Goal: Task Accomplishment & Management: Manage account settings

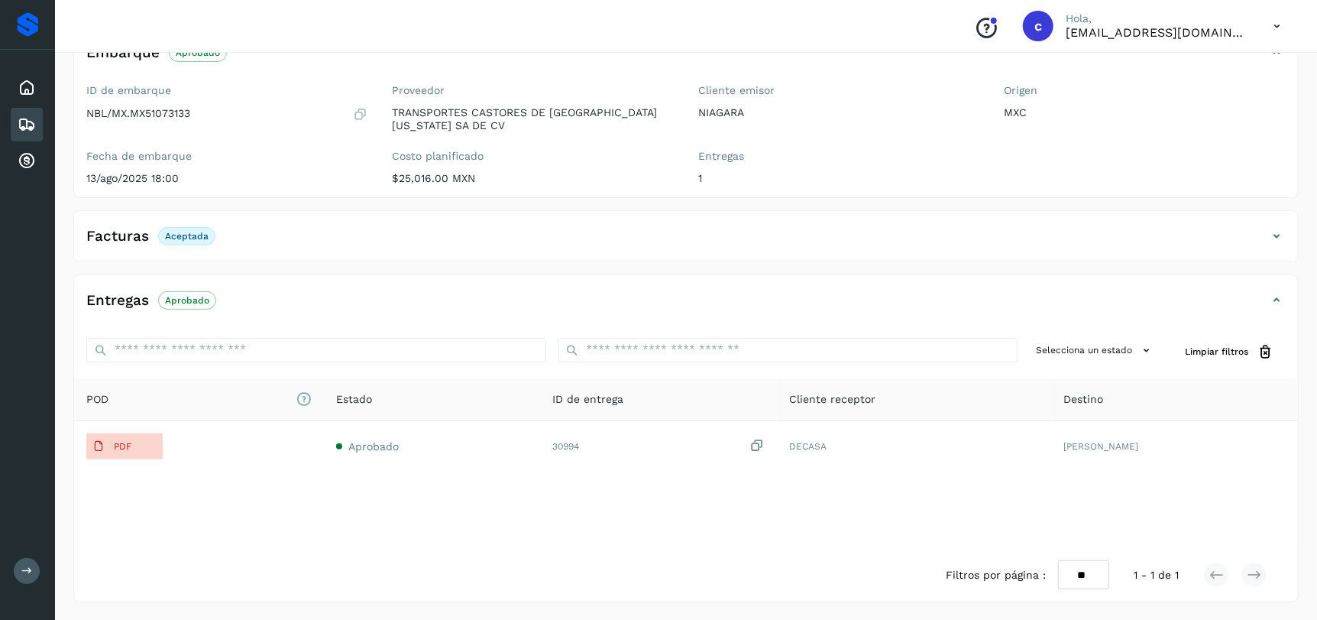
scroll to position [170, 0]
click at [24, 134] on div "Embarques" at bounding box center [27, 125] width 32 height 34
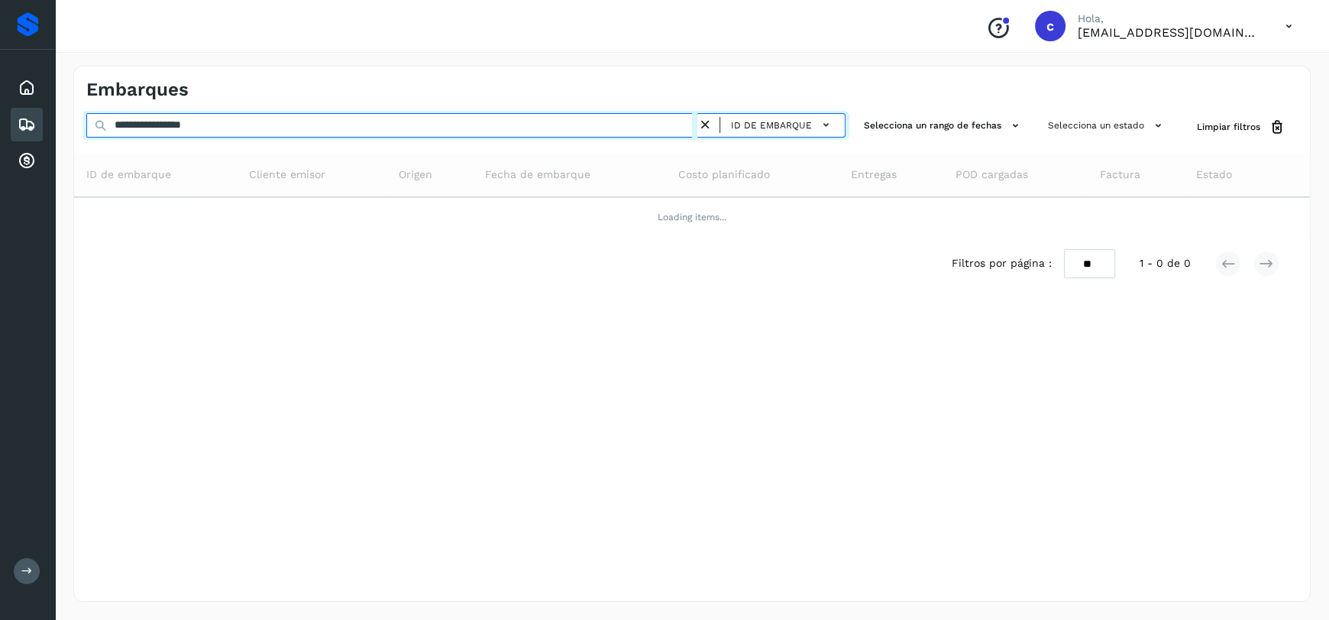
drag, startPoint x: 286, startPoint y: 121, endPoint x: 0, endPoint y: 131, distance: 285.9
click at [0, 133] on div "**********" at bounding box center [664, 310] width 1329 height 620
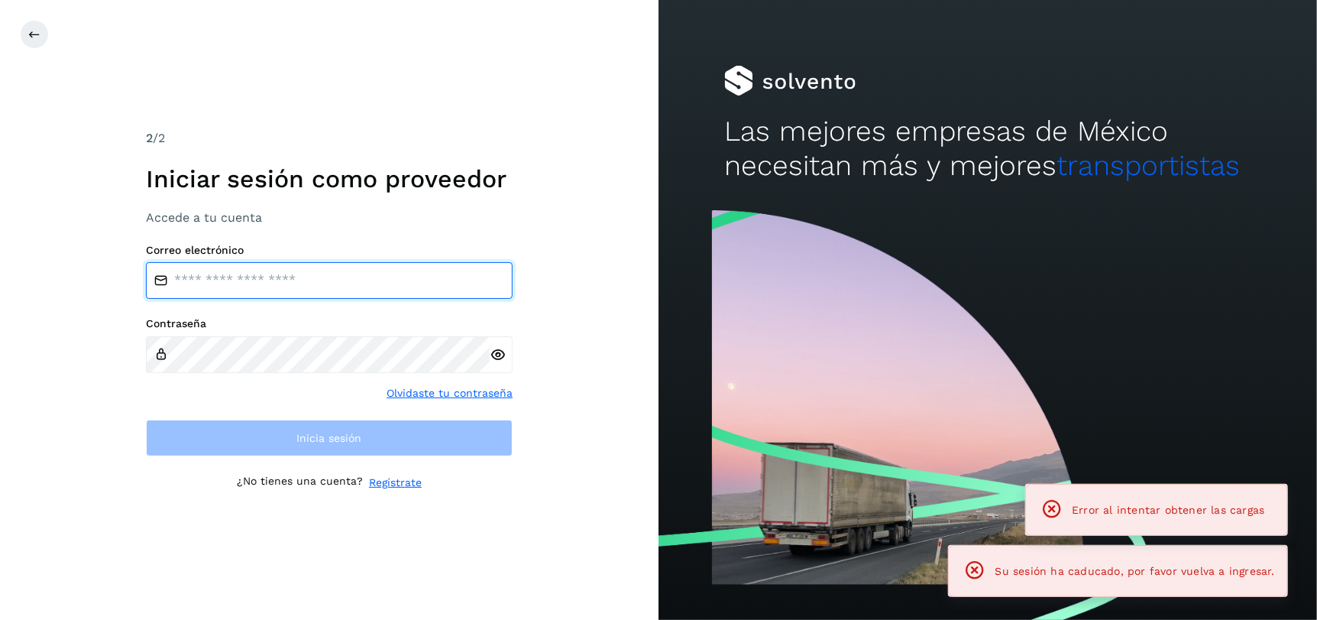
type input "**********"
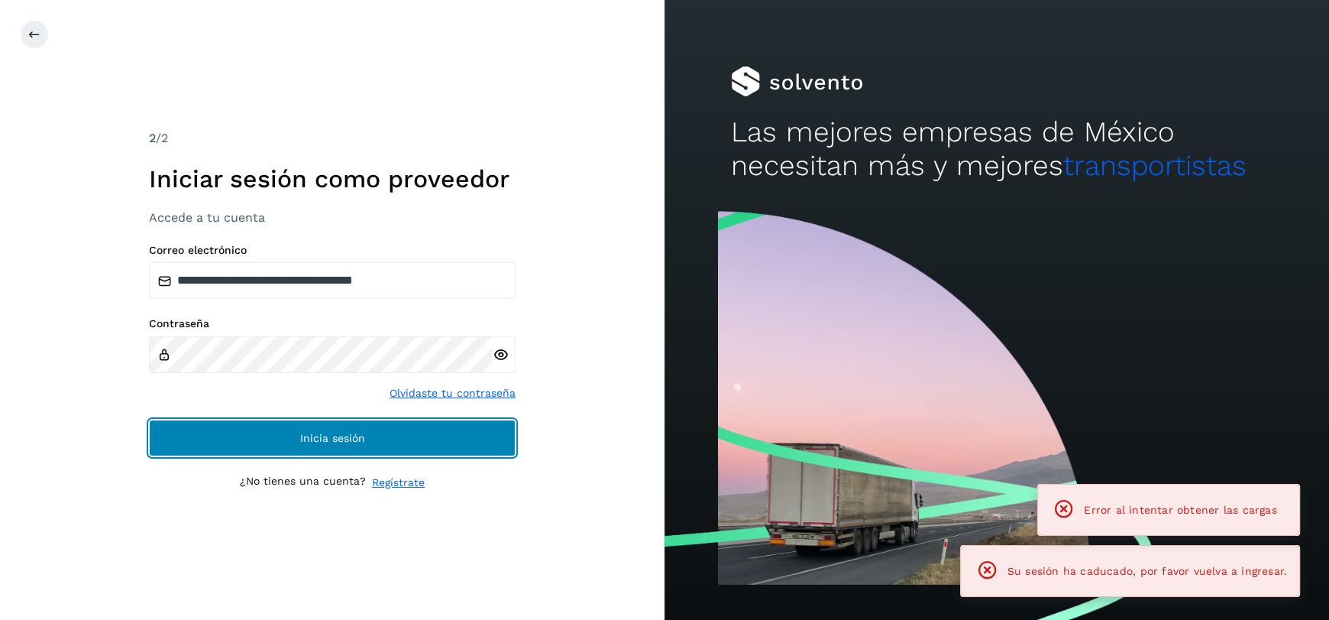
click at [352, 451] on button "Inicia sesión" at bounding box center [332, 437] width 367 height 37
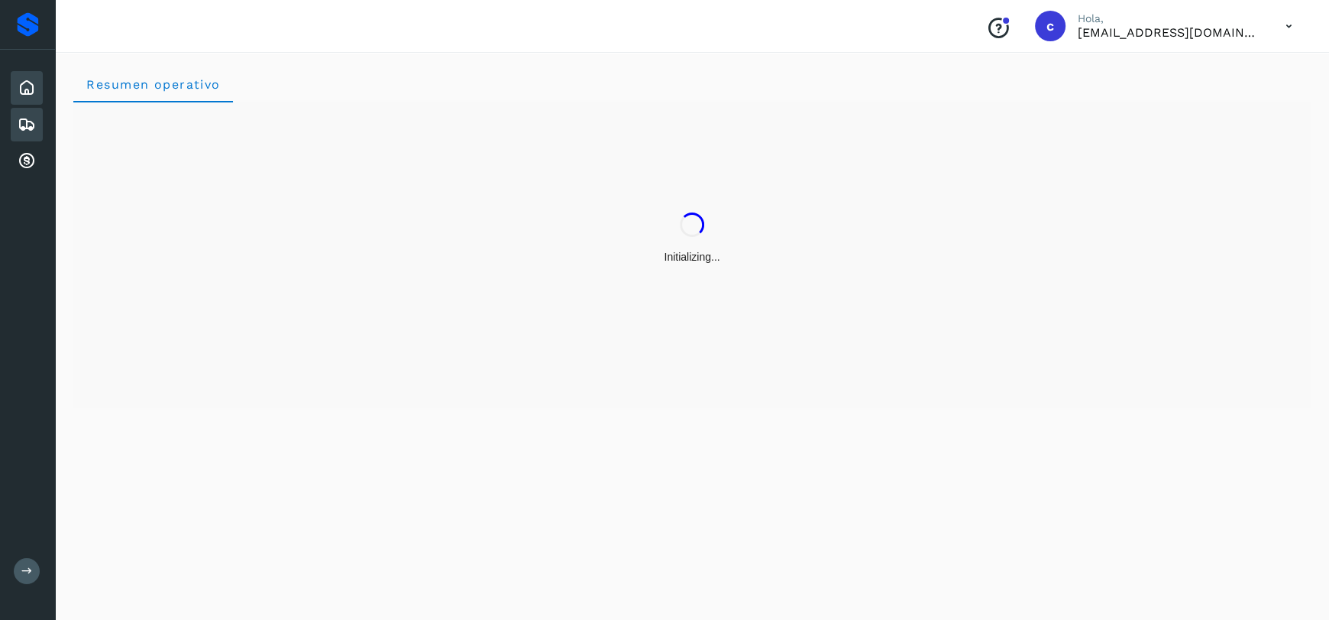
click at [23, 131] on icon at bounding box center [27, 124] width 18 height 18
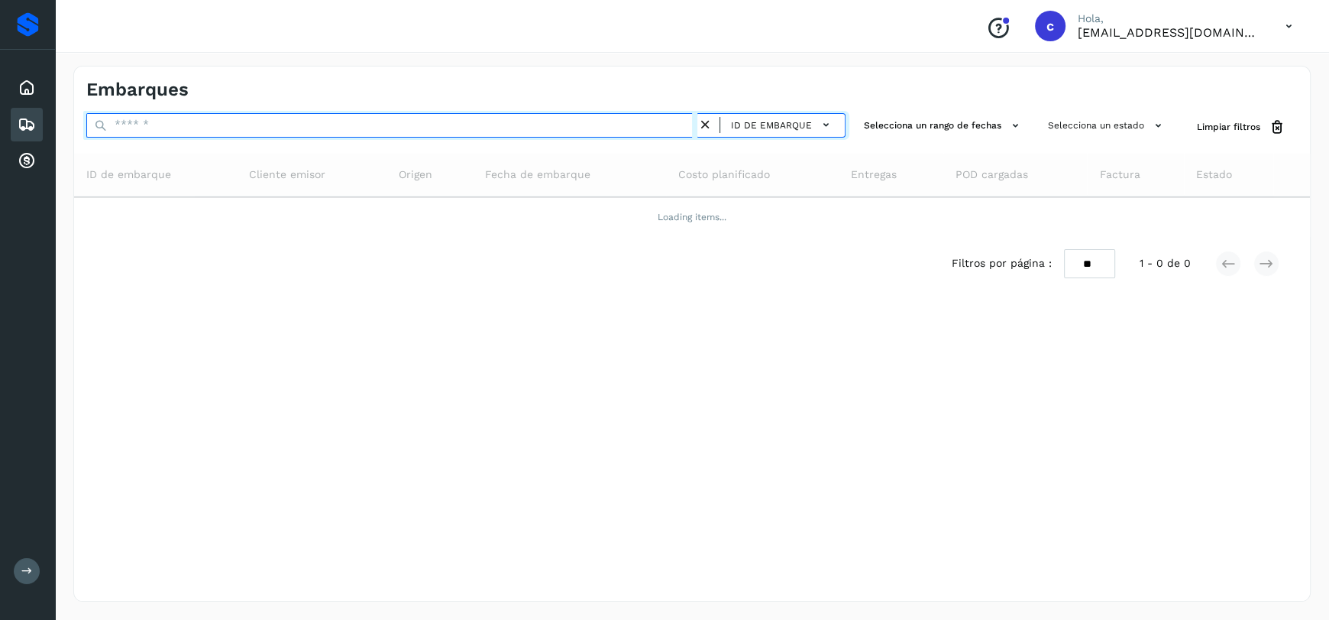
click at [220, 123] on input "text" at bounding box center [391, 125] width 611 height 24
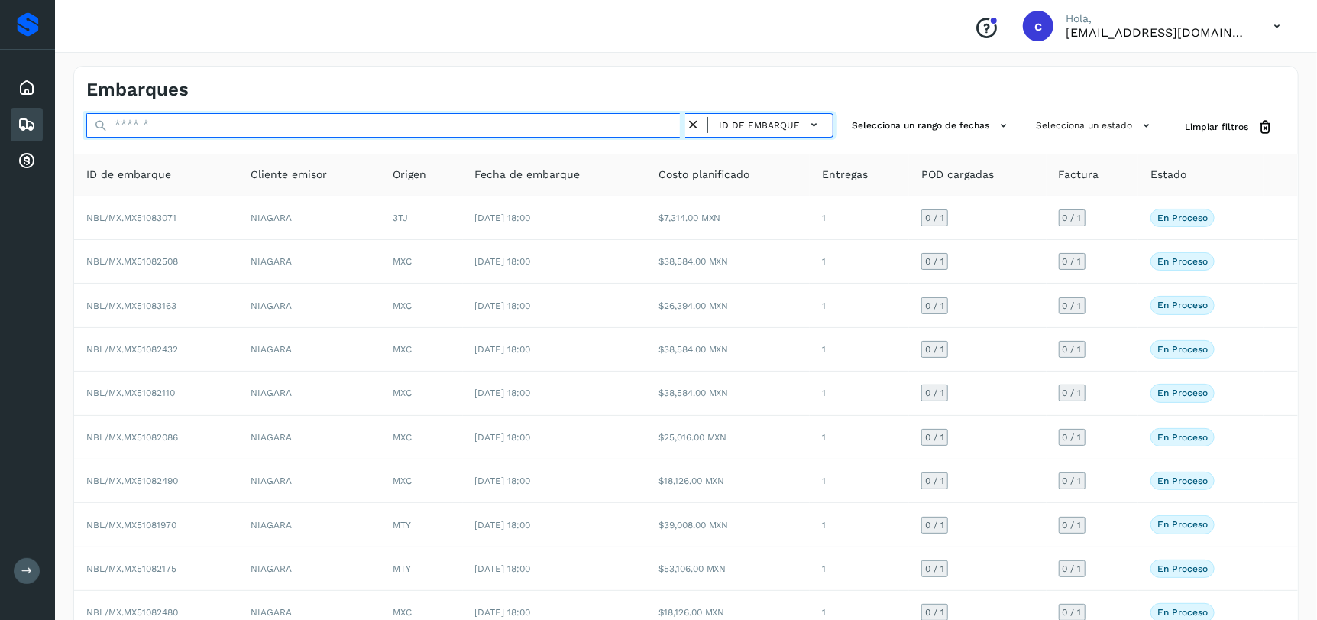
paste input "**********"
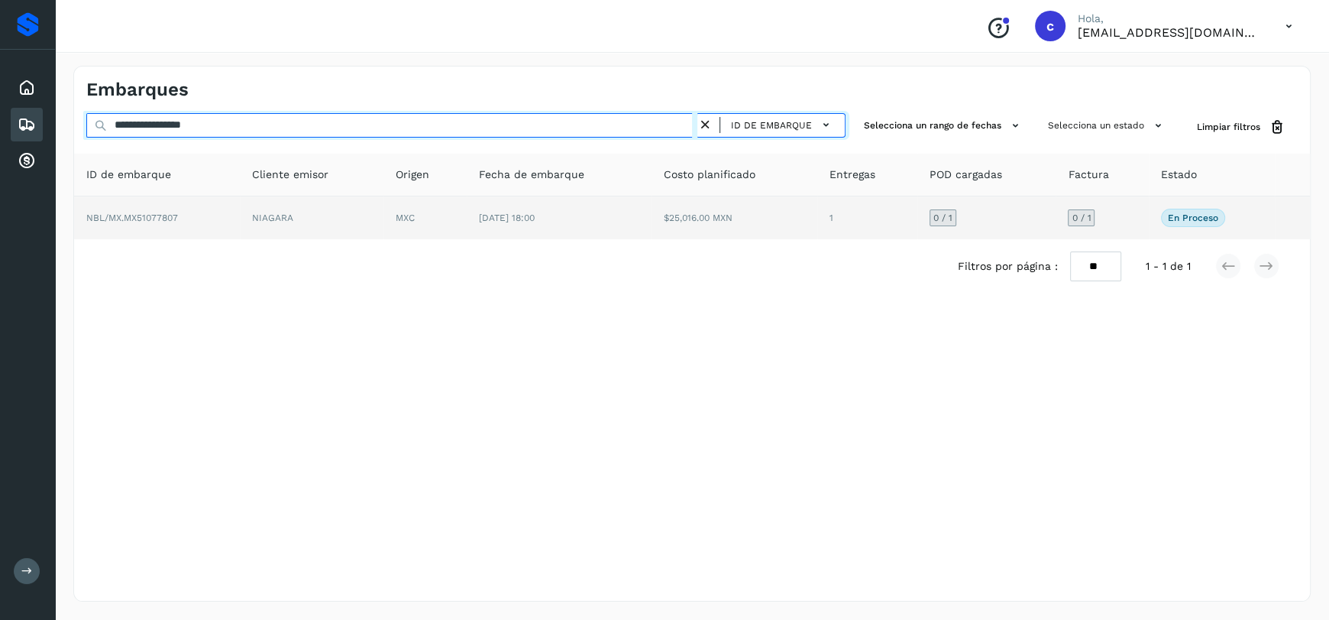
type input "**********"
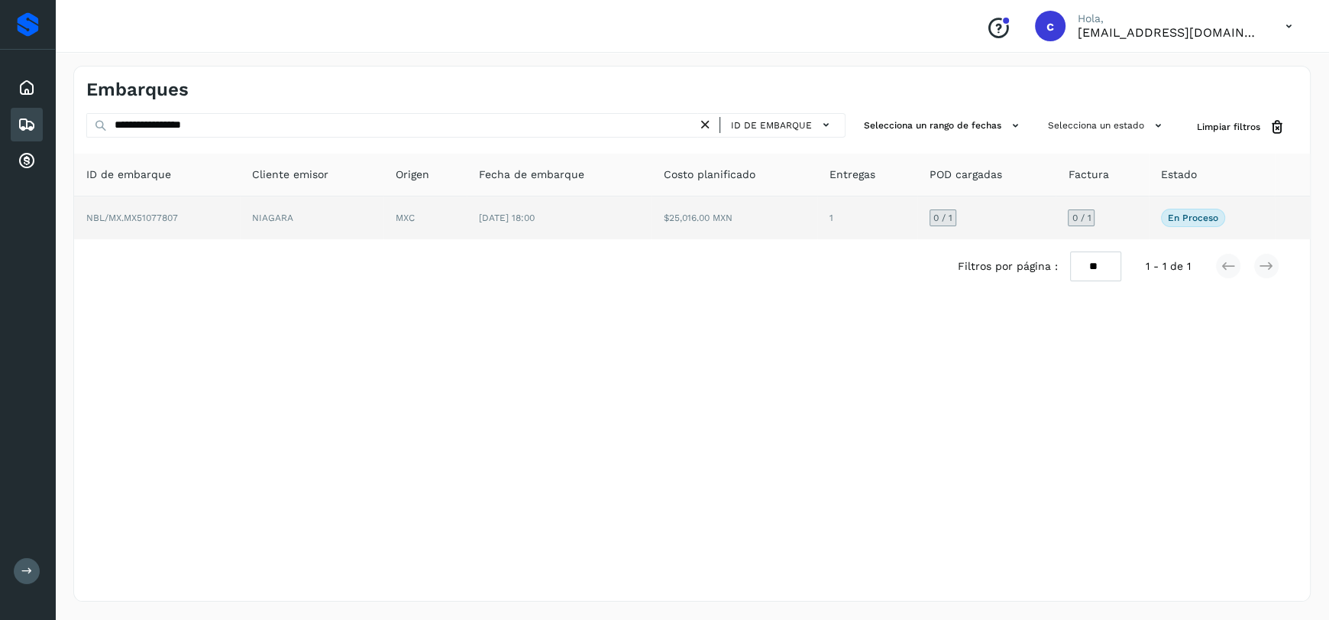
click at [458, 236] on td "MXC" at bounding box center [425, 217] width 83 height 43
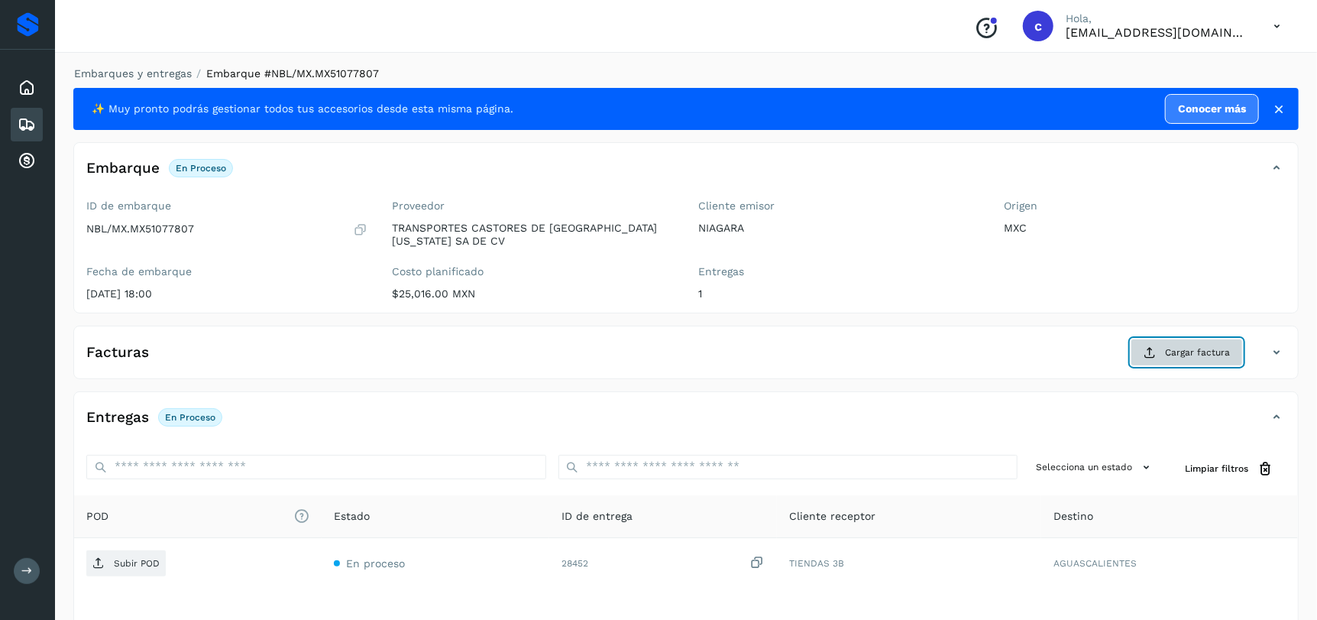
click at [1183, 349] on span "Cargar factura" at bounding box center [1197, 352] width 65 height 14
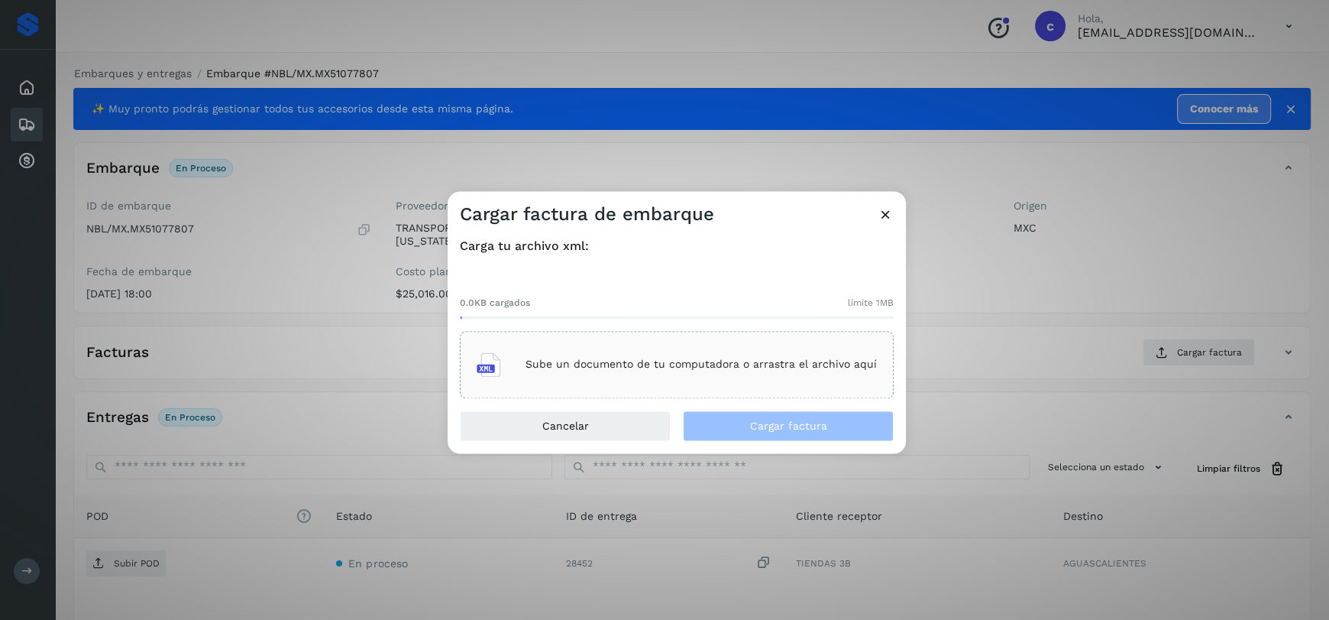
click at [714, 358] on p "Sube un documento de tu computadora o arrastra el archivo aquí" at bounding box center [701, 364] width 351 height 13
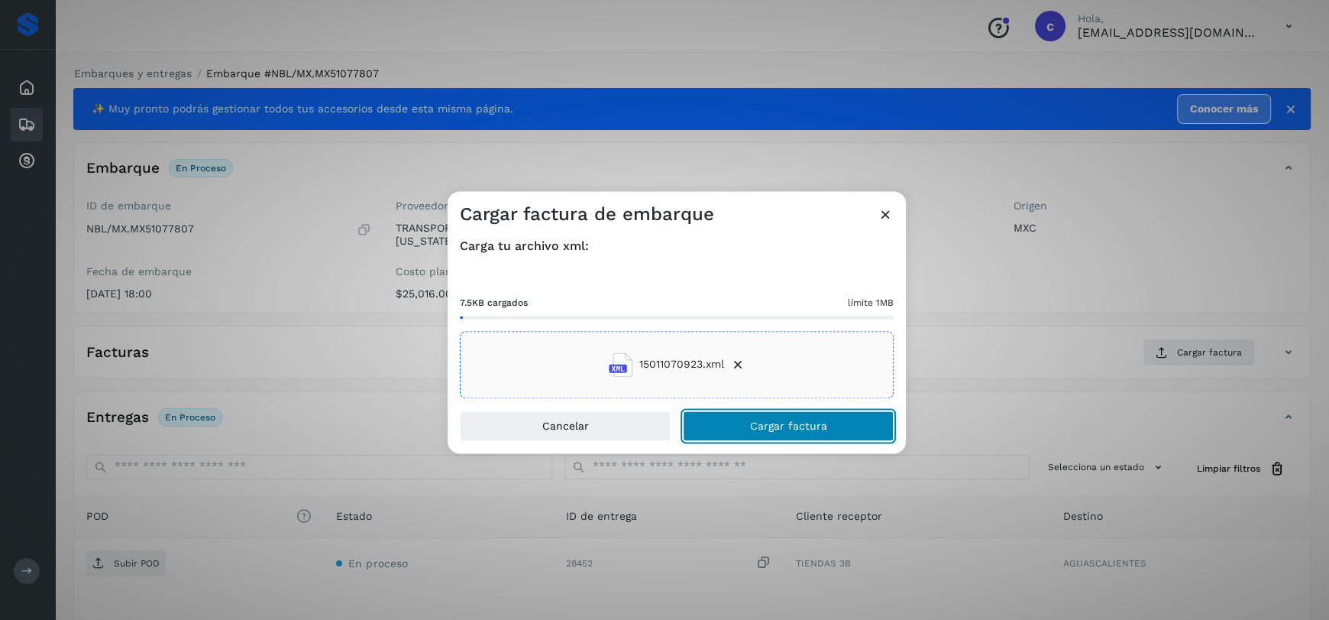
click at [800, 423] on span "Cargar factura" at bounding box center [788, 425] width 77 height 11
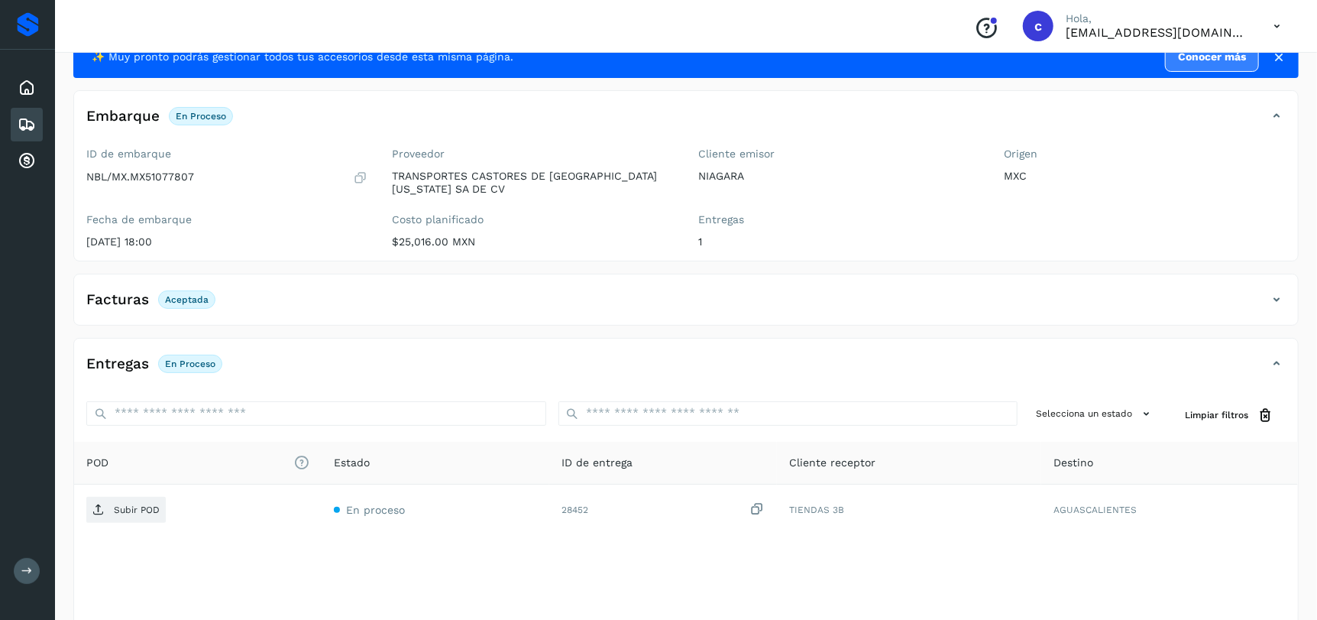
scroll to position [116, 0]
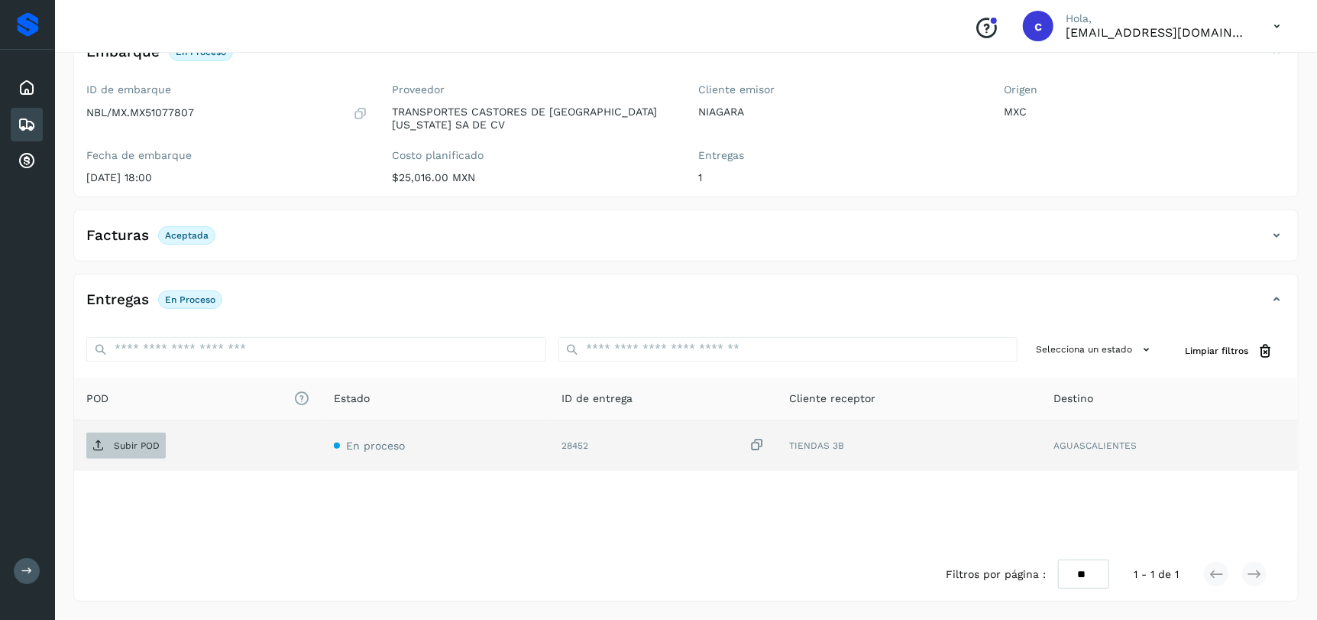
click at [121, 451] on span "Subir POD" at bounding box center [125, 445] width 79 height 24
click at [31, 125] on icon at bounding box center [27, 124] width 18 height 18
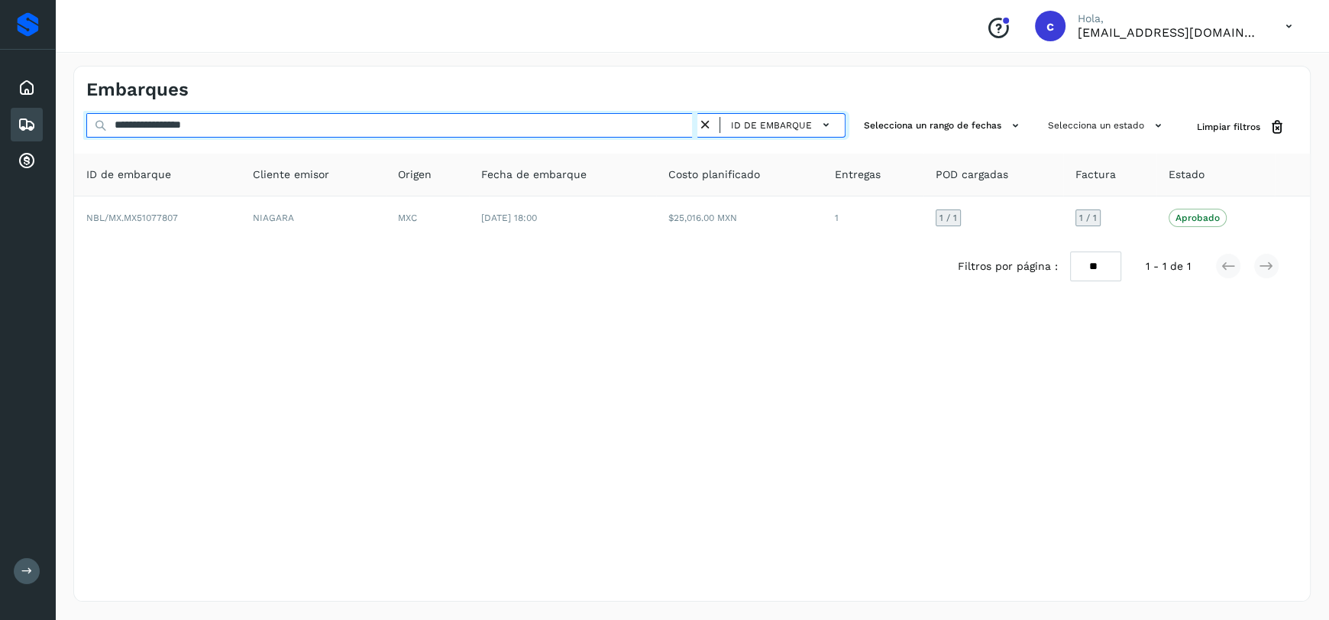
drag, startPoint x: 238, startPoint y: 122, endPoint x: 0, endPoint y: 126, distance: 238.4
click at [0, 126] on div "**********" at bounding box center [664, 310] width 1329 height 620
paste input "text"
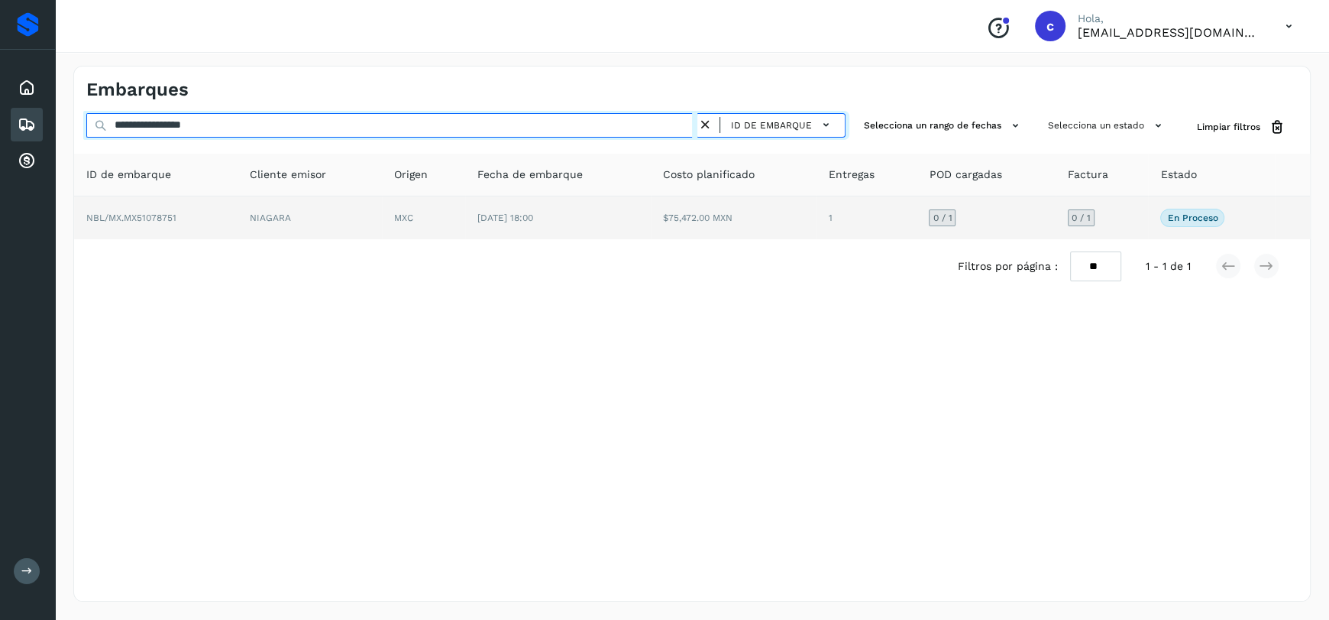
type input "**********"
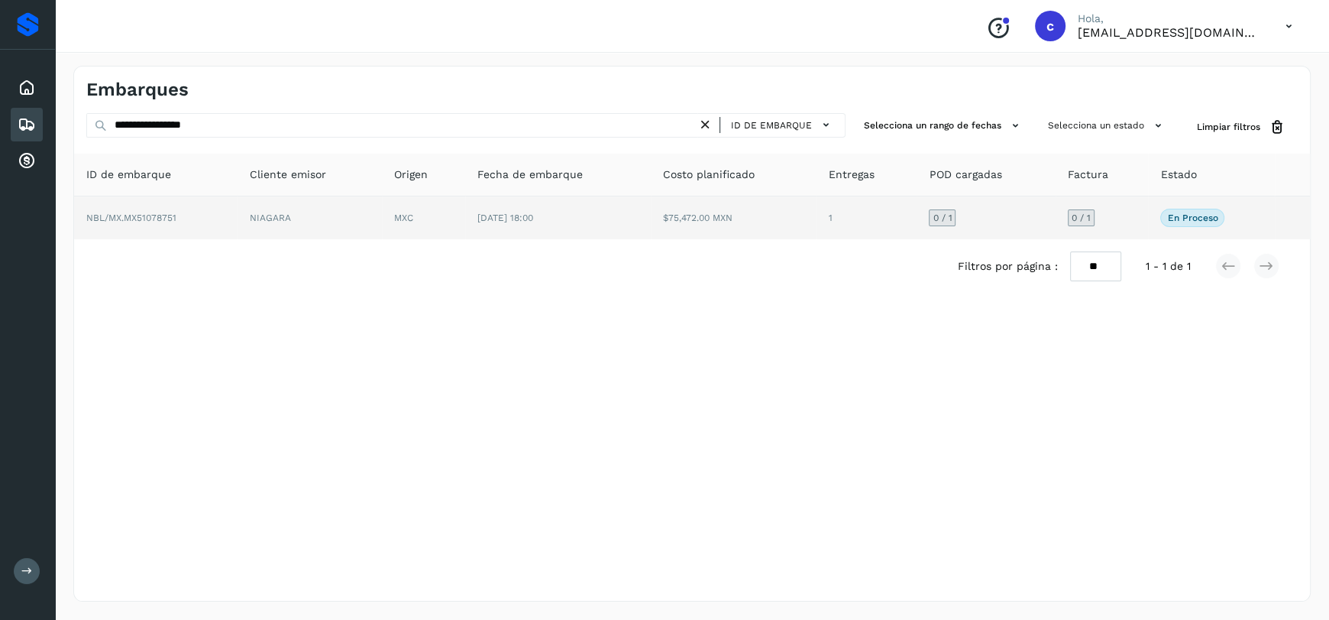
click at [616, 221] on td "[DATE] 18:00" at bounding box center [558, 217] width 186 height 43
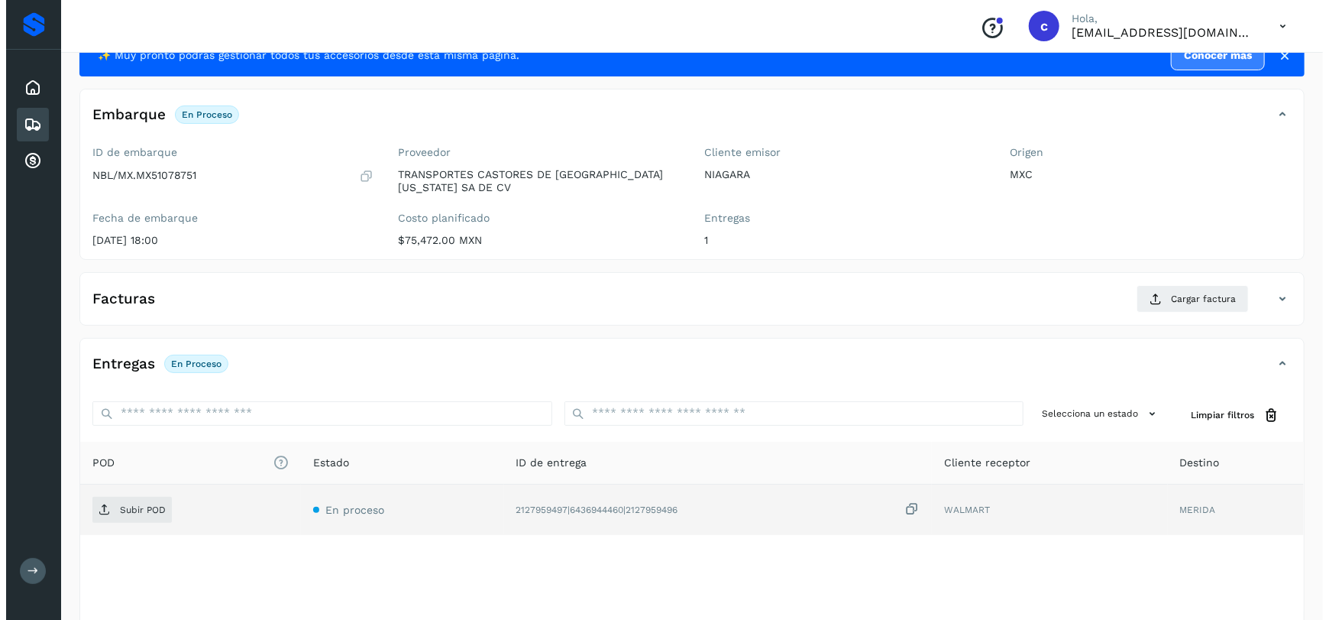
scroll to position [117, 0]
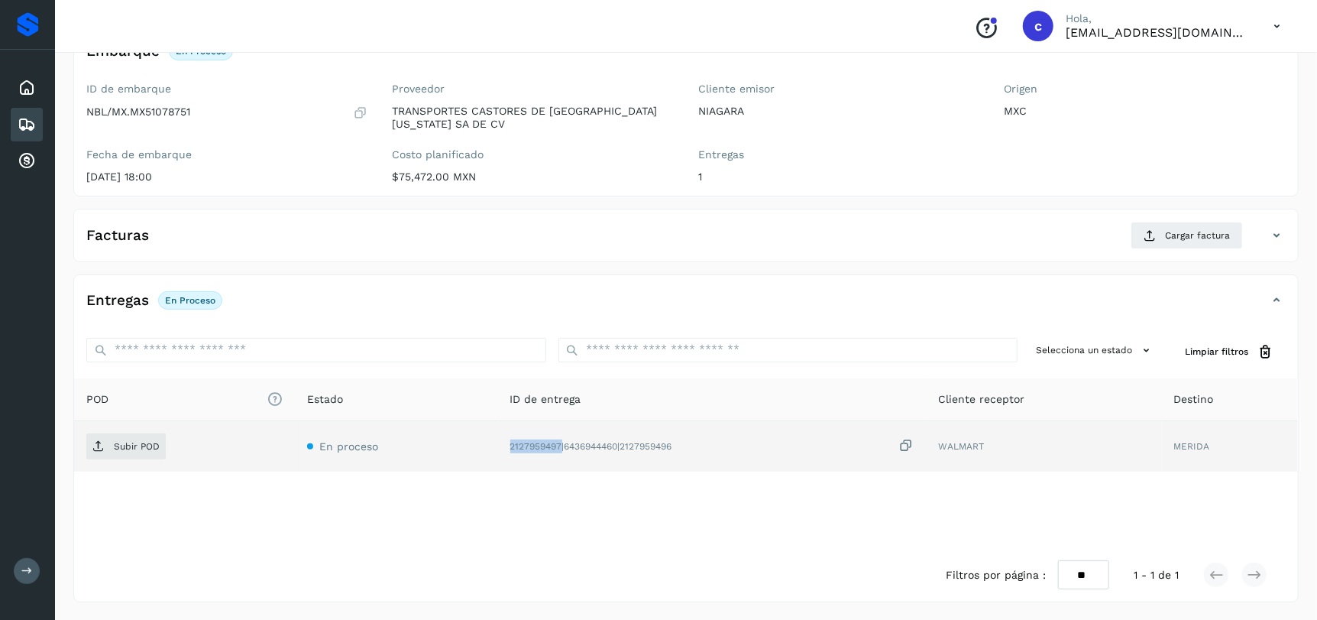
drag, startPoint x: 508, startPoint y: 444, endPoint x: 558, endPoint y: 445, distance: 49.7
click at [558, 445] on div "2127959497|6436944460|2127959496" at bounding box center [712, 446] width 404 height 16
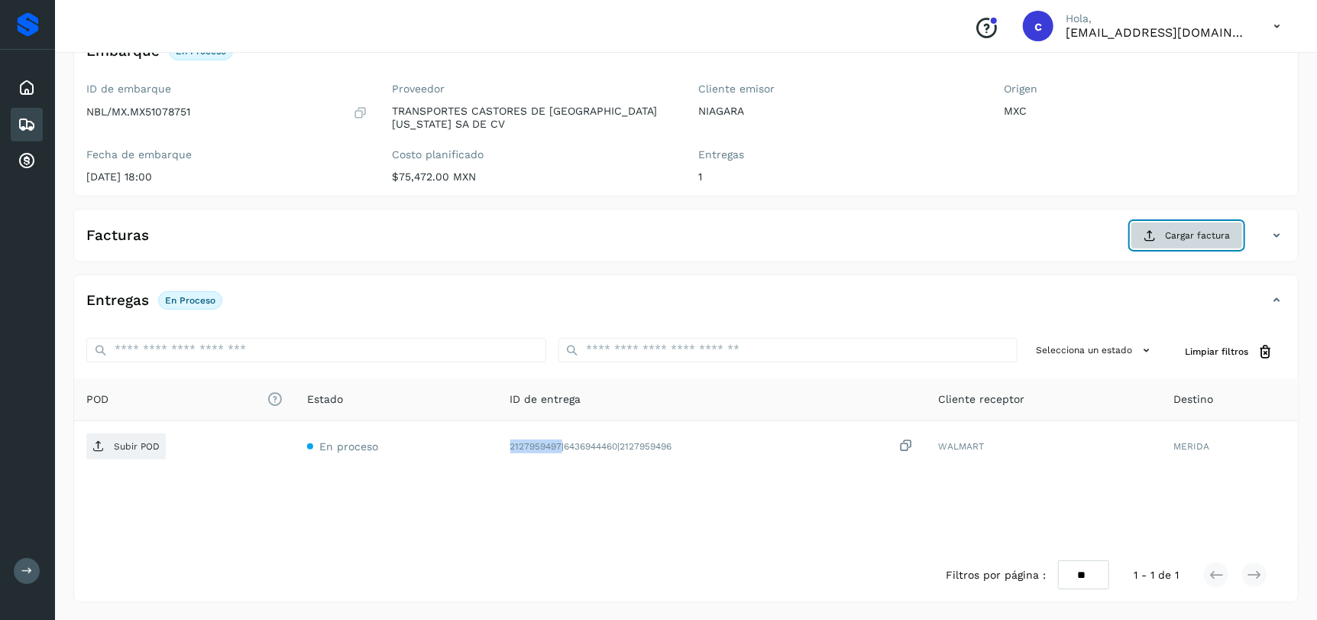
click at [1181, 238] on span "Cargar factura" at bounding box center [1197, 235] width 65 height 14
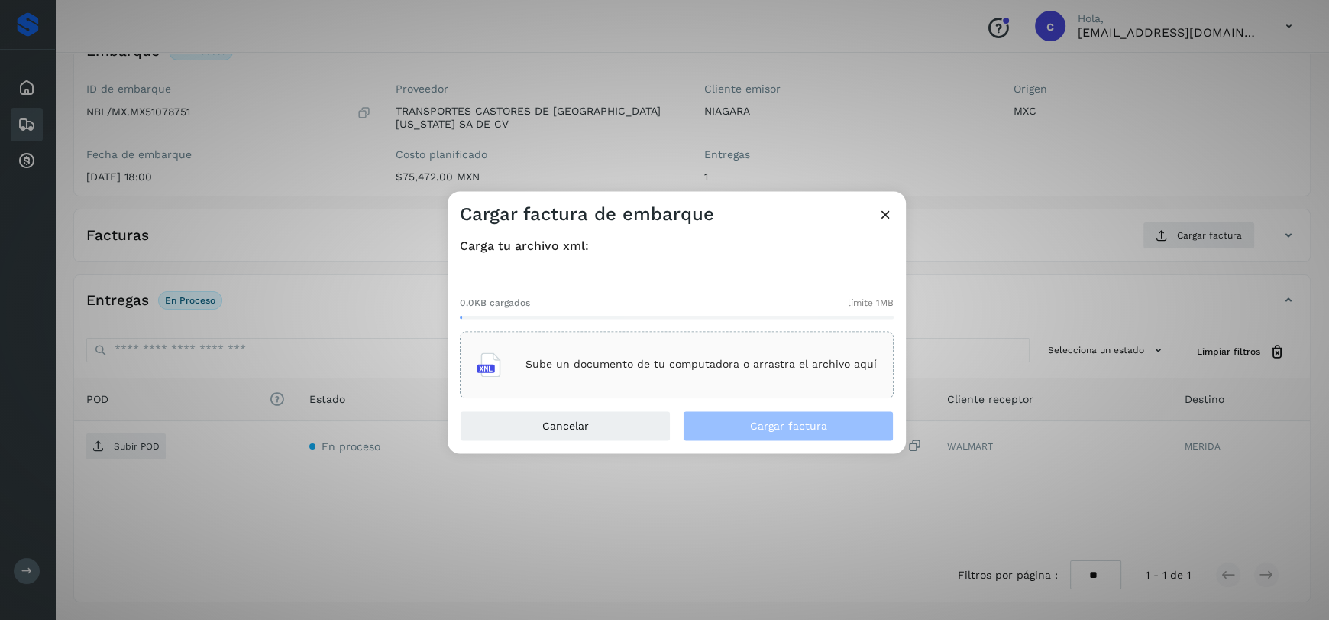
click at [762, 356] on div "Sube un documento de tu computadora o arrastra el archivo aquí" at bounding box center [677, 364] width 400 height 41
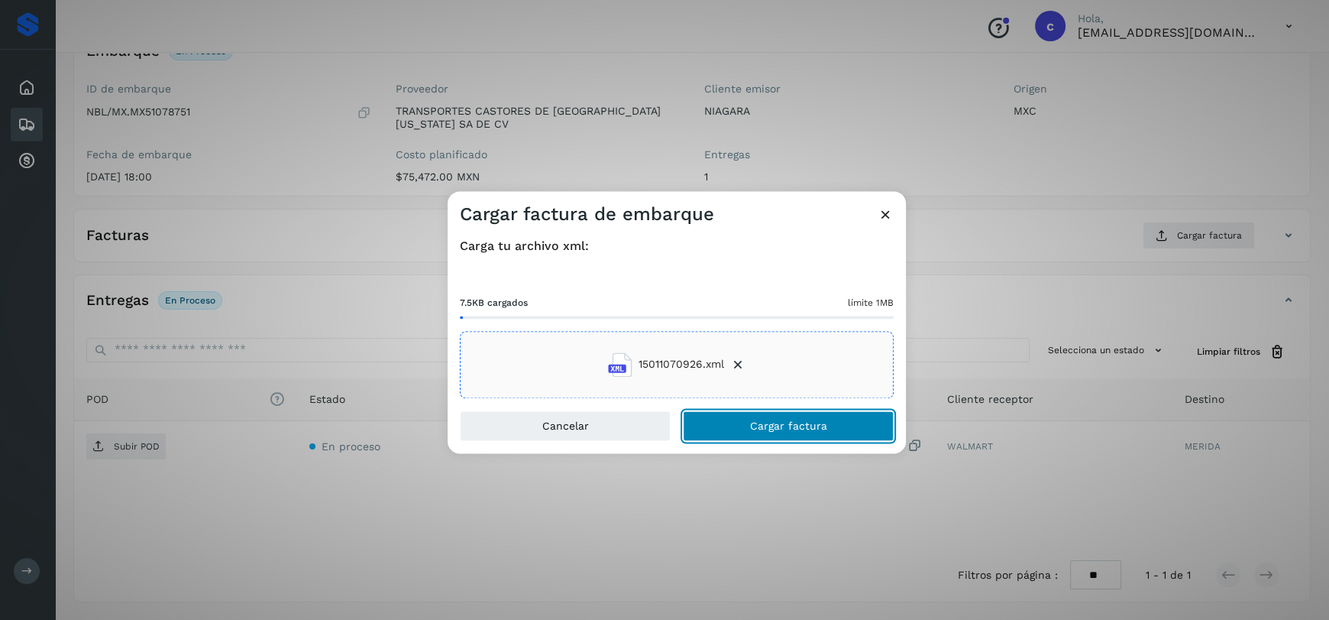
click at [768, 420] on span "Cargar factura" at bounding box center [788, 425] width 77 height 11
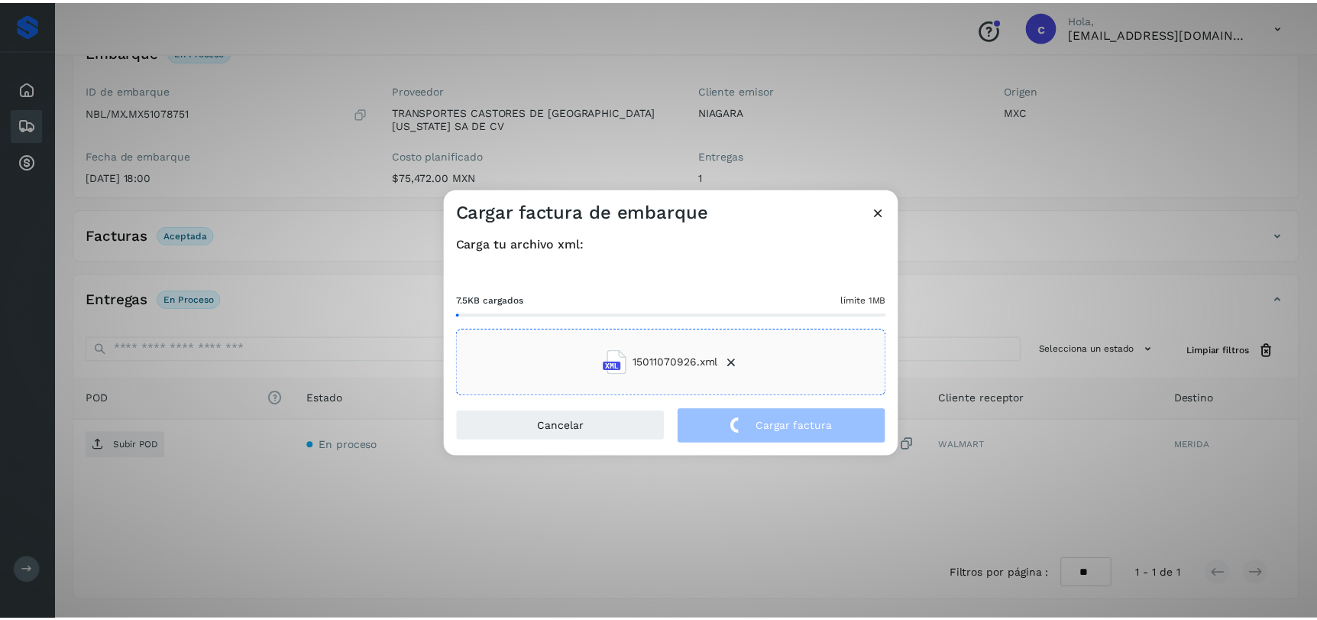
scroll to position [116, 0]
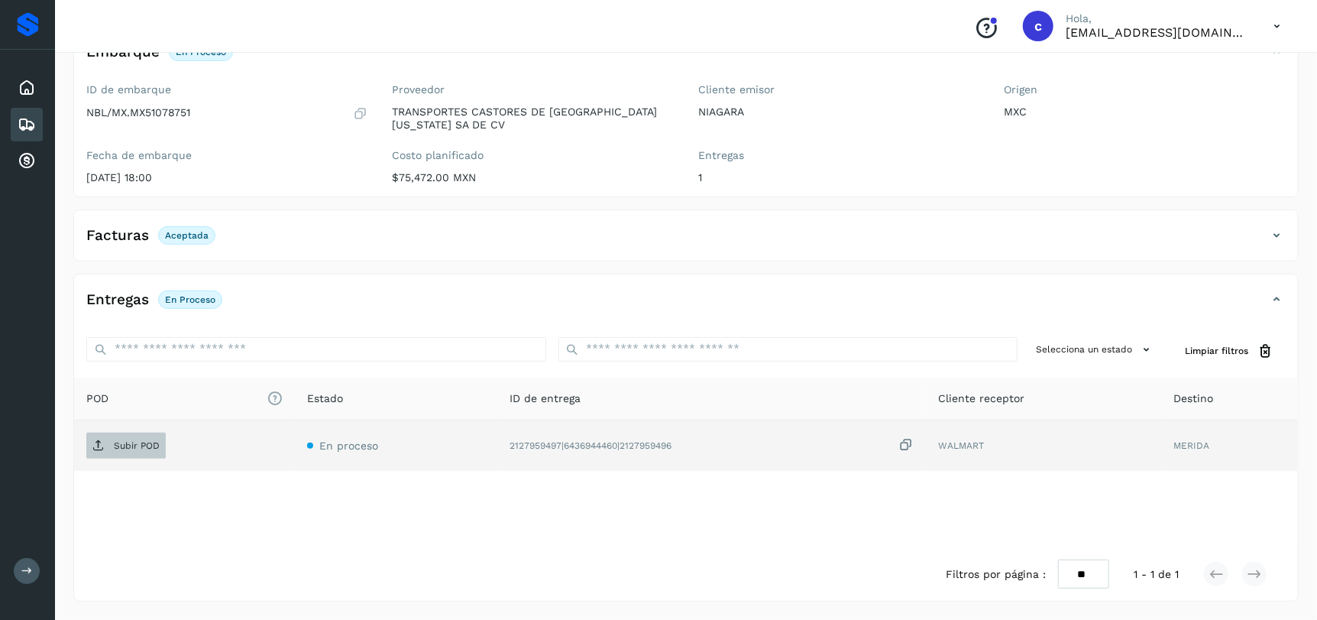
click at [154, 442] on p "Subir POD" at bounding box center [137, 445] width 46 height 11
click at [35, 126] on icon at bounding box center [27, 124] width 18 height 18
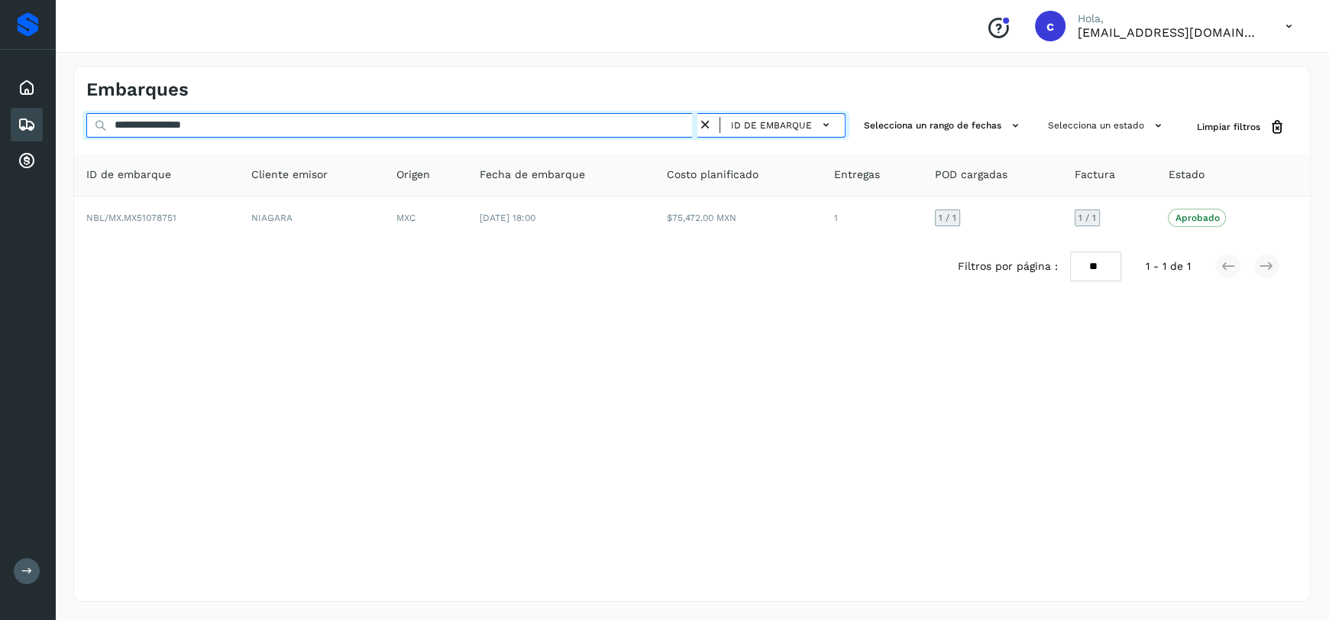
drag, startPoint x: 341, startPoint y: 125, endPoint x: 0, endPoint y: 139, distance: 341.0
click at [0, 143] on div "**********" at bounding box center [664, 310] width 1329 height 620
paste input "text"
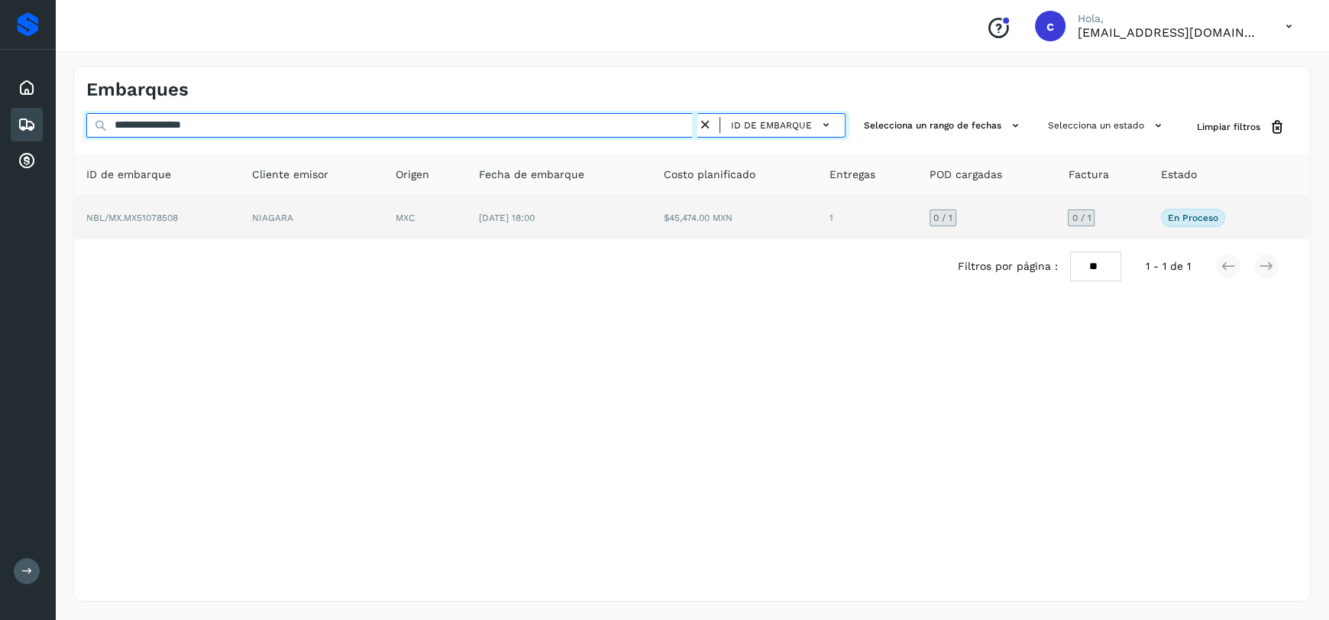
type input "**********"
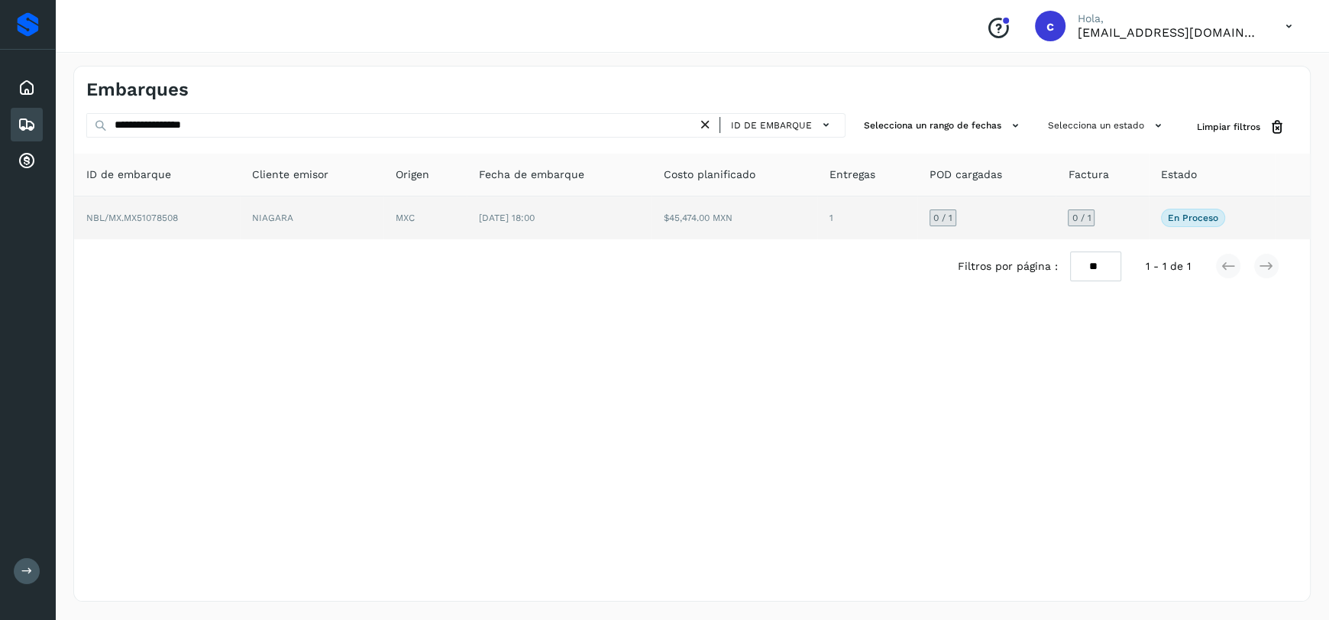
click at [456, 222] on td "MXC" at bounding box center [425, 217] width 83 height 43
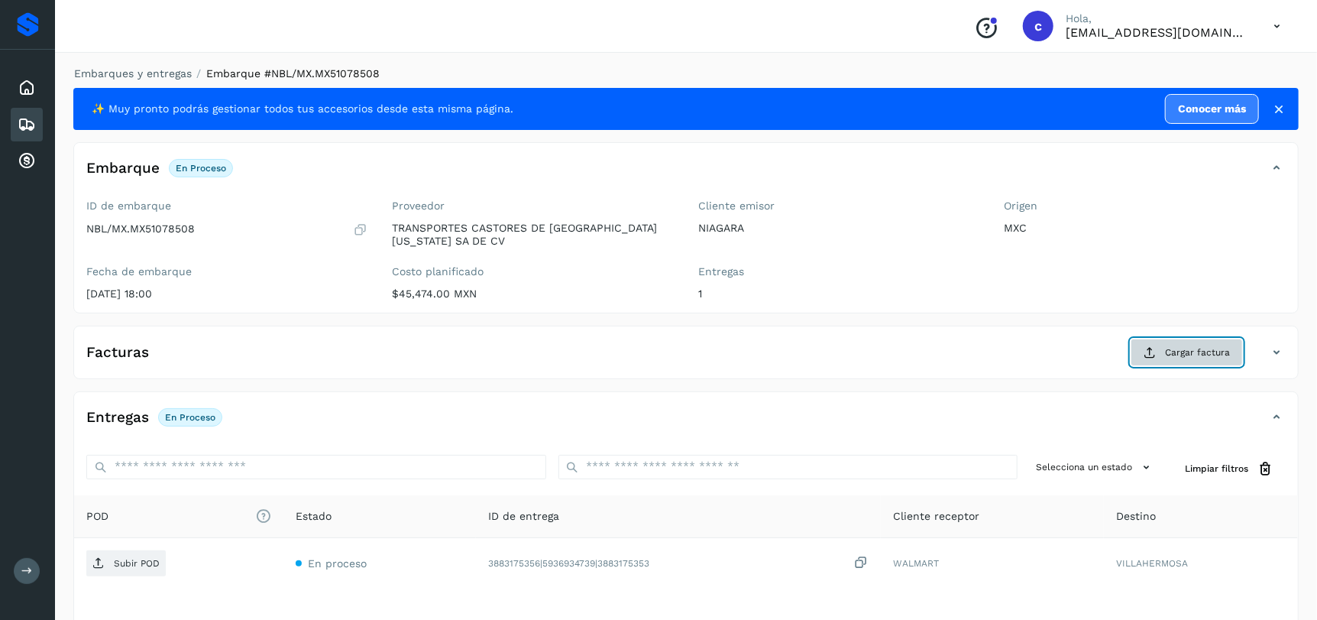
click at [1178, 349] on span "Cargar factura" at bounding box center [1197, 352] width 65 height 14
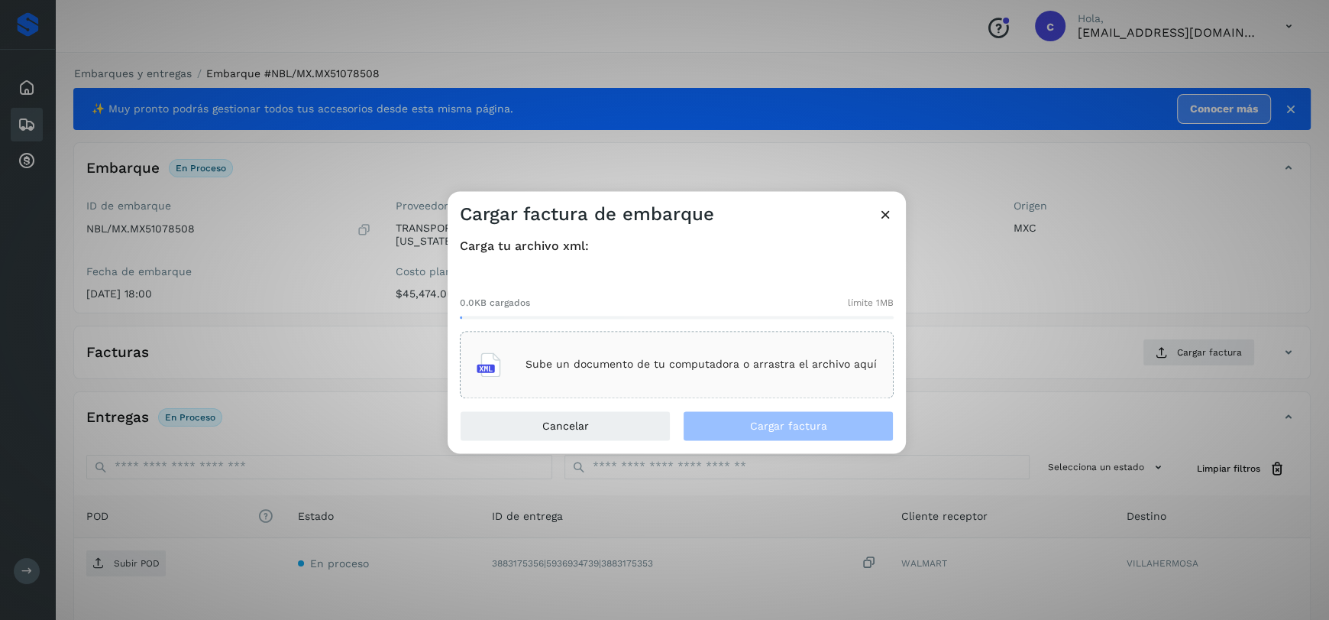
click at [752, 375] on div "Sube un documento de tu computadora o arrastra el archivo aquí" at bounding box center [677, 364] width 400 height 41
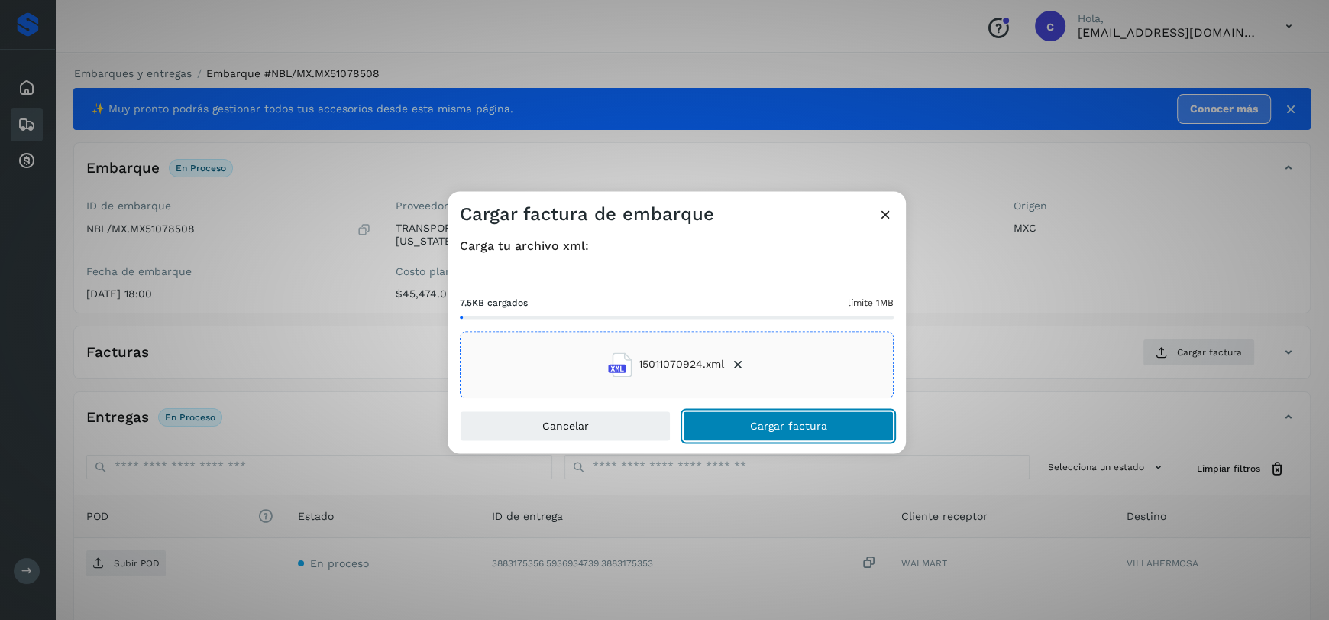
click at [832, 426] on button "Cargar factura" at bounding box center [788, 425] width 211 height 31
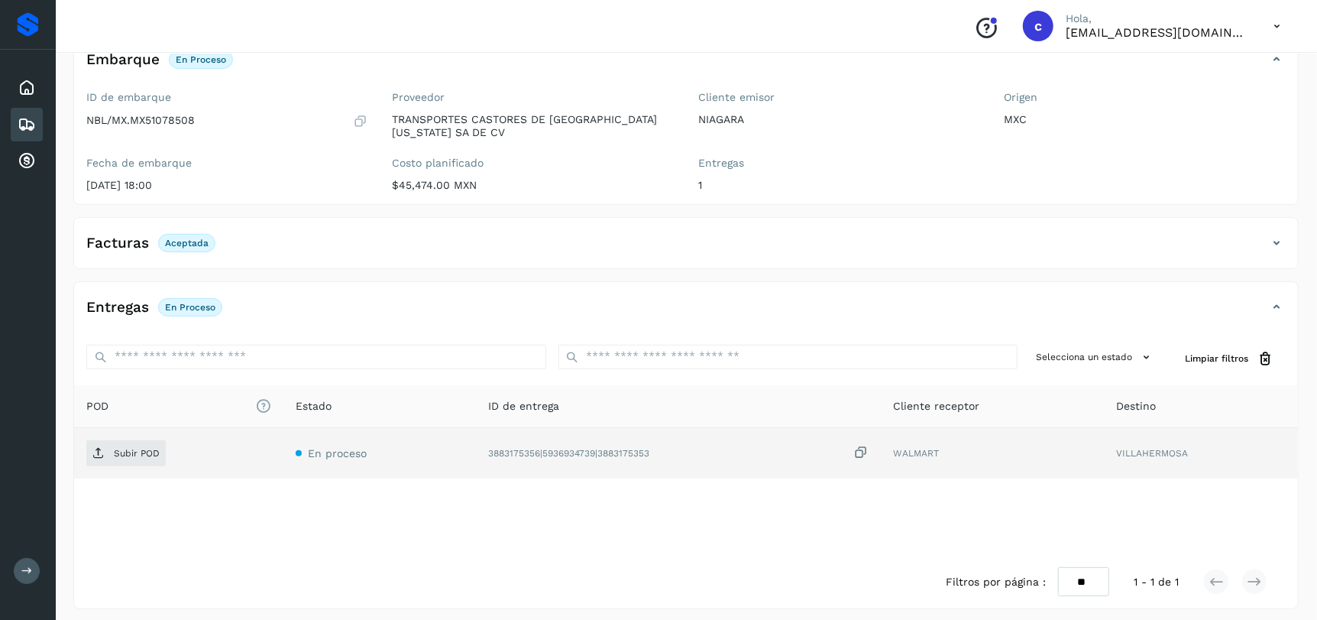
scroll to position [116, 0]
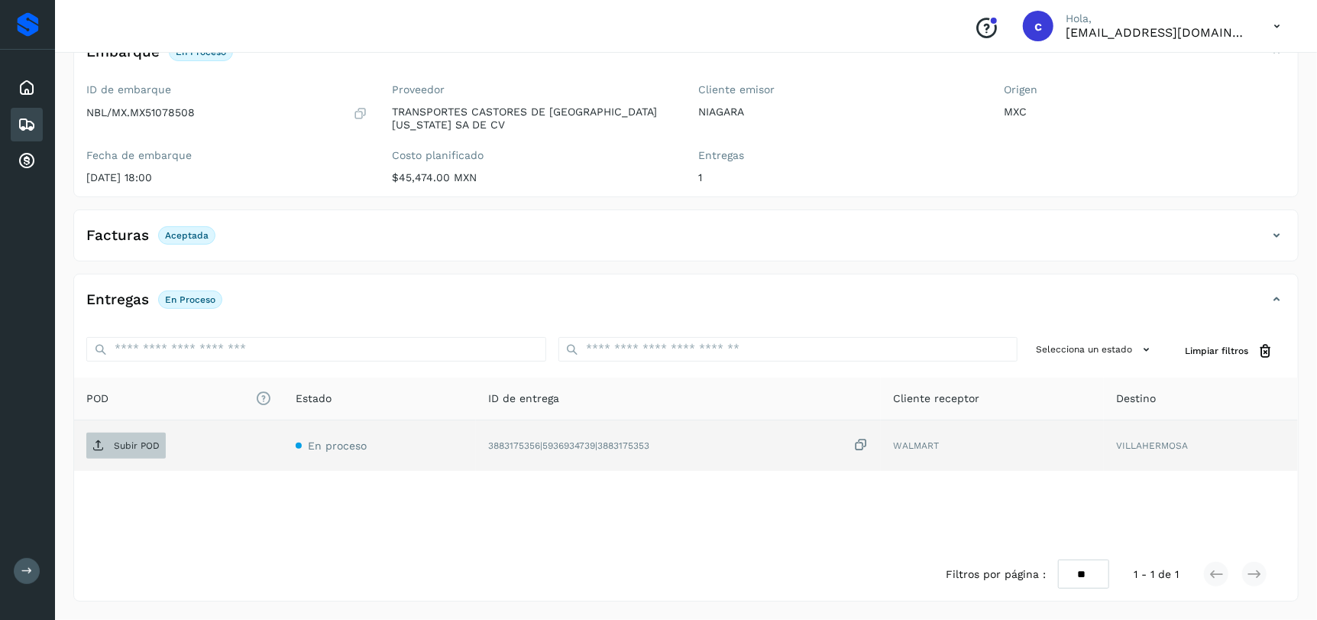
click at [141, 448] on p "Subir POD" at bounding box center [137, 445] width 46 height 11
click at [34, 79] on icon at bounding box center [27, 88] width 18 height 18
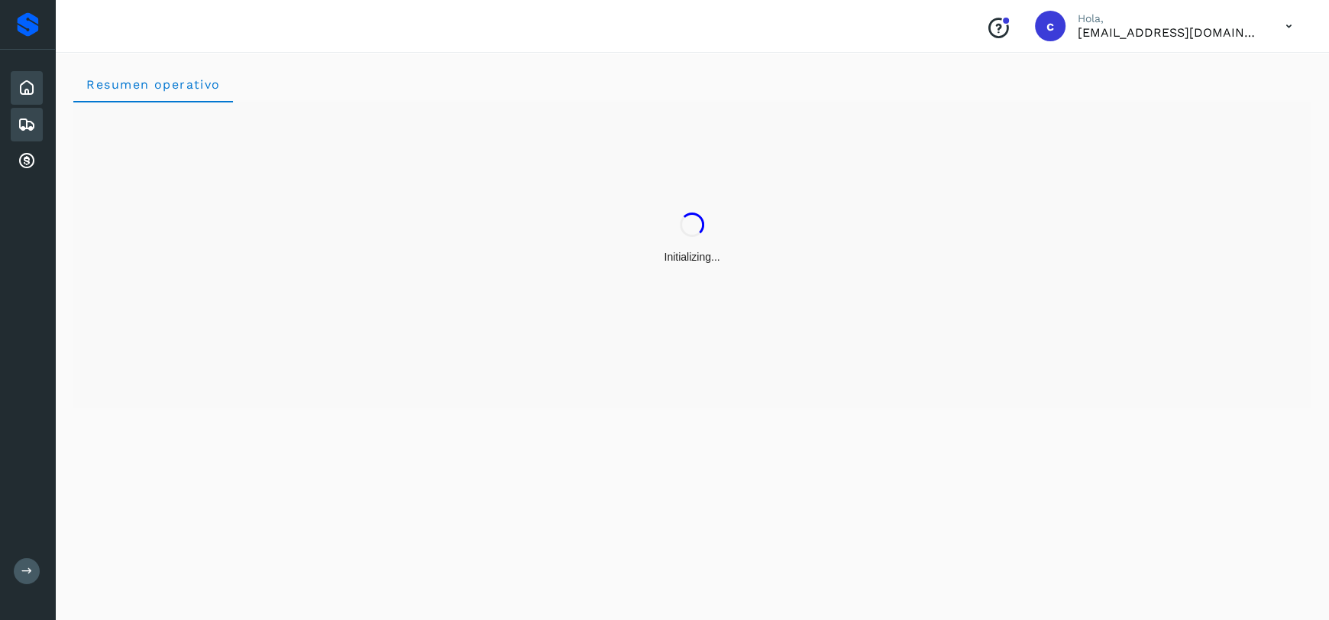
click at [29, 121] on icon at bounding box center [27, 124] width 18 height 18
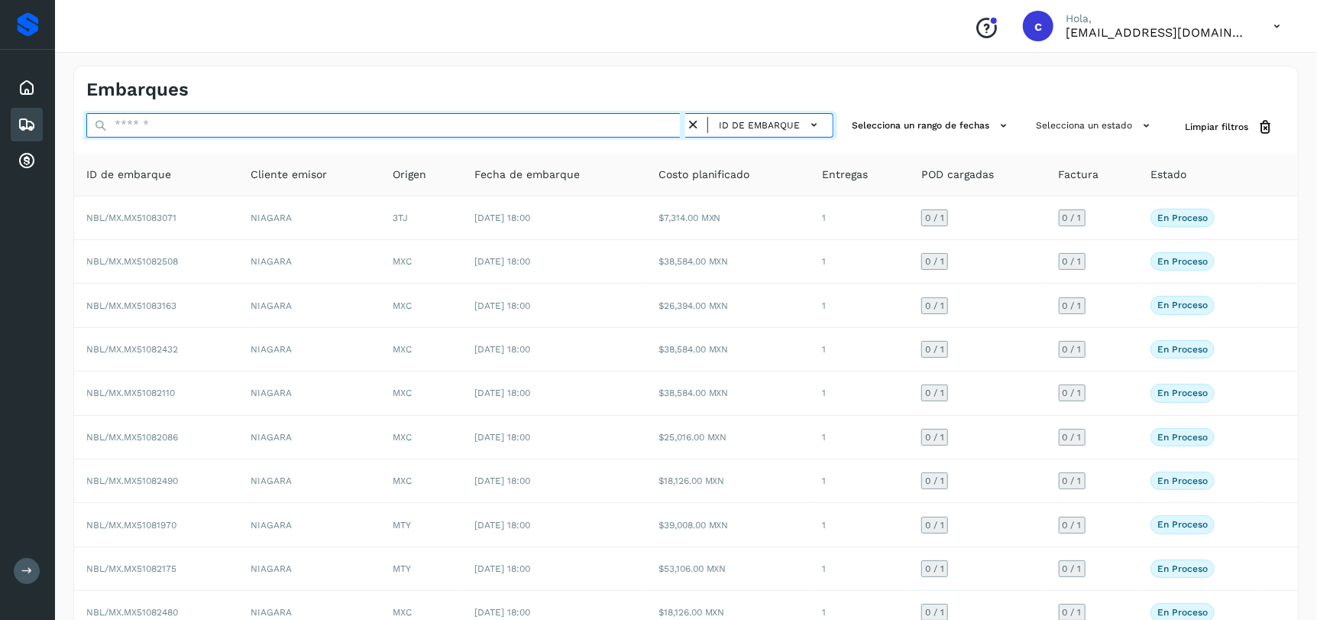
click at [164, 128] on input "text" at bounding box center [385, 125] width 599 height 24
paste input "**********"
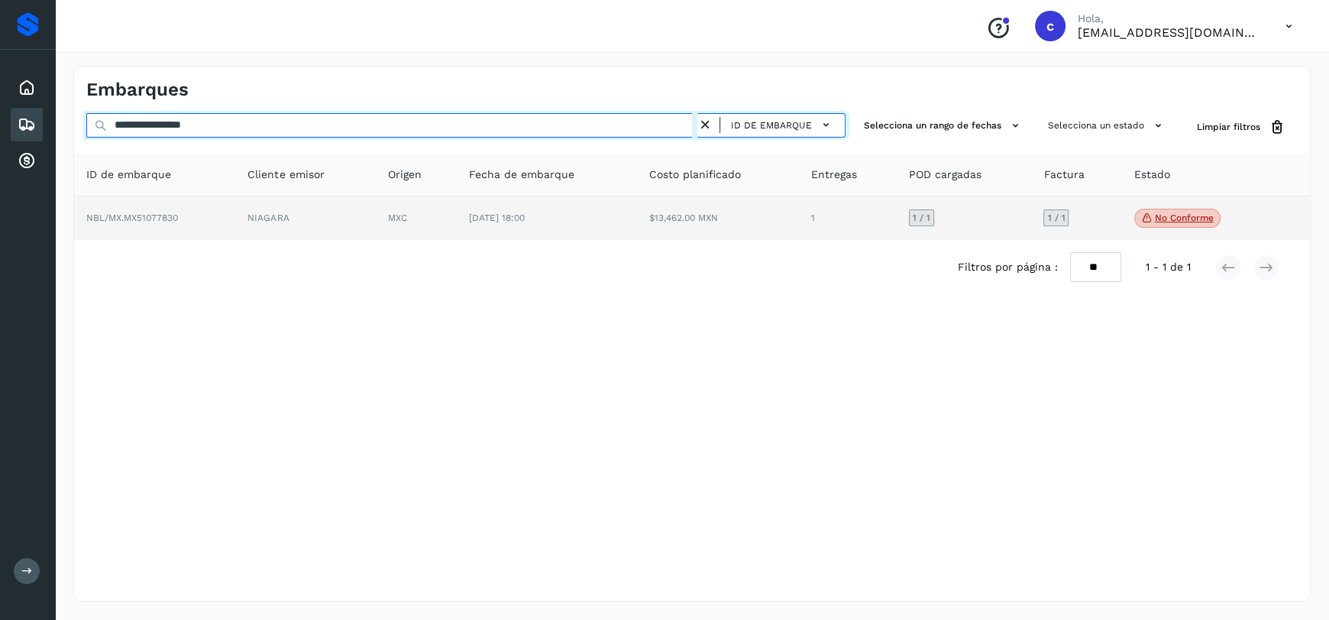
type input "**********"
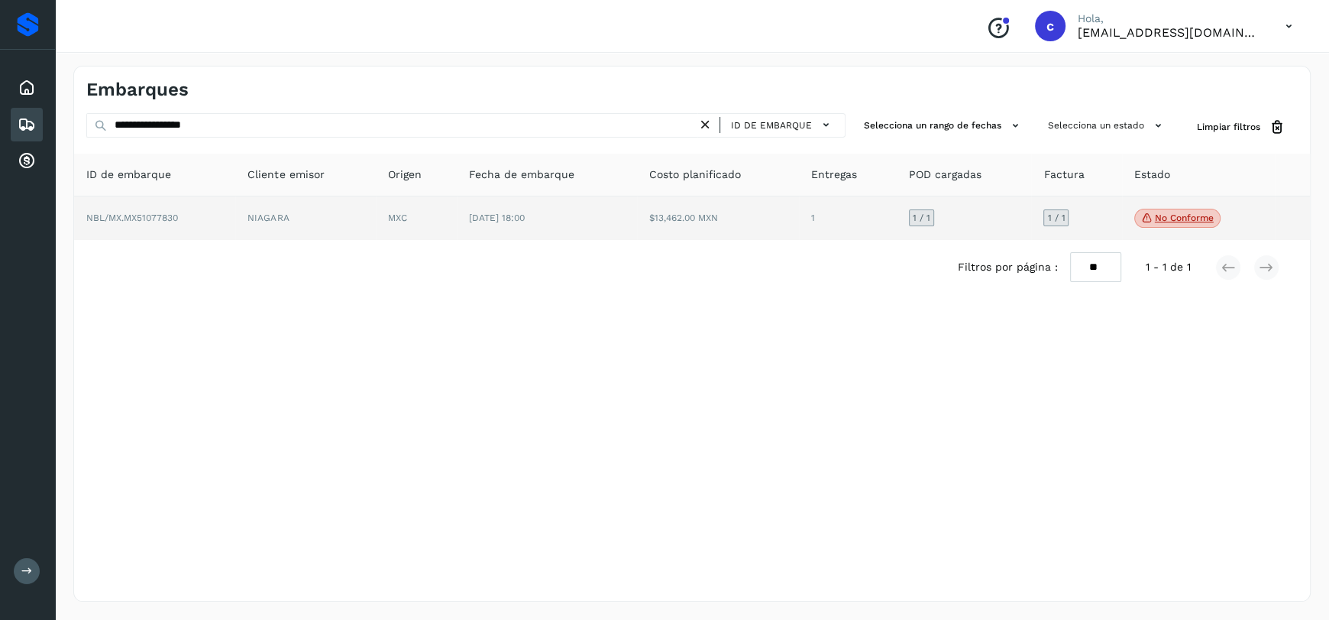
click at [1155, 214] on p "No conforme" at bounding box center [1184, 217] width 59 height 11
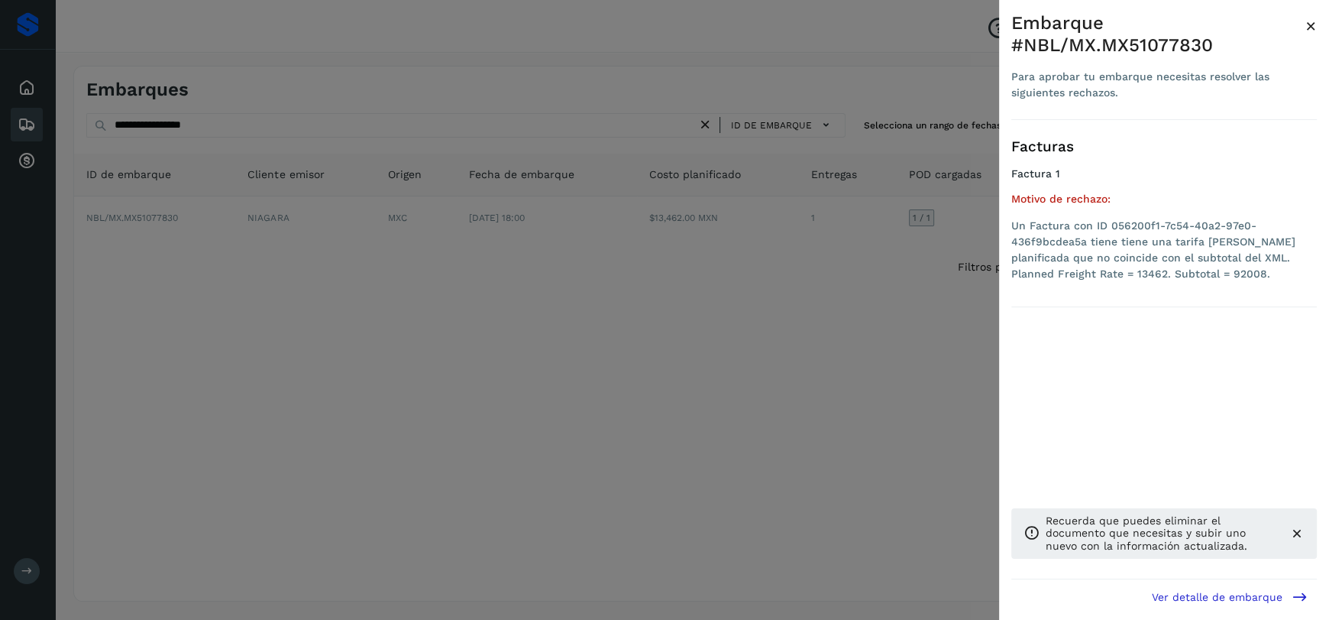
click at [1316, 33] on div "Embarque #NBL/MX.MX51077830 Para aprobar tu embarque necesitas resolver las sig…" at bounding box center [1164, 322] width 330 height 644
click at [1311, 25] on span "×" at bounding box center [1311, 25] width 11 height 21
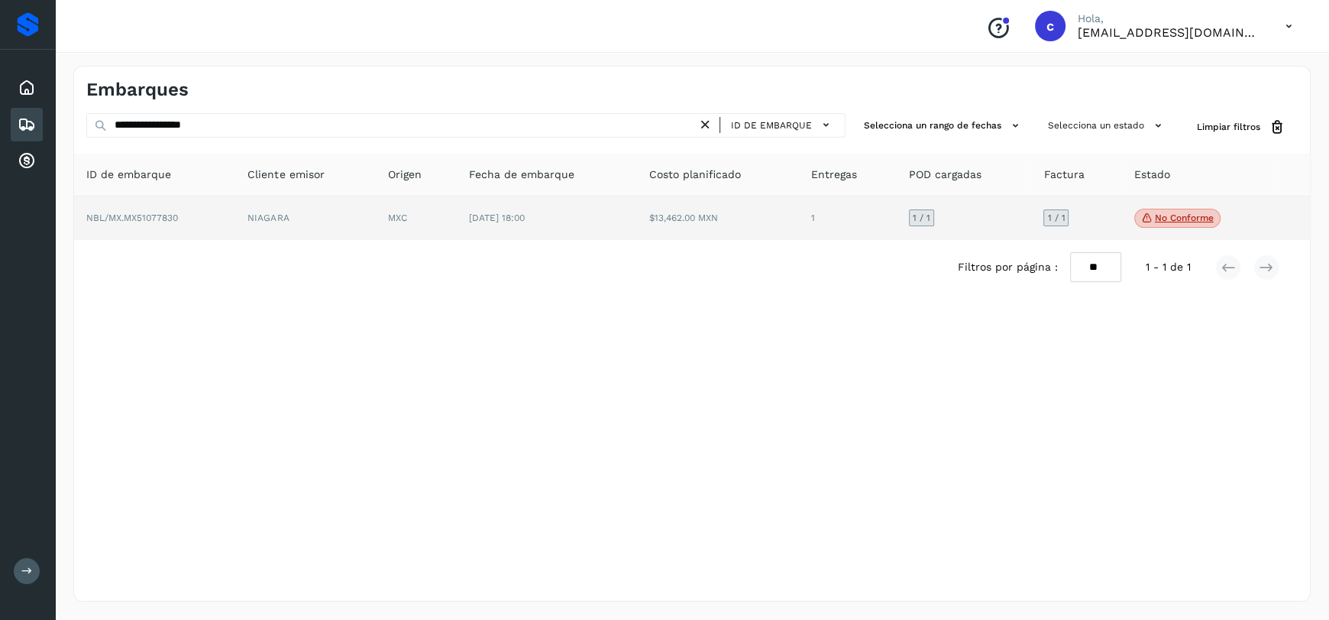
click at [398, 238] on td "MXC" at bounding box center [416, 218] width 81 height 44
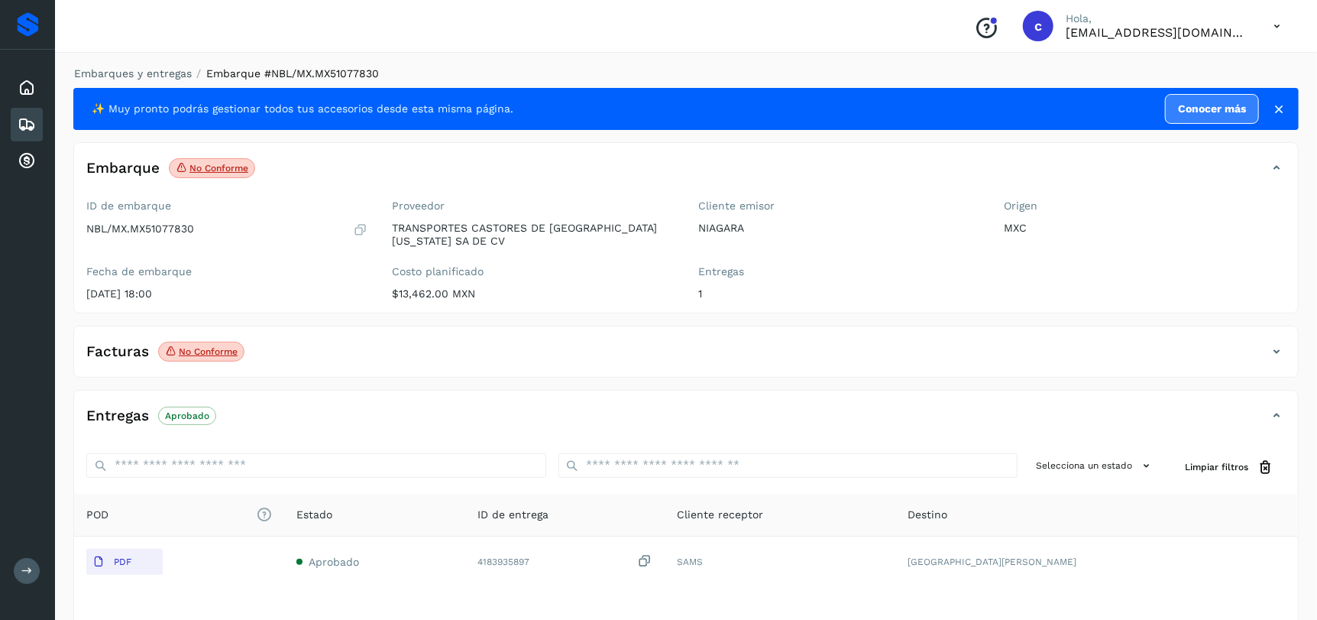
click at [21, 117] on icon at bounding box center [27, 124] width 18 height 18
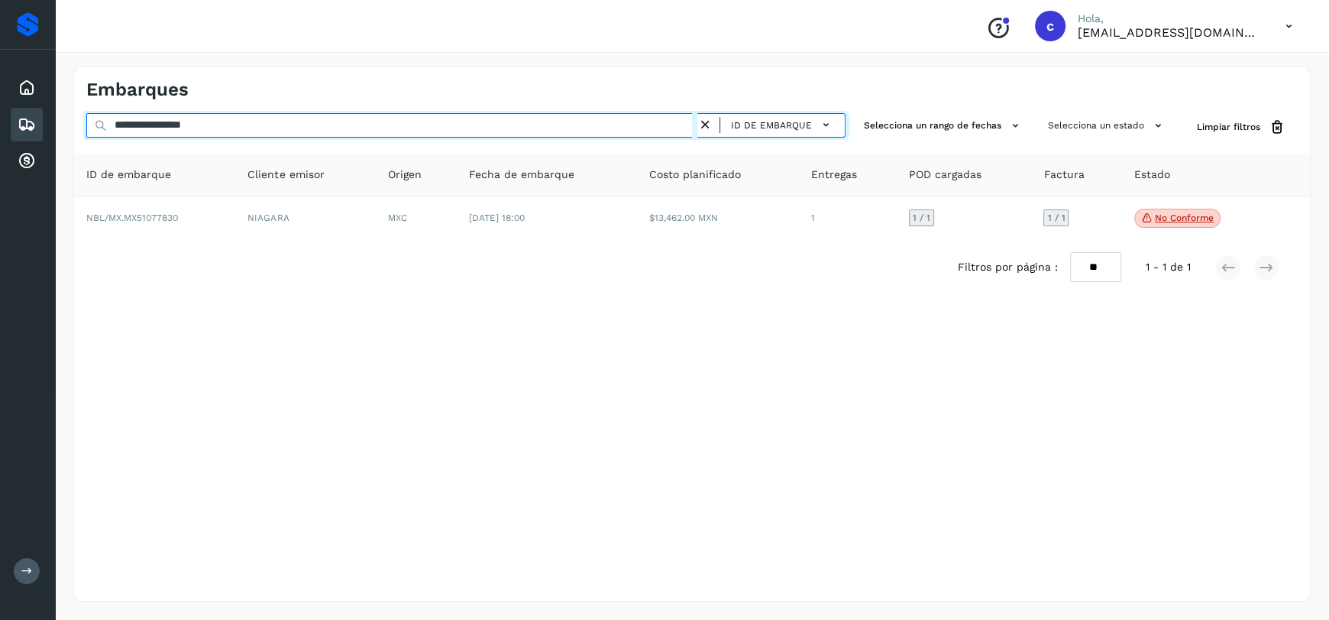
drag, startPoint x: 291, startPoint y: 130, endPoint x: 0, endPoint y: 126, distance: 291.1
click at [0, 126] on div "**********" at bounding box center [664, 310] width 1329 height 620
paste input "text"
click at [0, 134] on div "**********" at bounding box center [664, 310] width 1329 height 620
paste input "text"
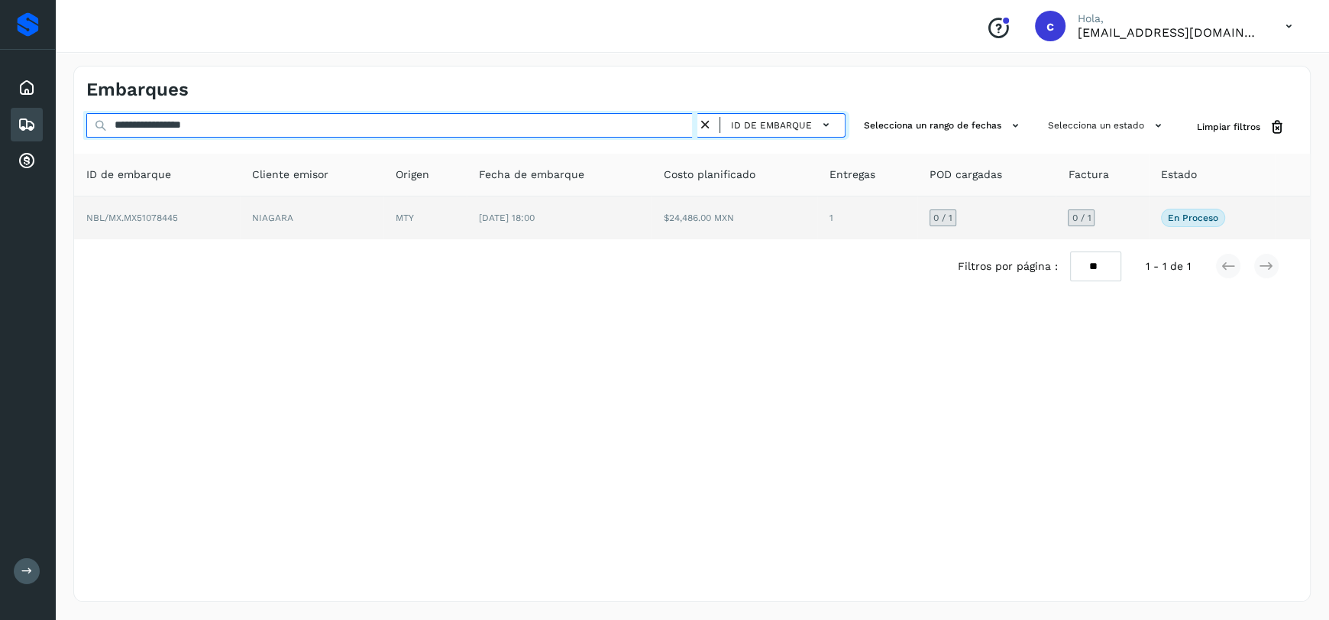
type input "**********"
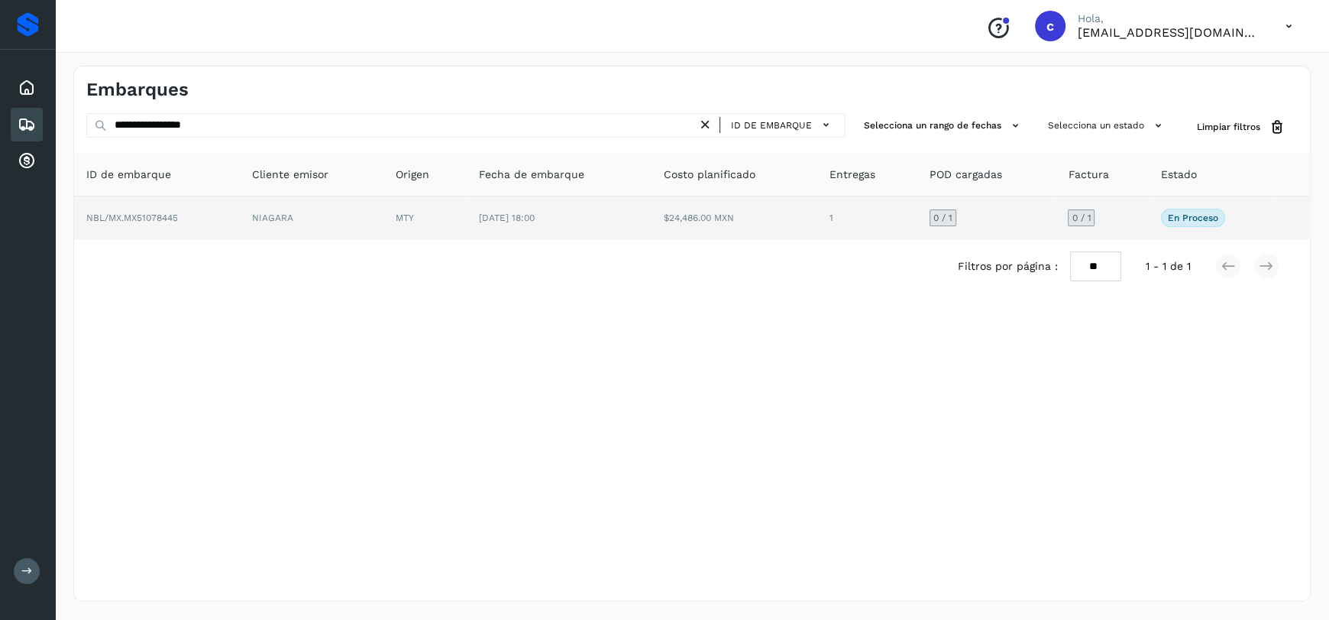
click at [500, 227] on td "[DATE] 18:00" at bounding box center [560, 217] width 186 height 43
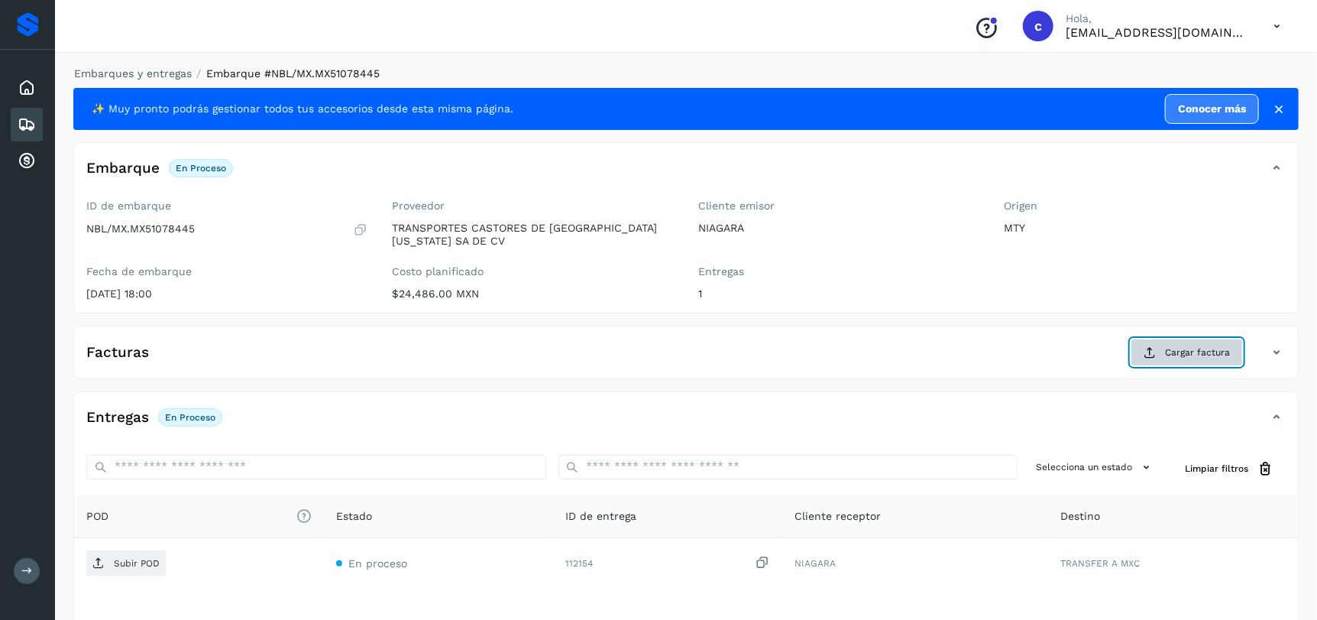
click at [1174, 350] on span "Cargar factura" at bounding box center [1197, 352] width 65 height 14
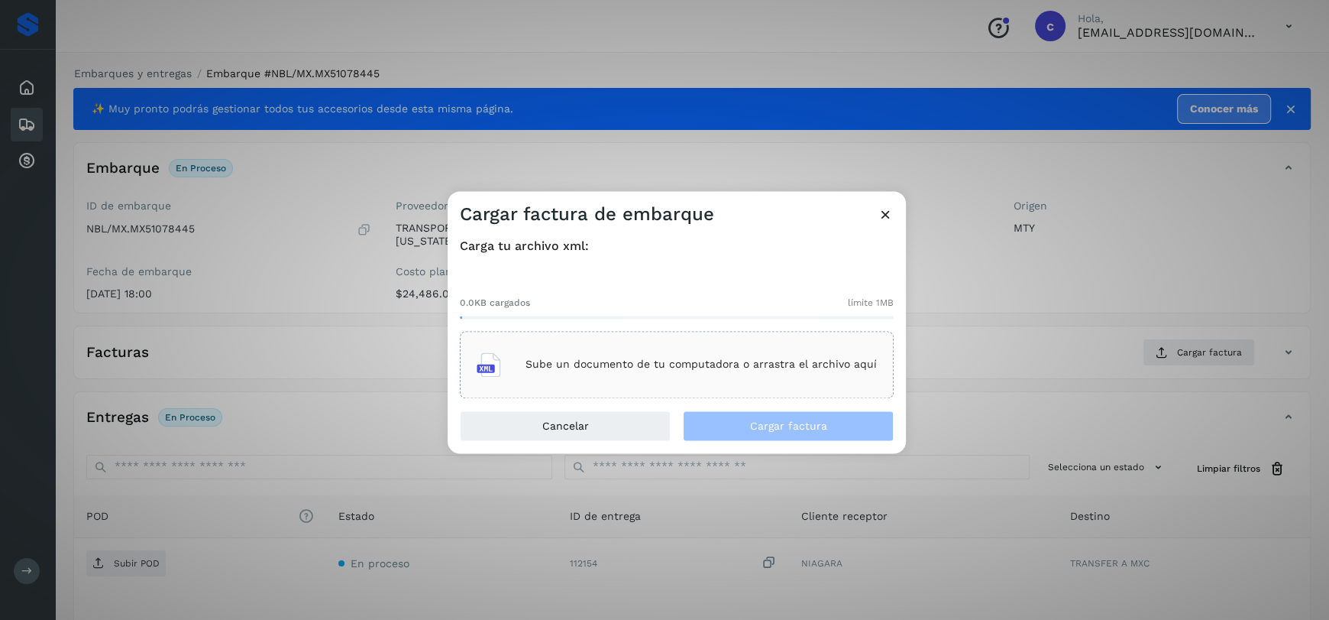
click at [687, 364] on p "Sube un documento de tu computadora o arrastra el archivo aquí" at bounding box center [701, 364] width 351 height 13
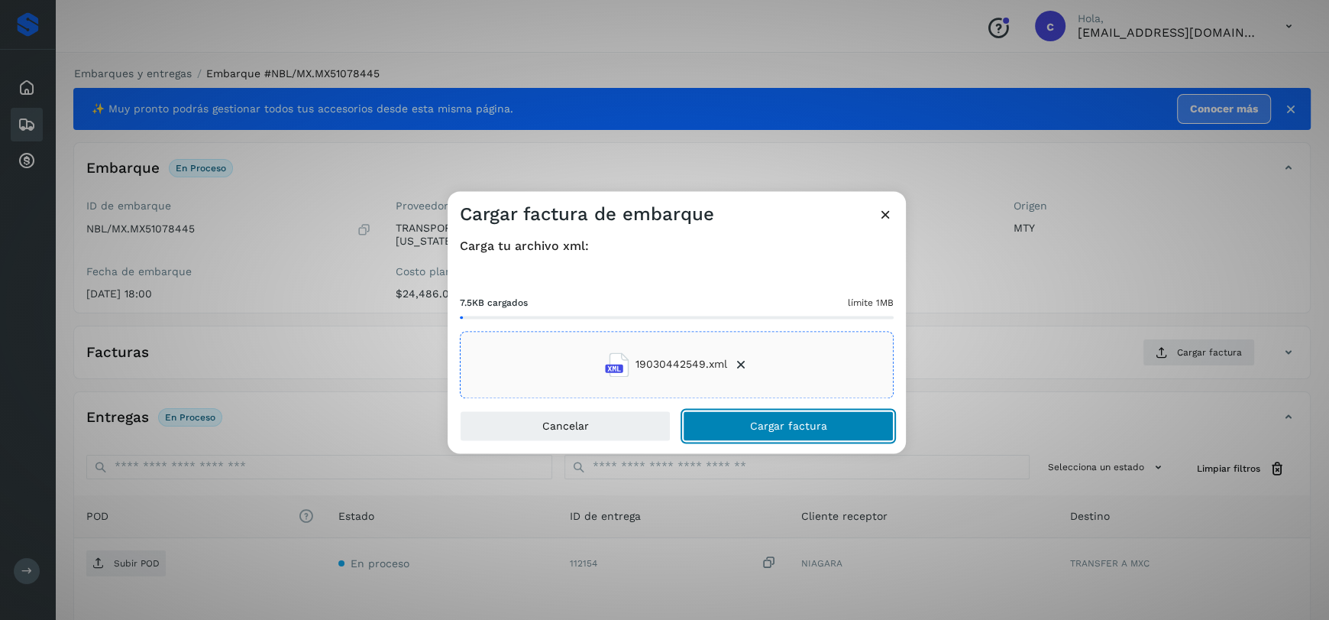
click at [798, 432] on button "Cargar factura" at bounding box center [788, 425] width 211 height 31
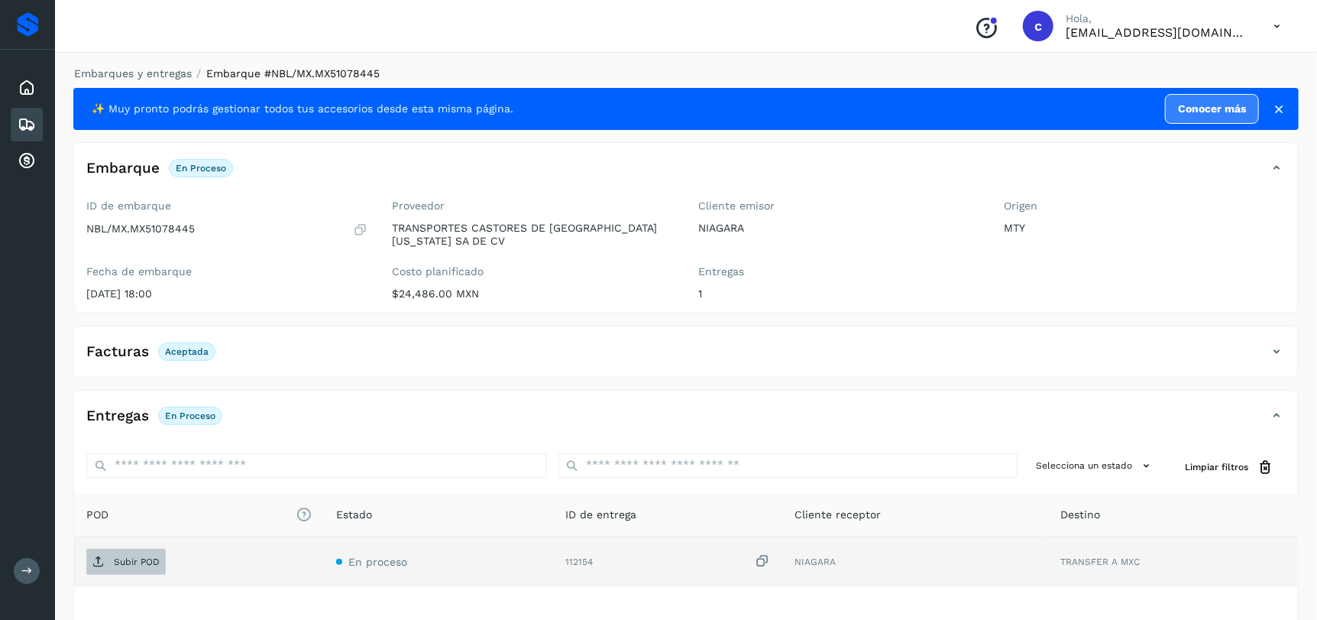
click at [131, 561] on p "Subir POD" at bounding box center [137, 561] width 46 height 11
click at [27, 120] on icon at bounding box center [27, 124] width 18 height 18
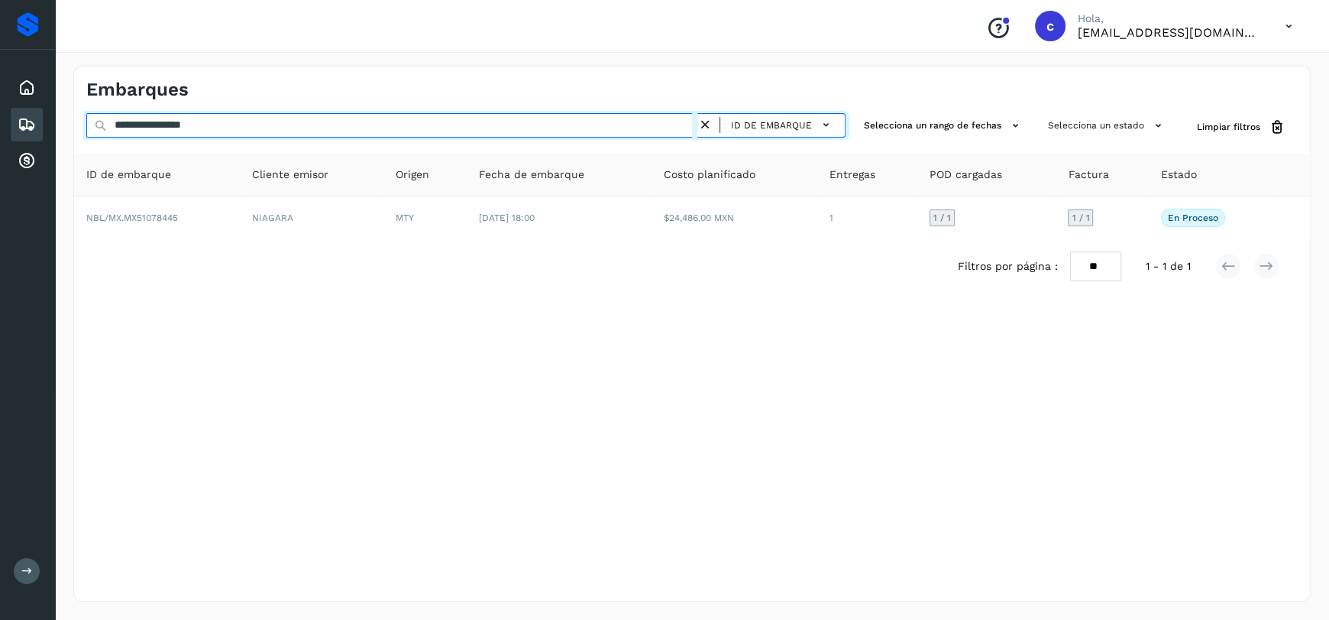
drag, startPoint x: 271, startPoint y: 132, endPoint x: 0, endPoint y: 131, distance: 271.2
click at [0, 131] on div "**********" at bounding box center [664, 310] width 1329 height 620
paste input "text"
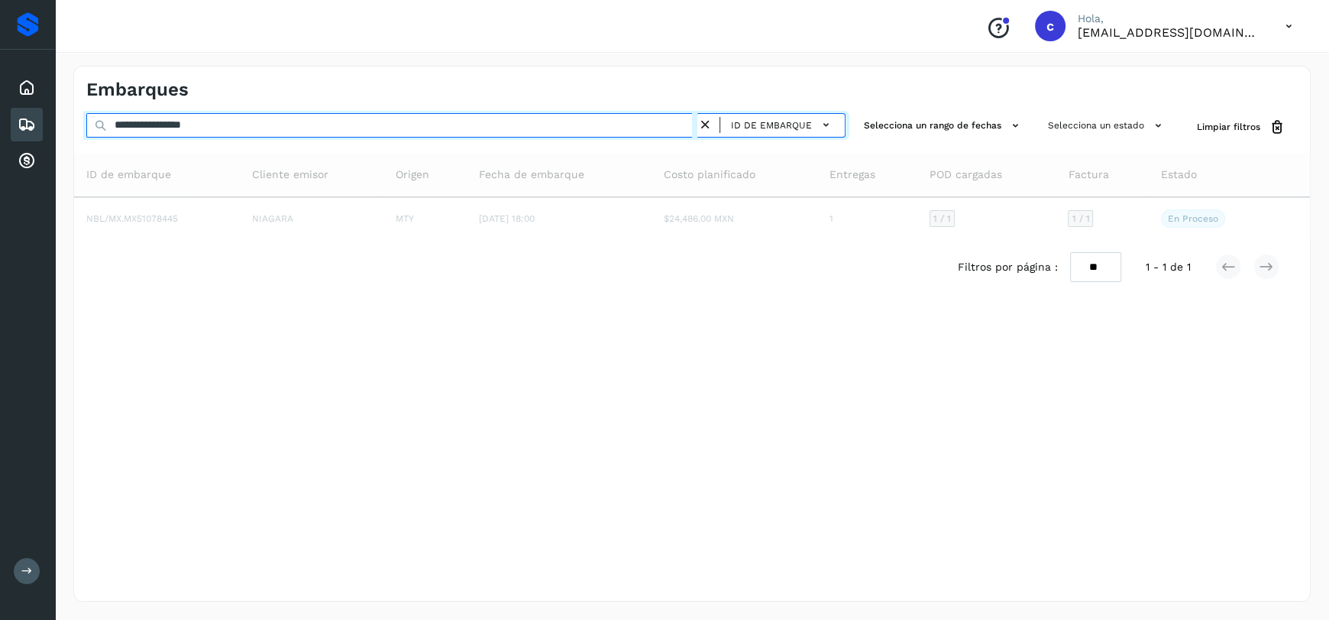
type input "**********"
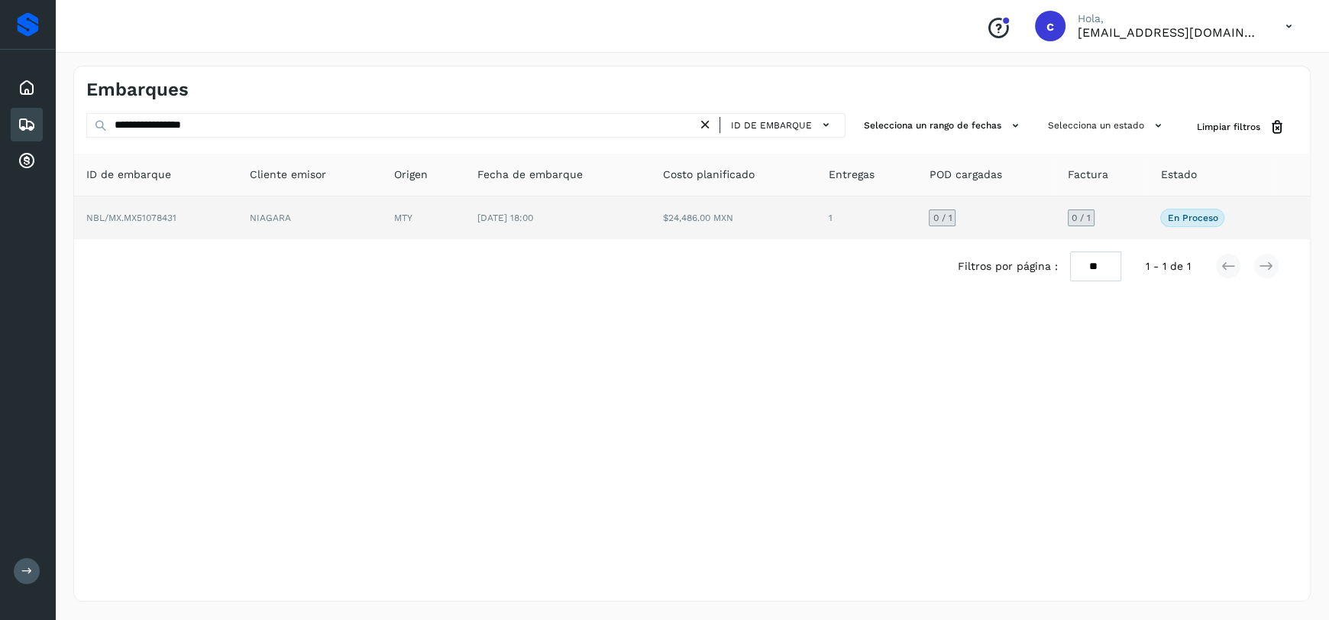
click at [313, 217] on td "NIAGARA" at bounding box center [310, 217] width 144 height 43
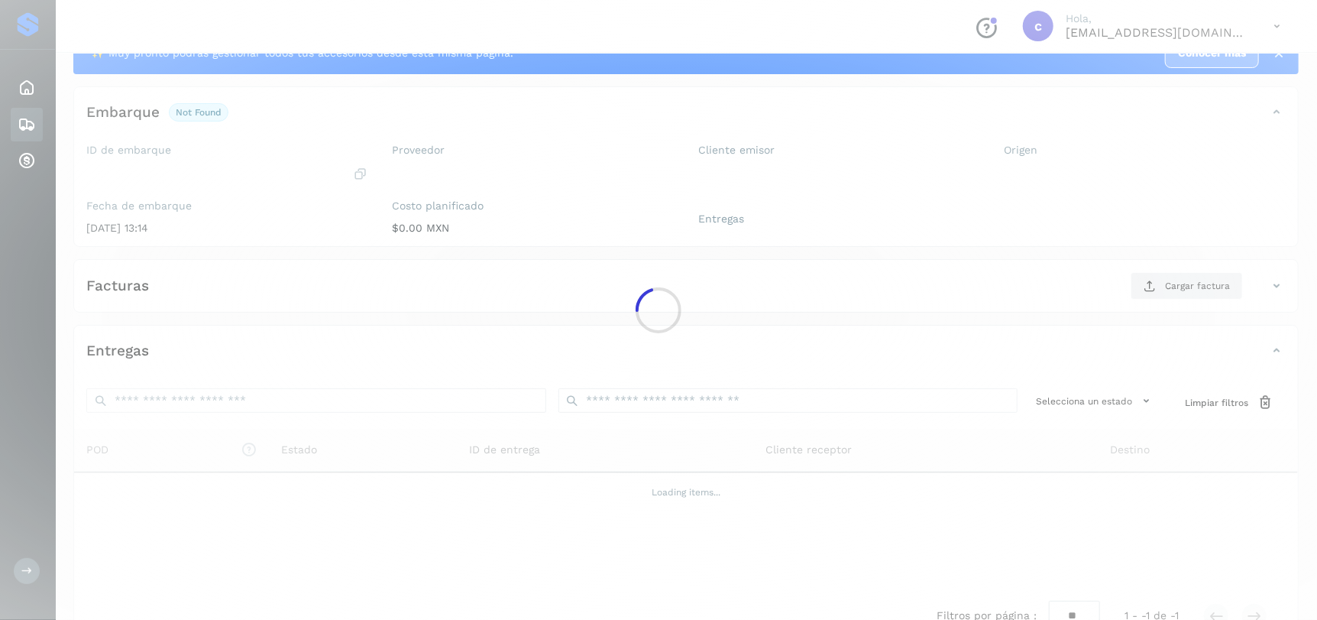
scroll to position [96, 0]
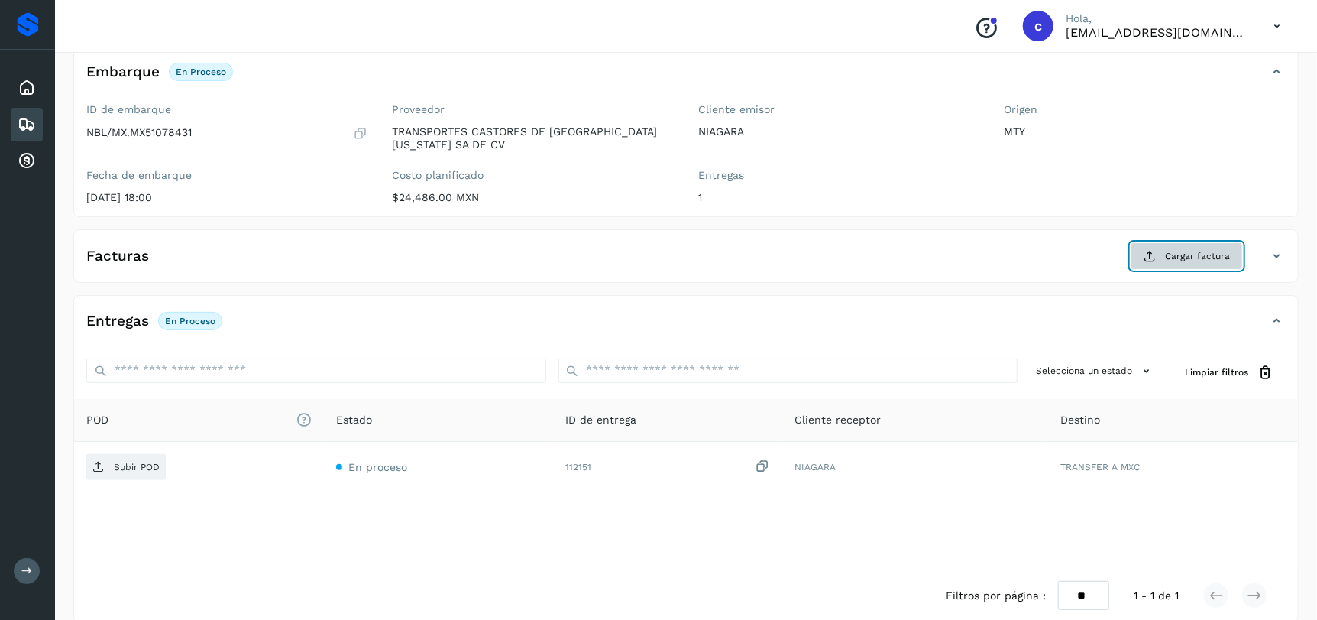
click at [1192, 263] on button "Cargar factura" at bounding box center [1187, 256] width 112 height 28
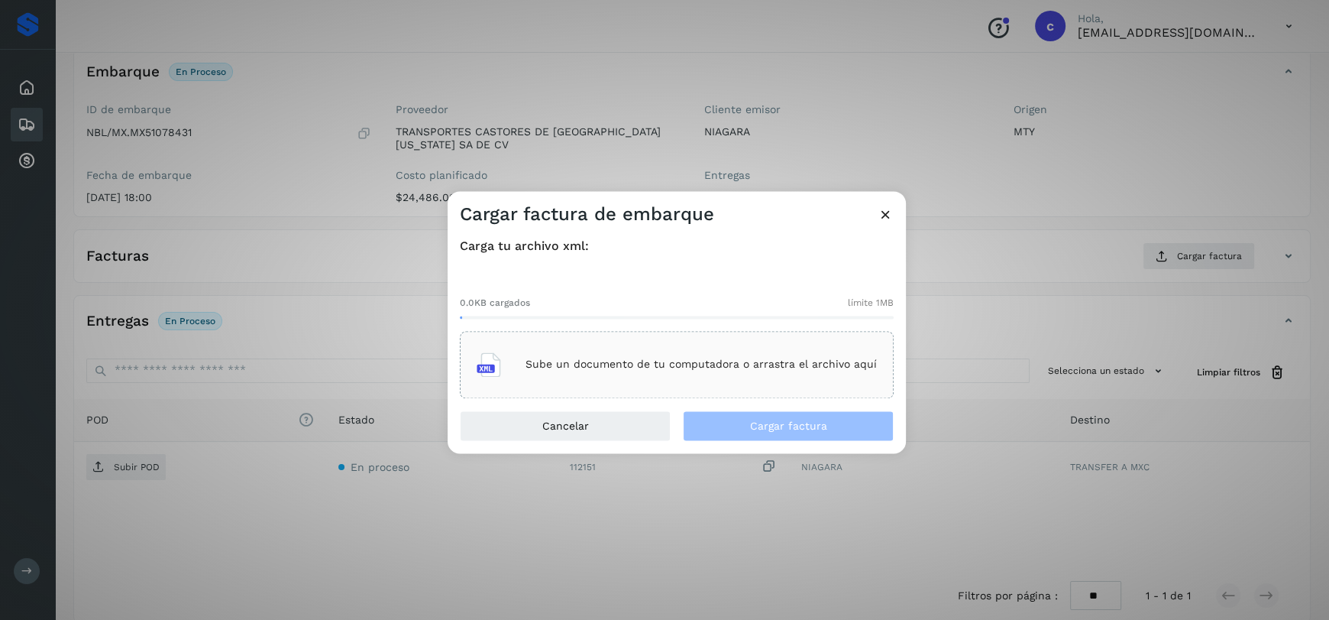
click at [755, 360] on p "Sube un documento de tu computadora o arrastra el archivo aquí" at bounding box center [701, 364] width 351 height 13
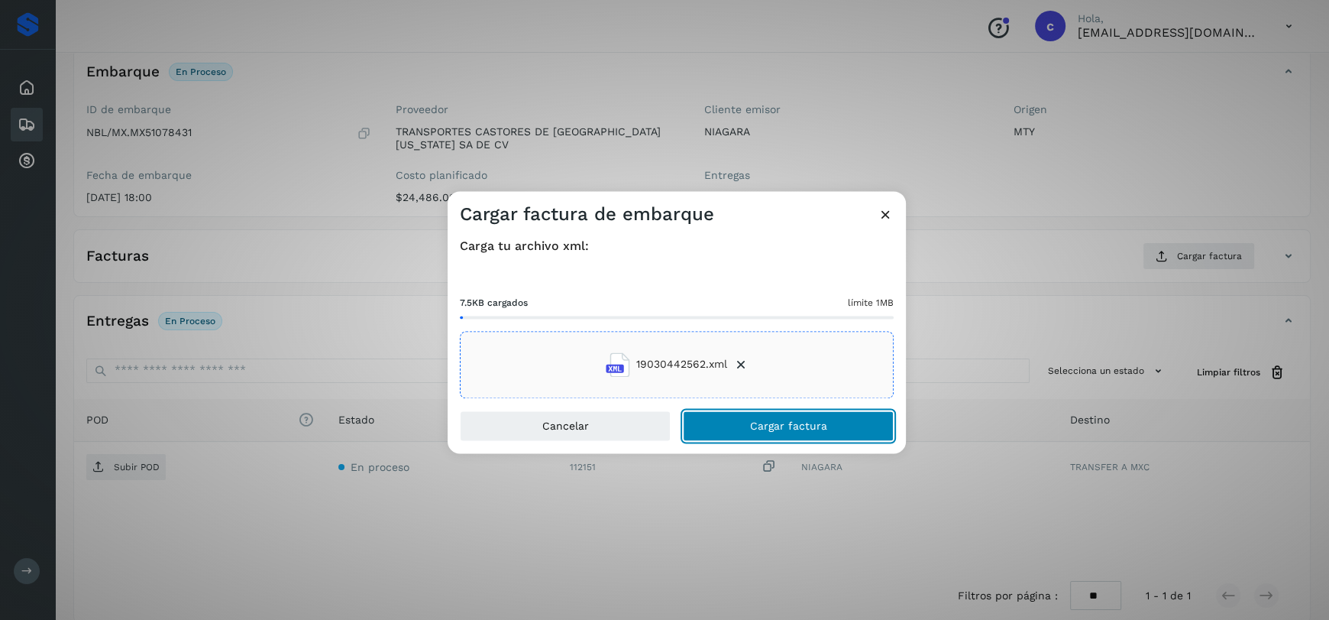
click at [799, 430] on span "Cargar factura" at bounding box center [788, 425] width 77 height 11
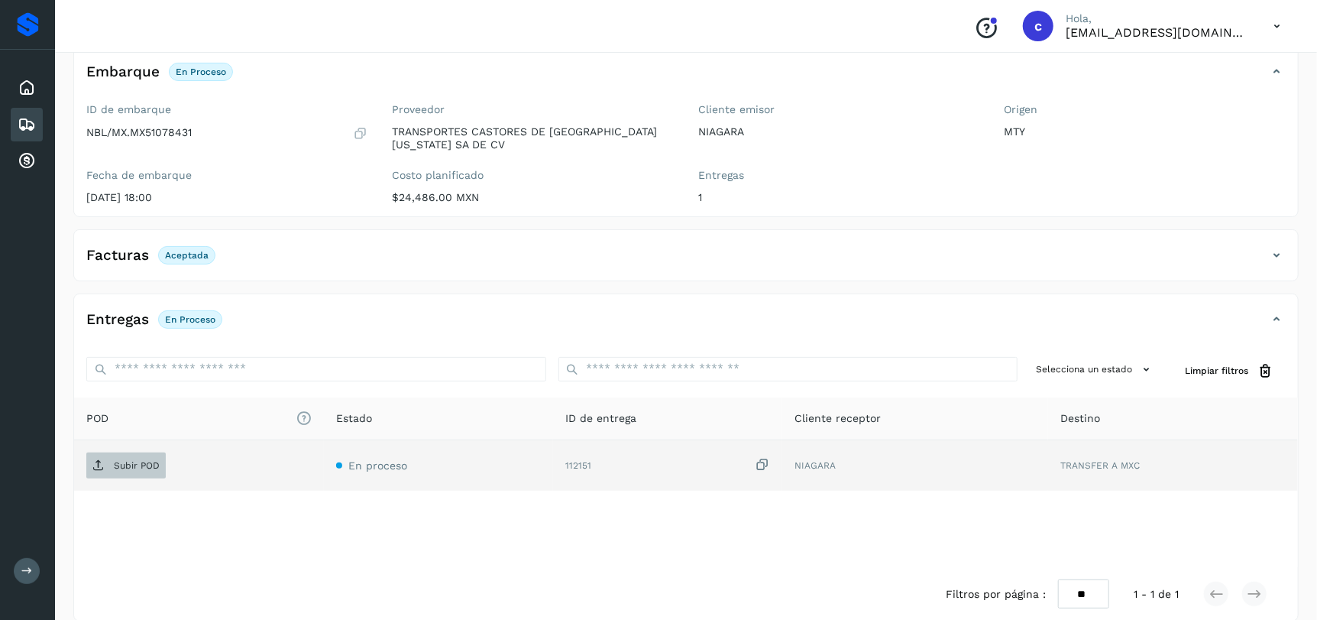
click at [154, 471] on span "Subir POD" at bounding box center [125, 465] width 79 height 24
click at [34, 126] on icon at bounding box center [27, 124] width 18 height 18
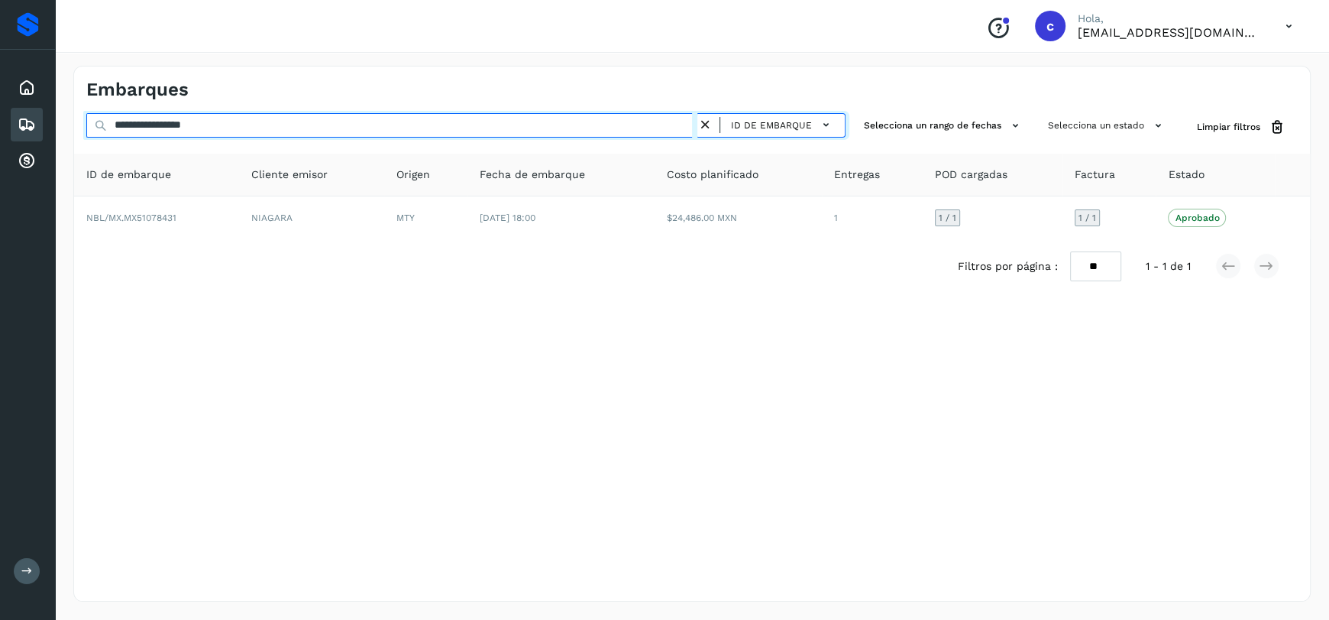
drag, startPoint x: 50, startPoint y: 120, endPoint x: 0, endPoint y: 119, distance: 50.4
click at [8, 120] on div "**********" at bounding box center [664, 310] width 1329 height 620
paste input "text"
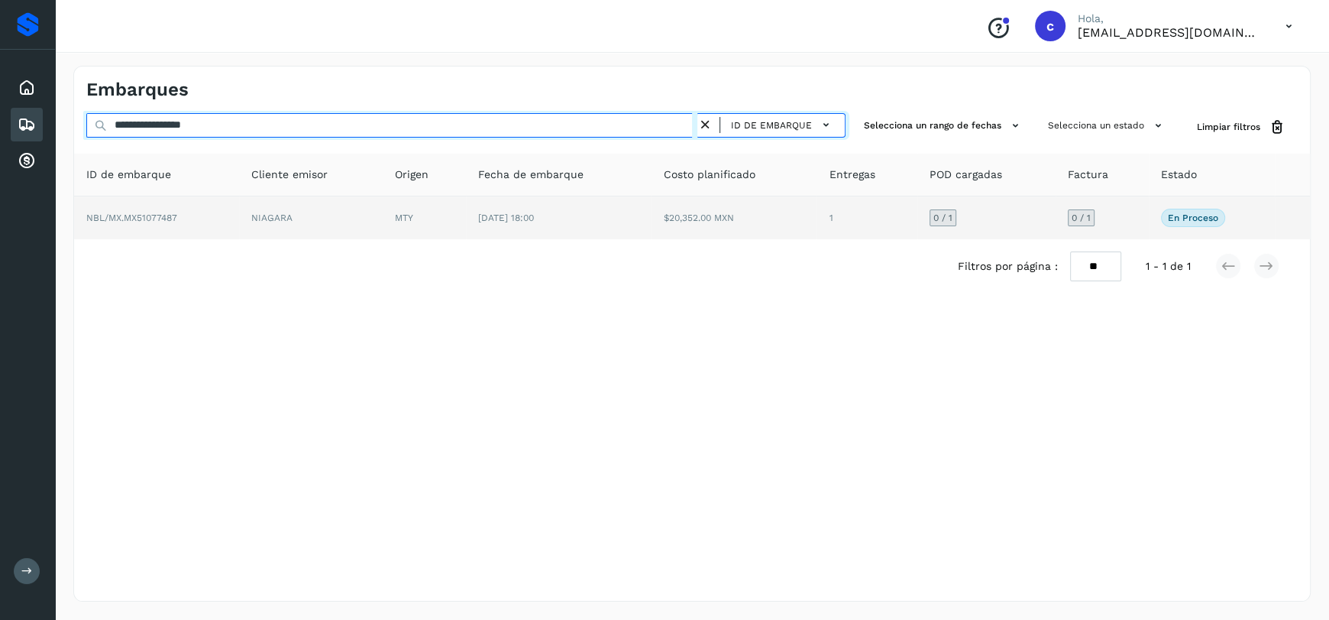
type input "**********"
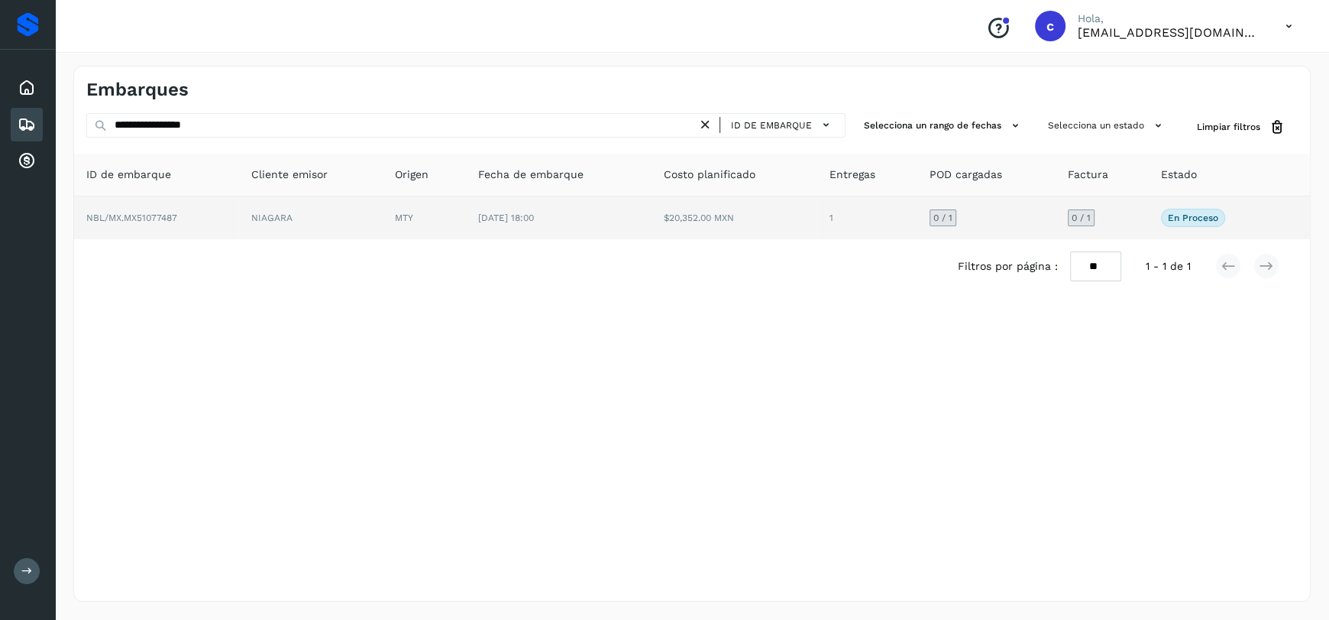
click at [485, 224] on td "[DATE] 18:00" at bounding box center [559, 217] width 186 height 43
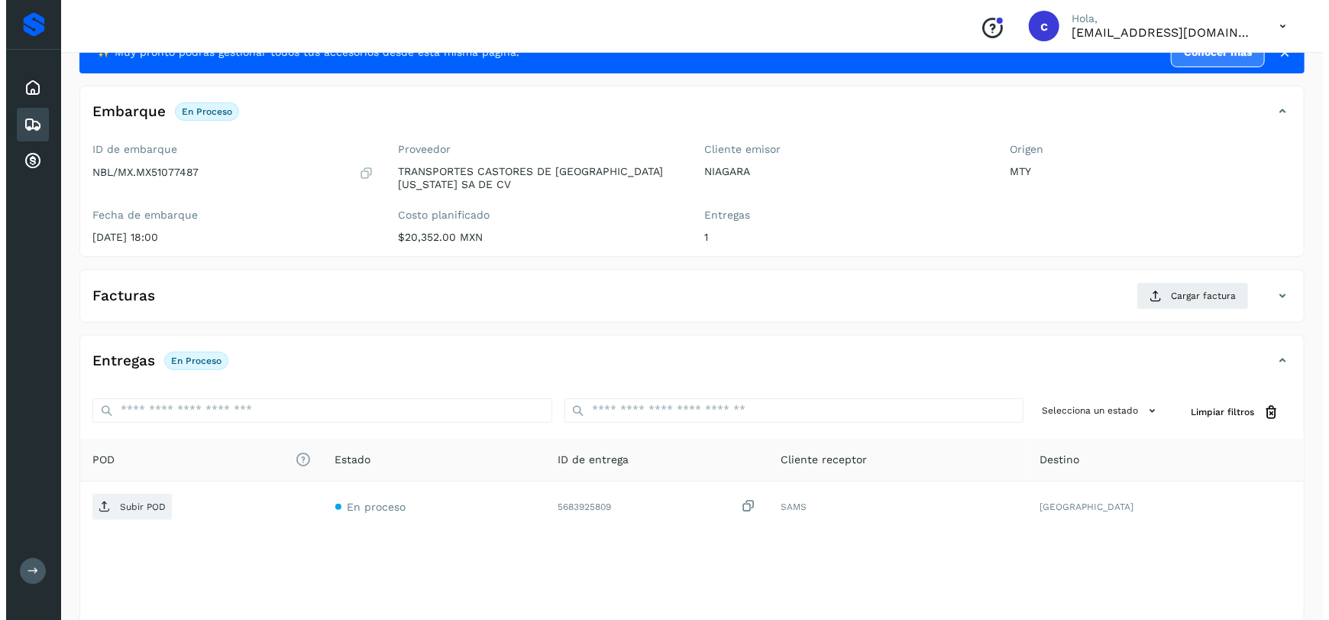
scroll to position [117, 0]
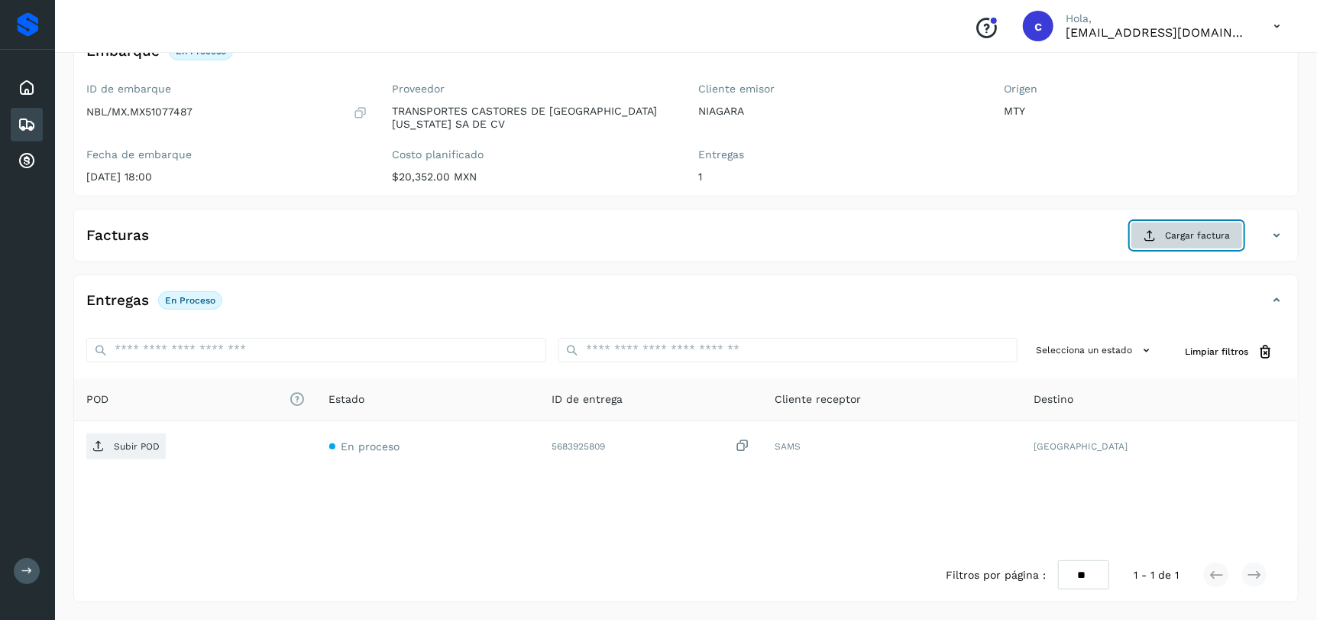
click at [1208, 229] on span "Cargar factura" at bounding box center [1197, 235] width 65 height 14
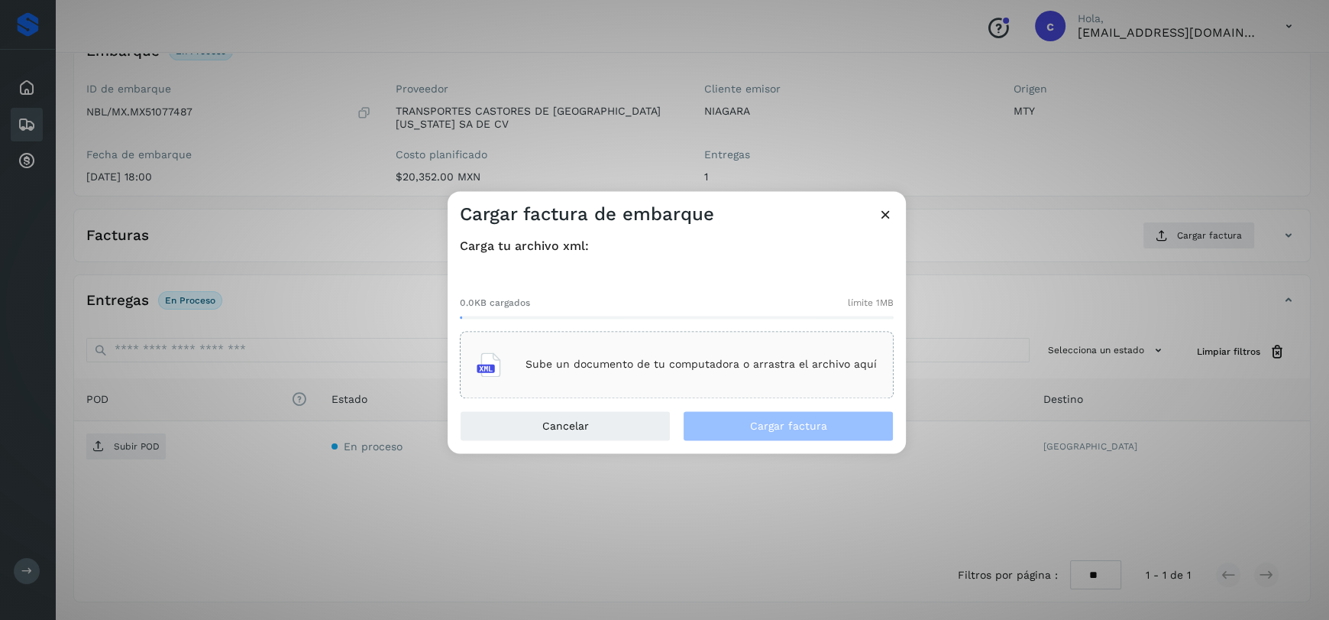
click at [698, 366] on p "Sube un documento de tu computadora o arrastra el archivo aquí" at bounding box center [701, 364] width 351 height 13
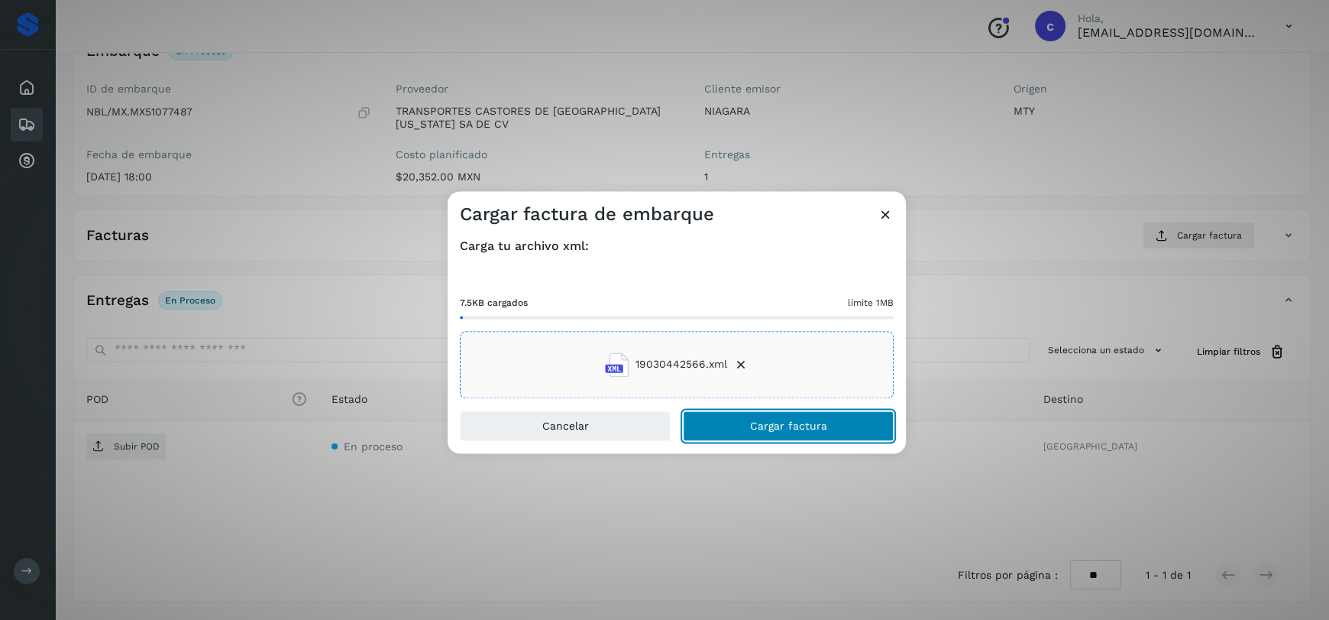
click at [808, 413] on button "Cargar factura" at bounding box center [788, 425] width 211 height 31
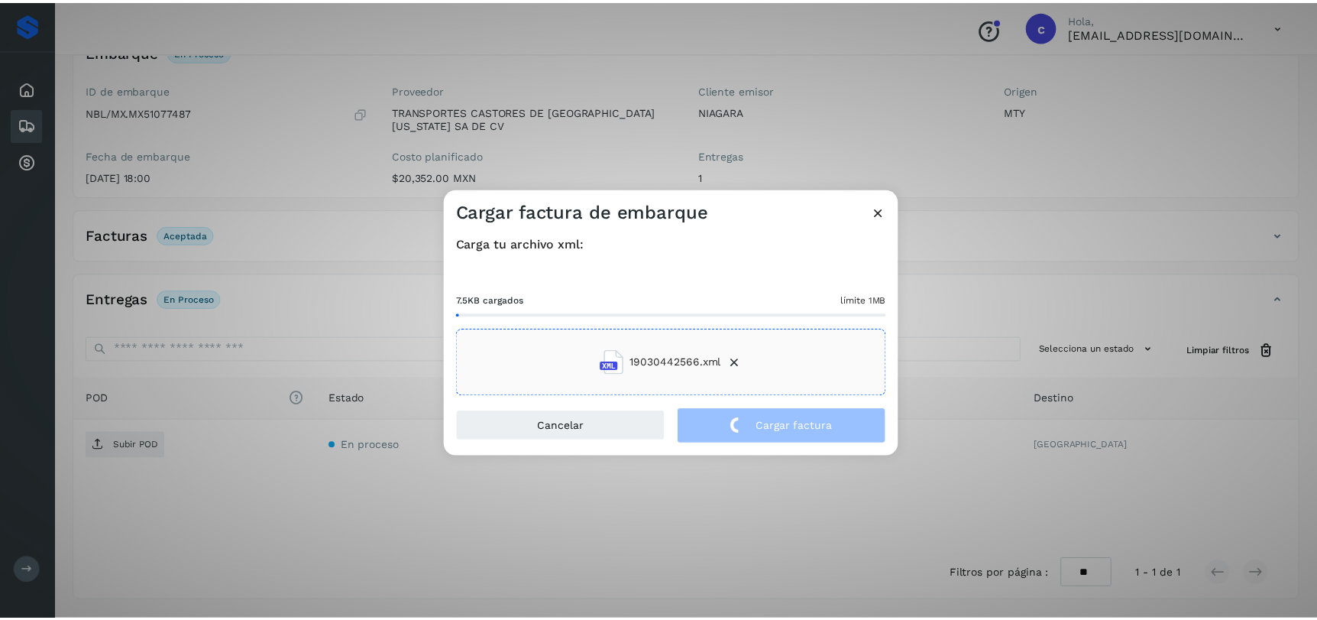
scroll to position [116, 0]
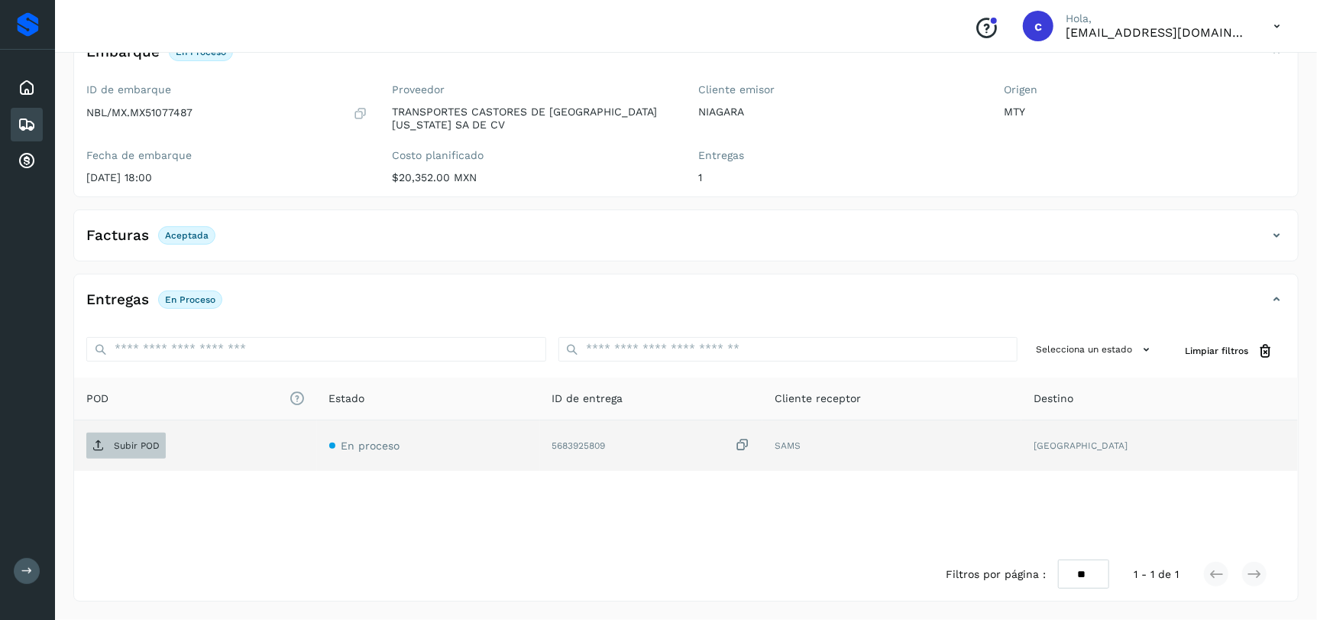
click at [123, 443] on p "Subir POD" at bounding box center [137, 445] width 46 height 11
click at [22, 121] on icon at bounding box center [27, 124] width 18 height 18
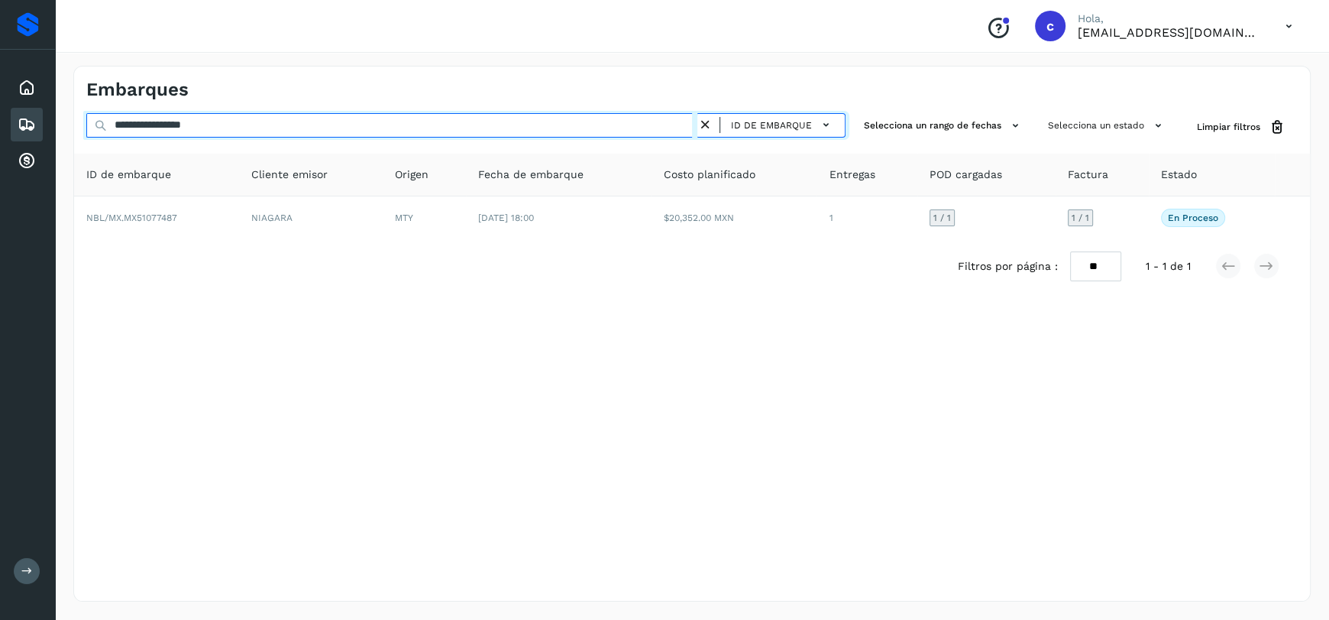
drag, startPoint x: 283, startPoint y: 118, endPoint x: 0, endPoint y: 135, distance: 284.0
click at [0, 135] on div "**********" at bounding box center [664, 310] width 1329 height 620
paste input "text"
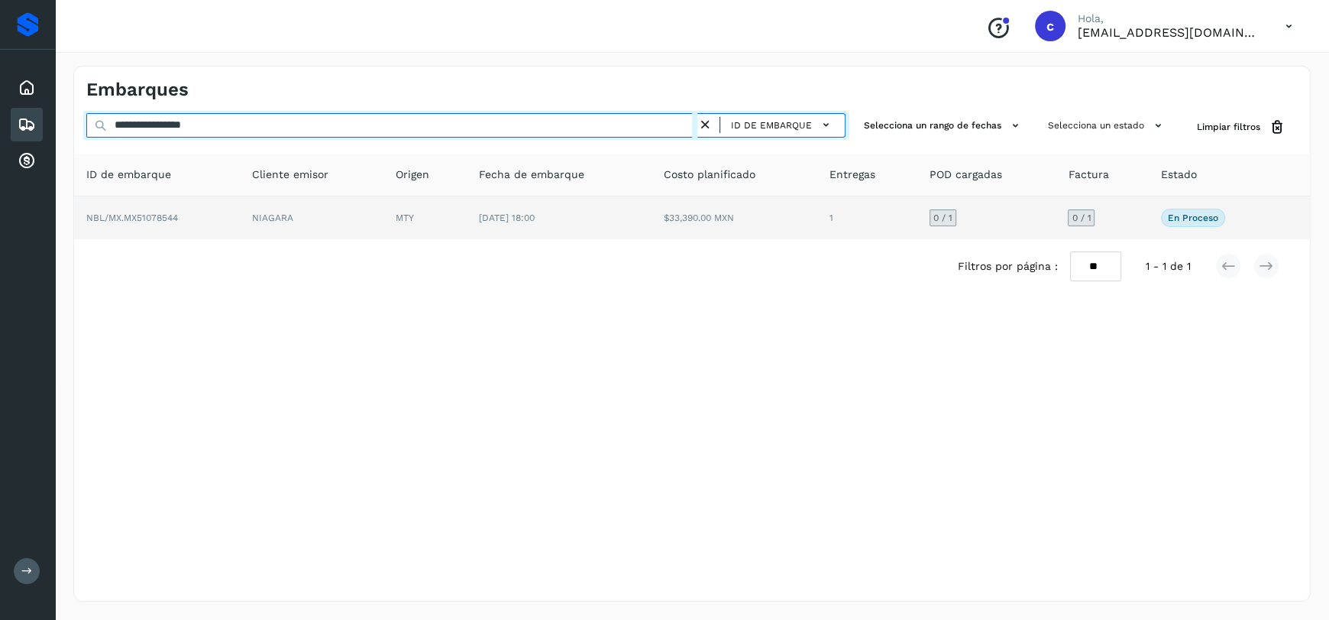
type input "**********"
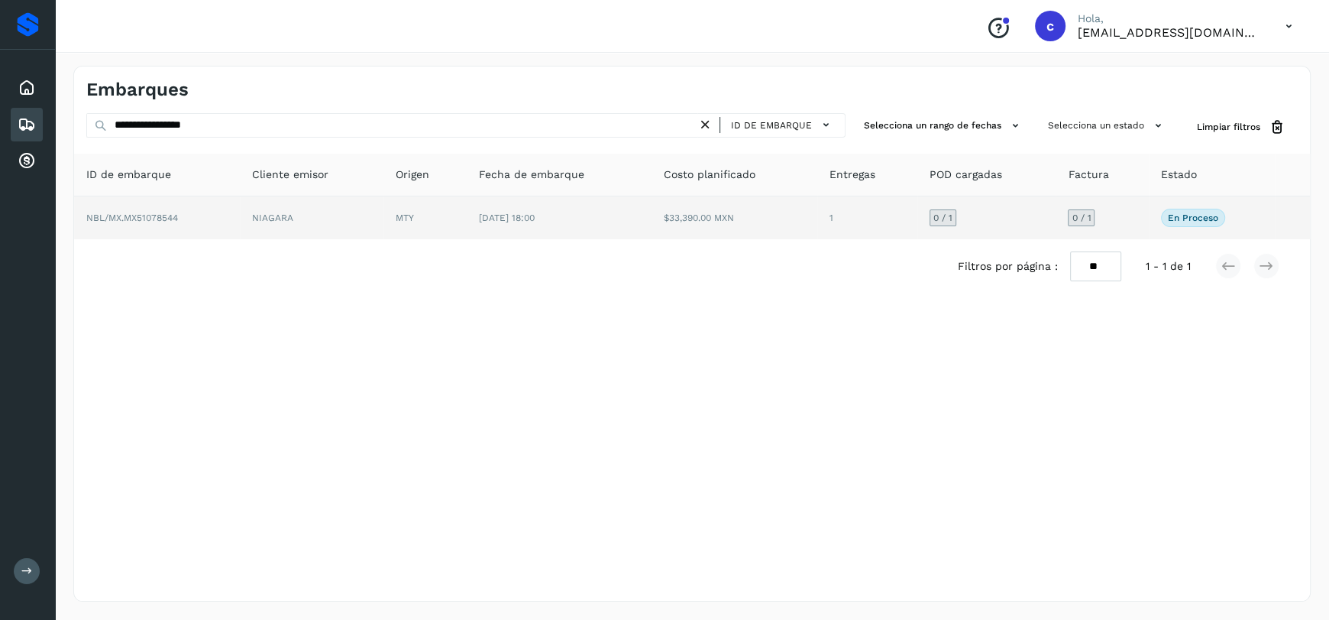
click at [532, 218] on span "[DATE] 18:00" at bounding box center [507, 217] width 56 height 11
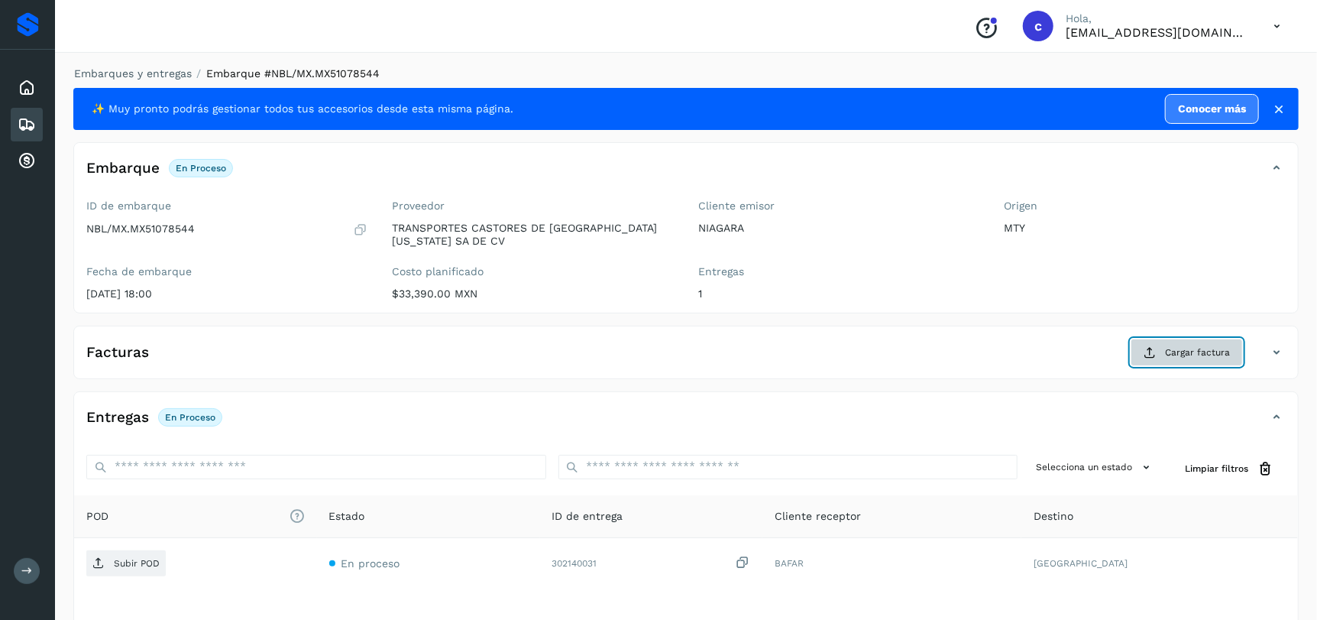
click at [1215, 343] on button "Cargar factura" at bounding box center [1187, 352] width 112 height 28
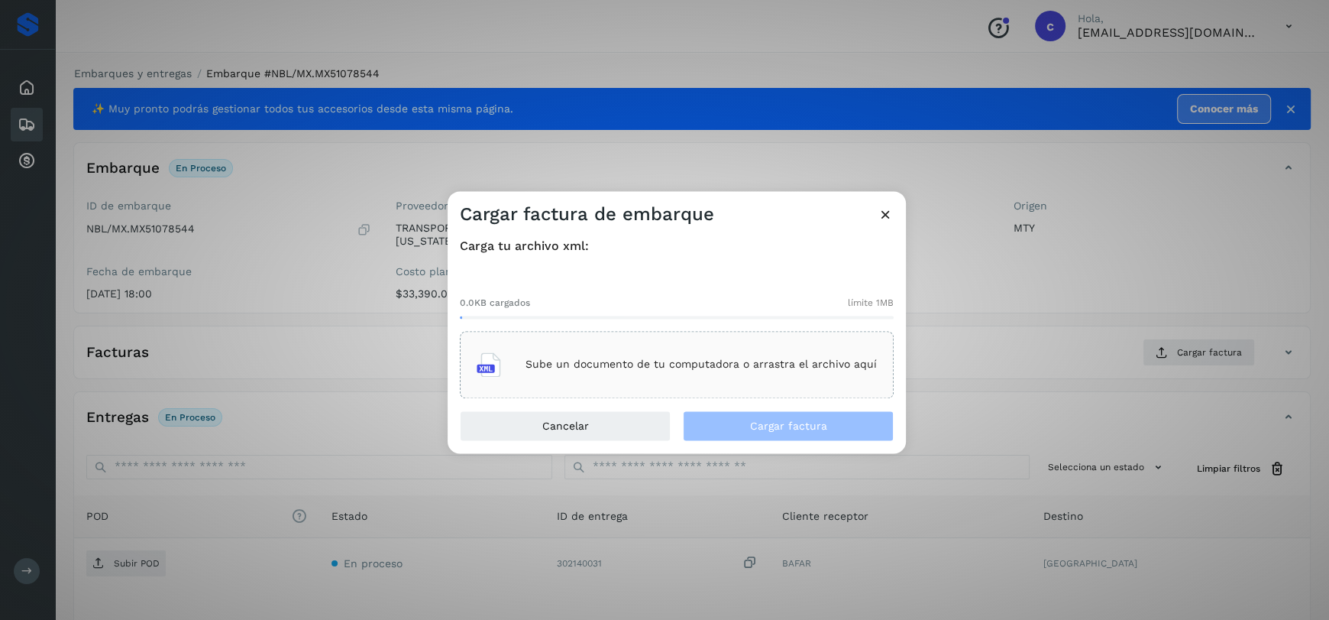
click at [701, 352] on div "Sube un documento de tu computadora o arrastra el archivo aquí" at bounding box center [677, 364] width 400 height 41
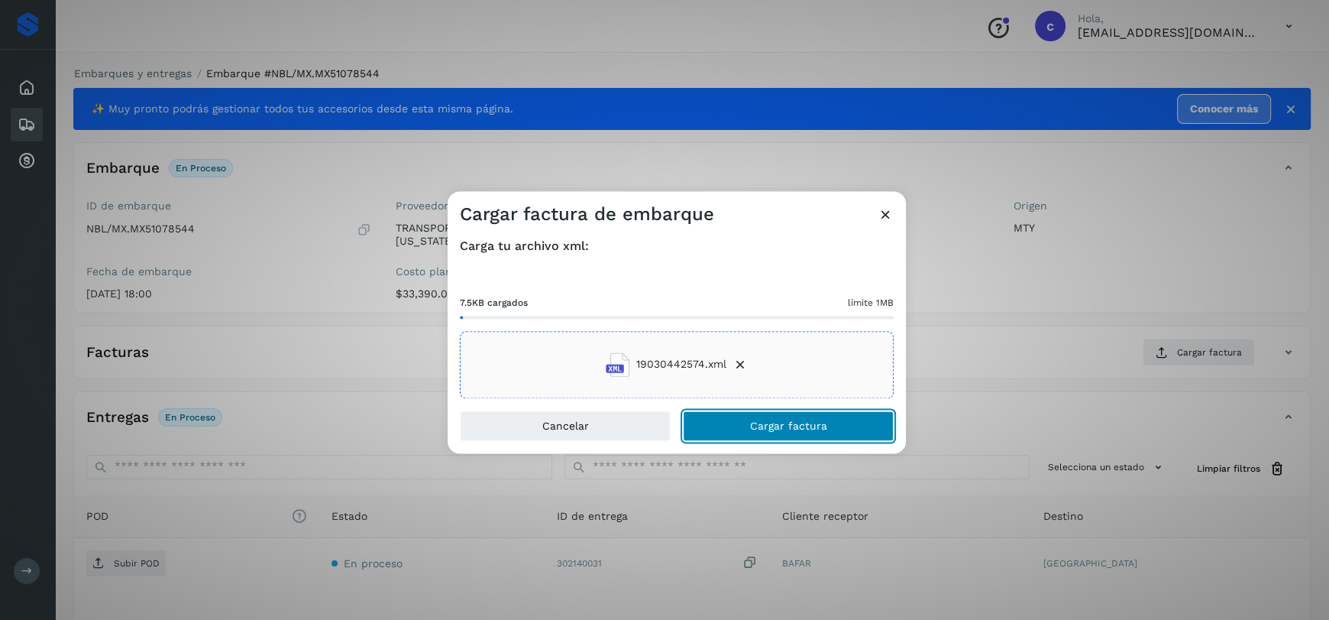
click at [796, 420] on span "Cargar factura" at bounding box center [788, 425] width 77 height 11
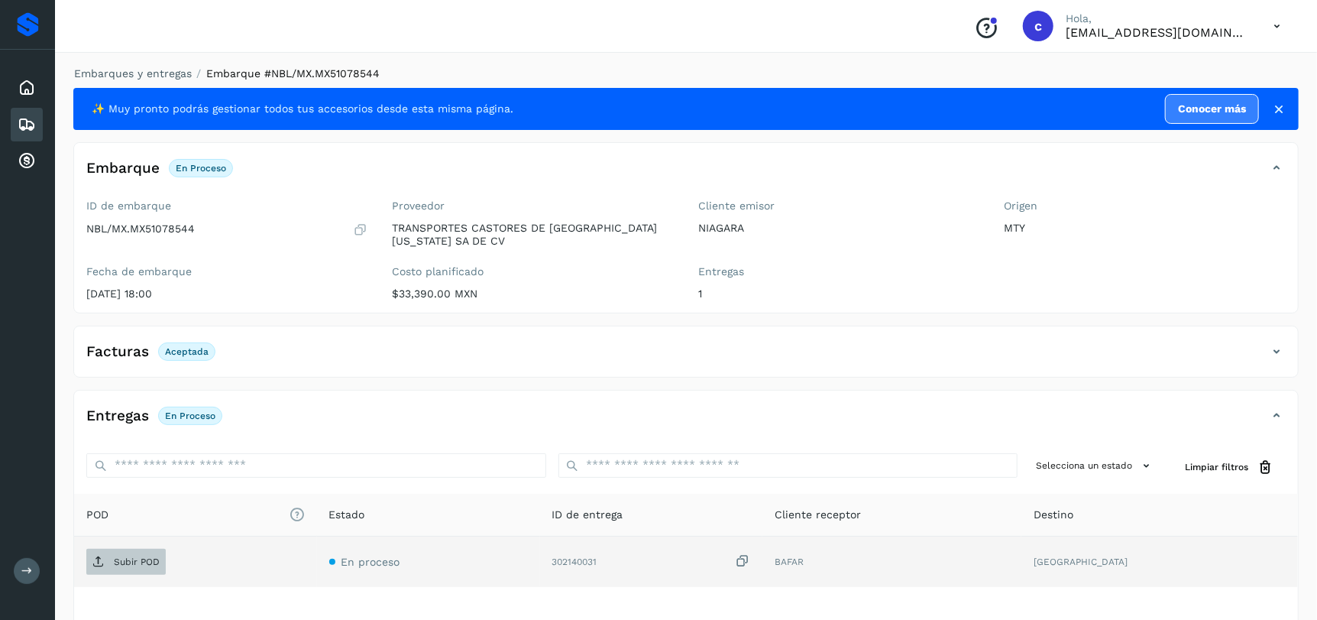
click at [131, 562] on p "Subir POD" at bounding box center [137, 561] width 46 height 11
click at [26, 121] on icon at bounding box center [27, 124] width 18 height 18
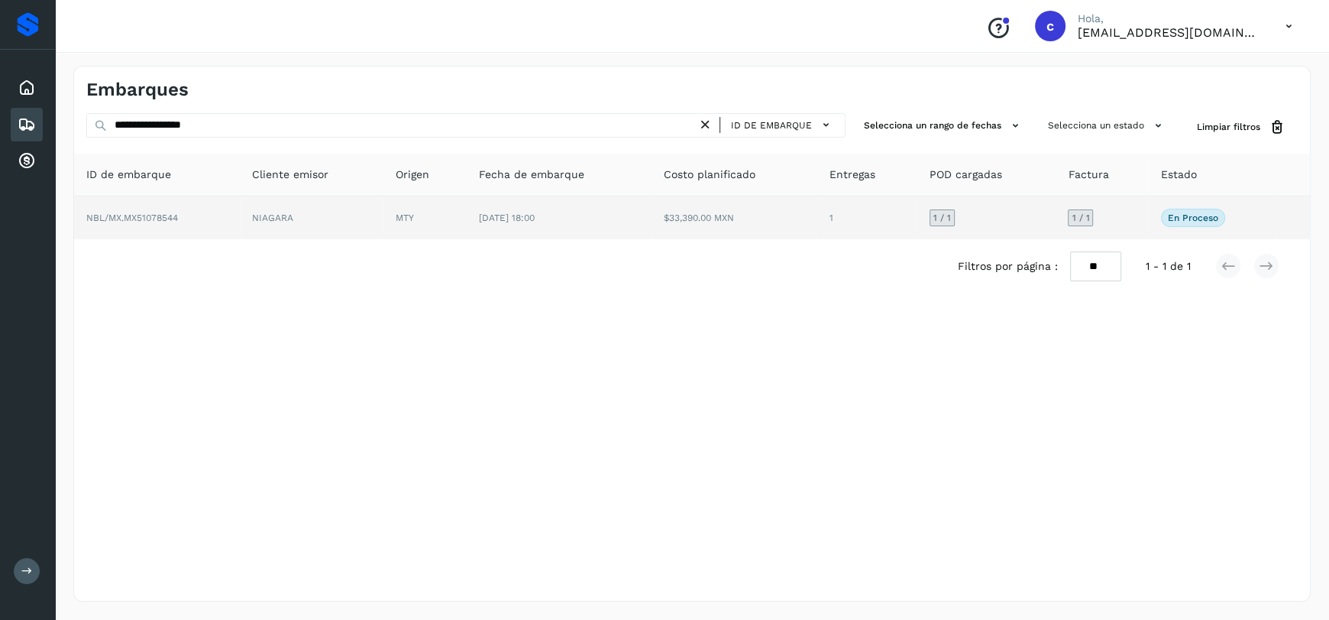
click at [329, 214] on td "NIAGARA" at bounding box center [312, 217] width 144 height 43
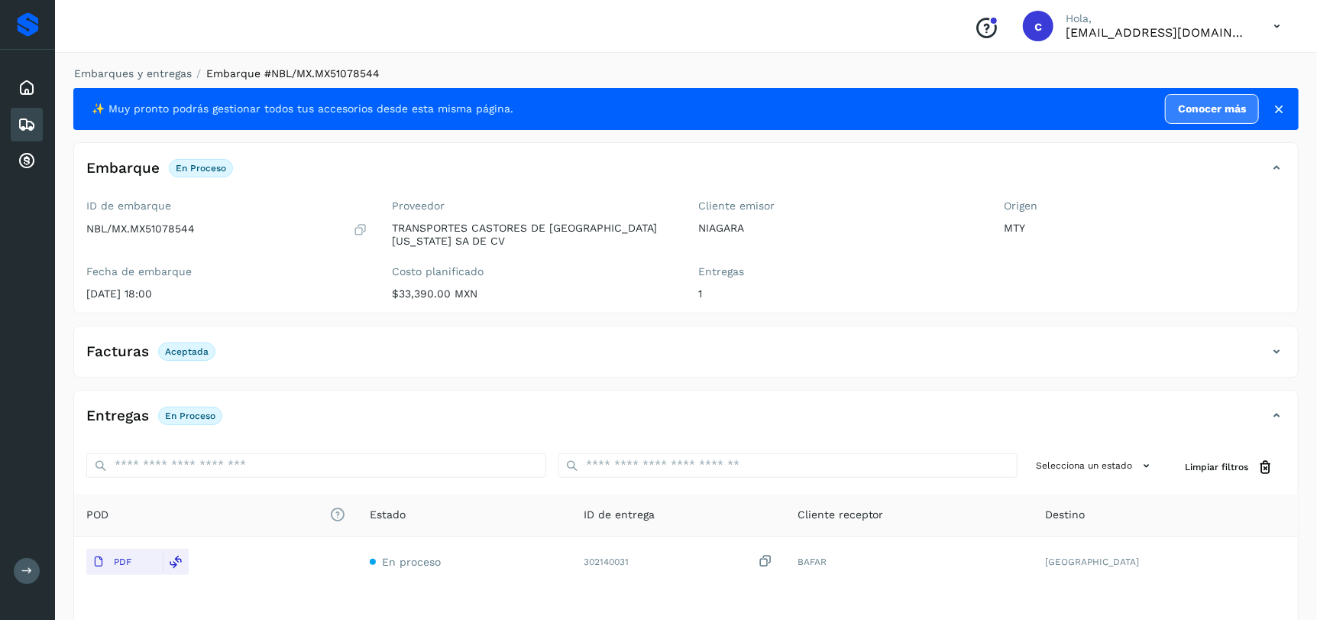
click at [33, 122] on icon at bounding box center [27, 124] width 18 height 18
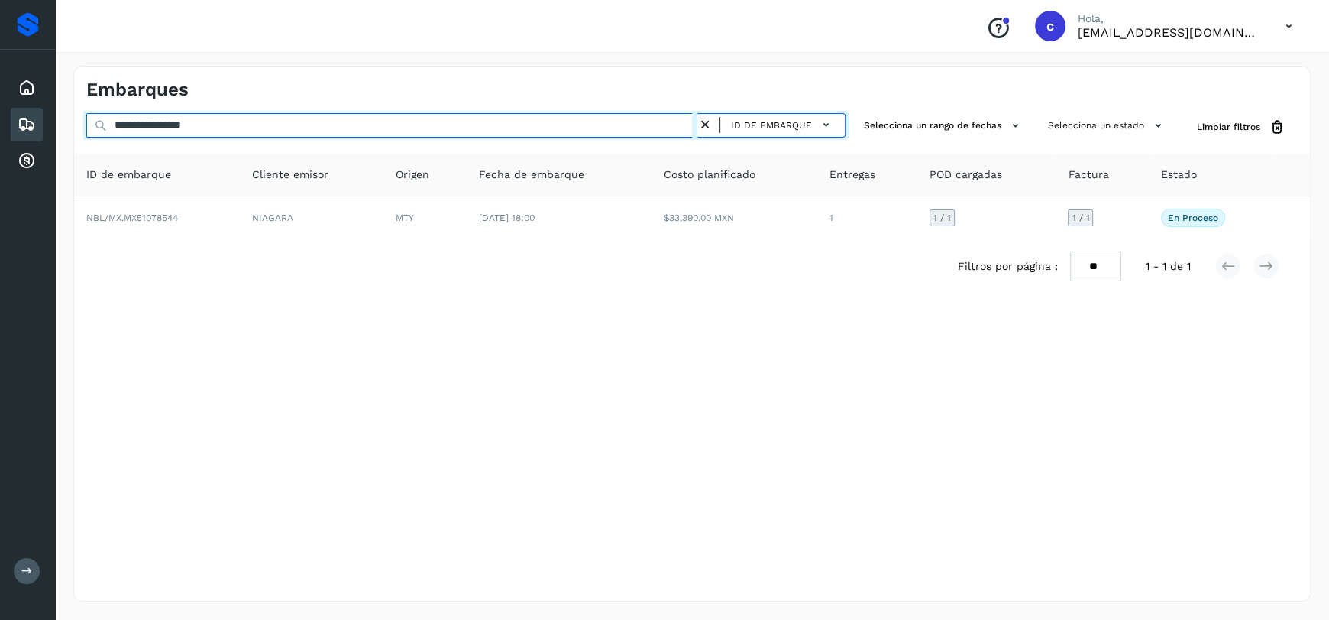
drag, startPoint x: 299, startPoint y: 122, endPoint x: 0, endPoint y: 108, distance: 299.8
click at [0, 108] on div "**********" at bounding box center [664, 310] width 1329 height 620
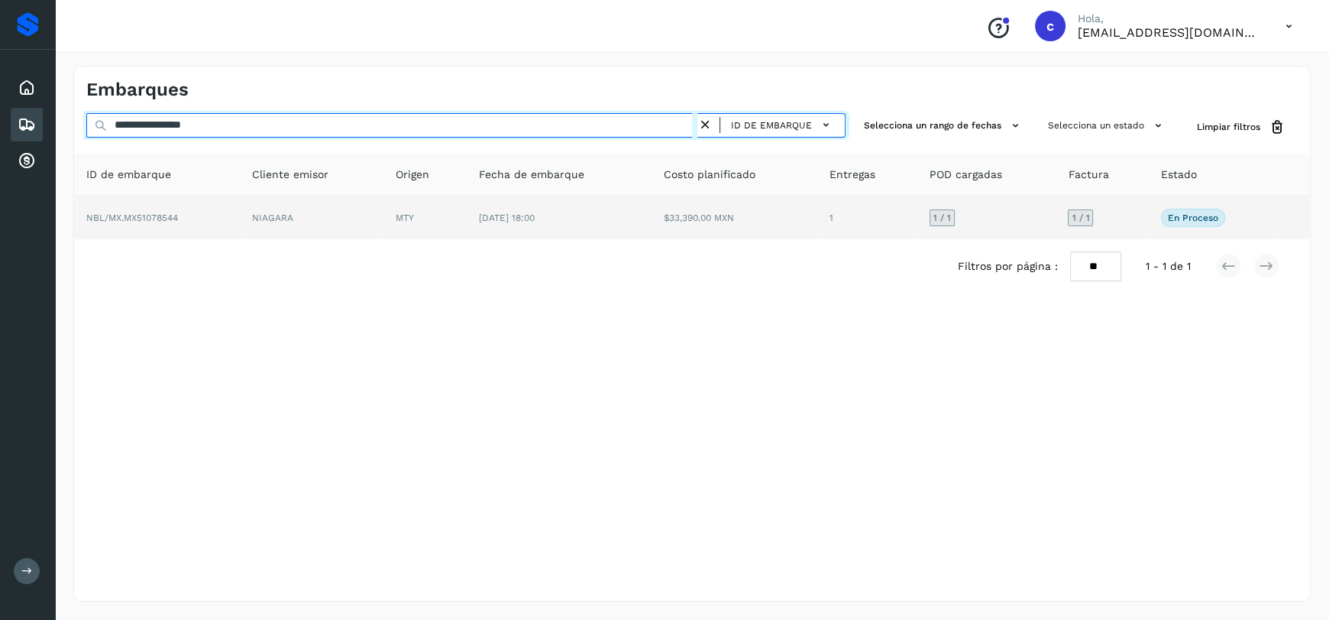
paste input "text"
type input "**********"
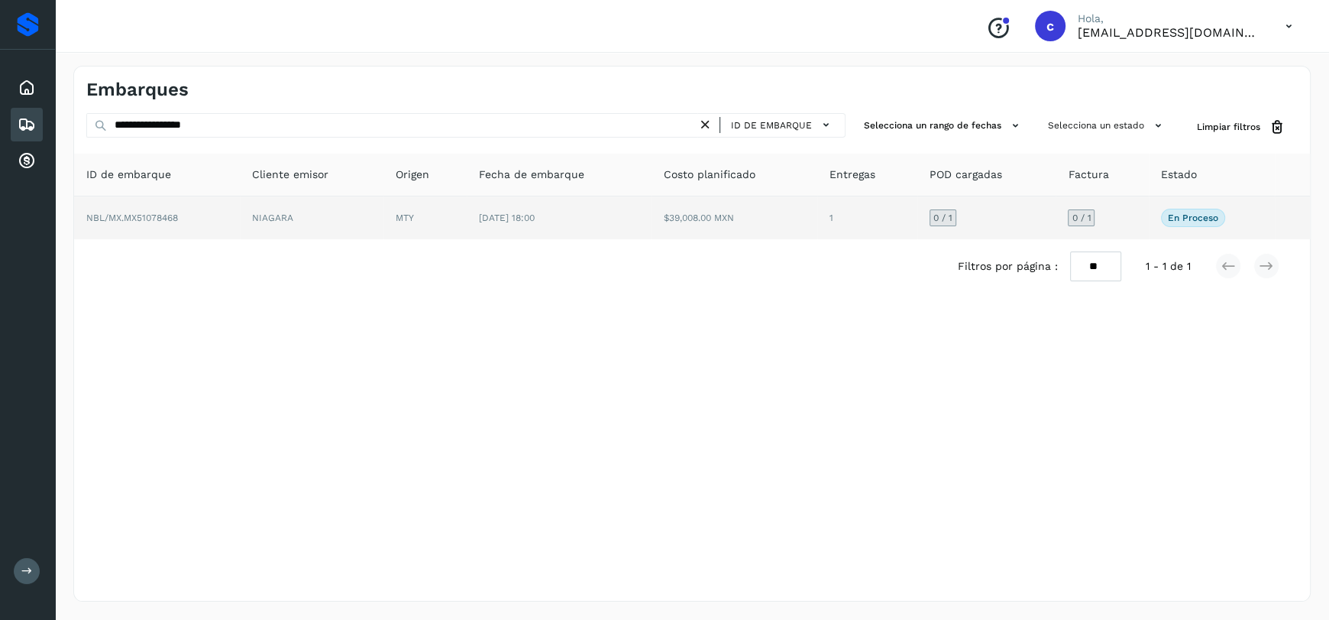
click at [518, 199] on td "[DATE] 18:00" at bounding box center [560, 217] width 186 height 43
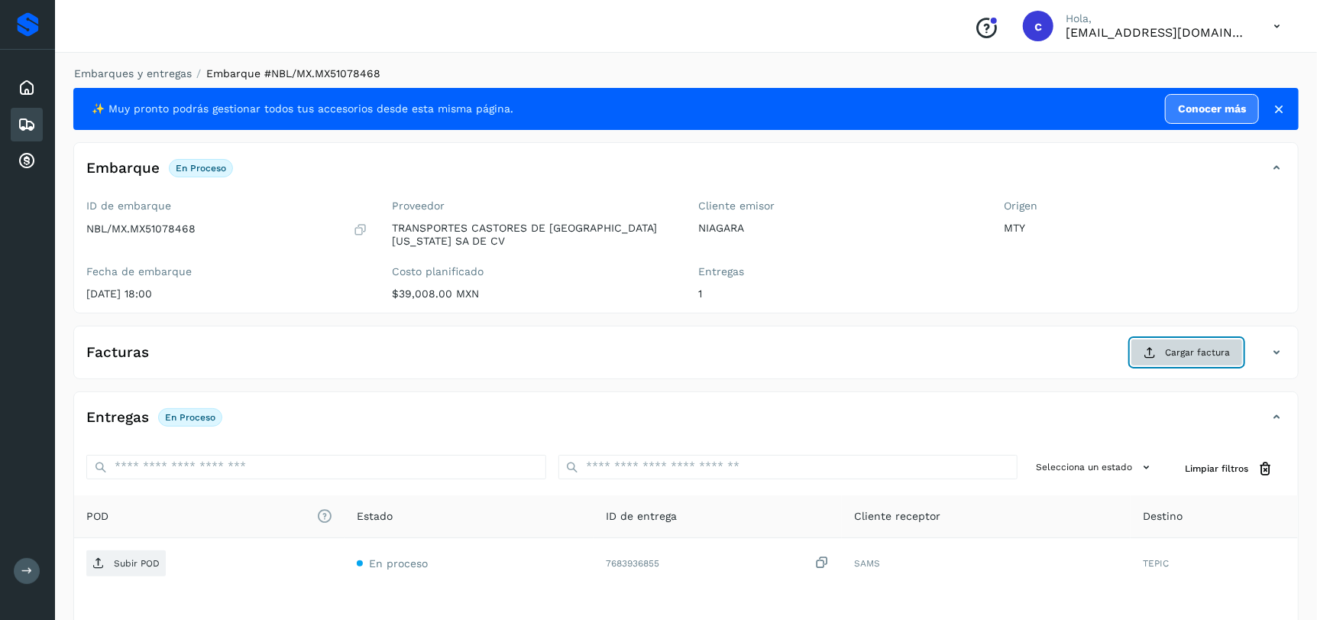
click at [1195, 364] on button "Cargar factura" at bounding box center [1187, 352] width 112 height 28
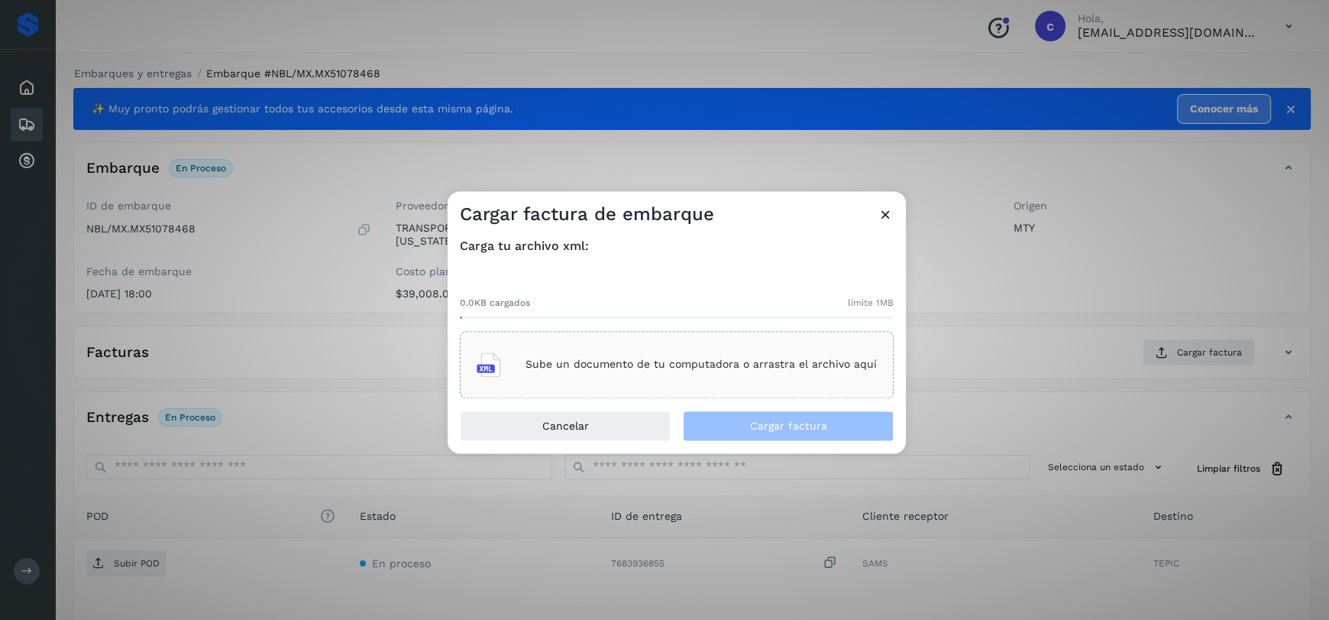
click at [744, 367] on p "Sube un documento de tu computadora o arrastra el archivo aquí" at bounding box center [701, 364] width 351 height 13
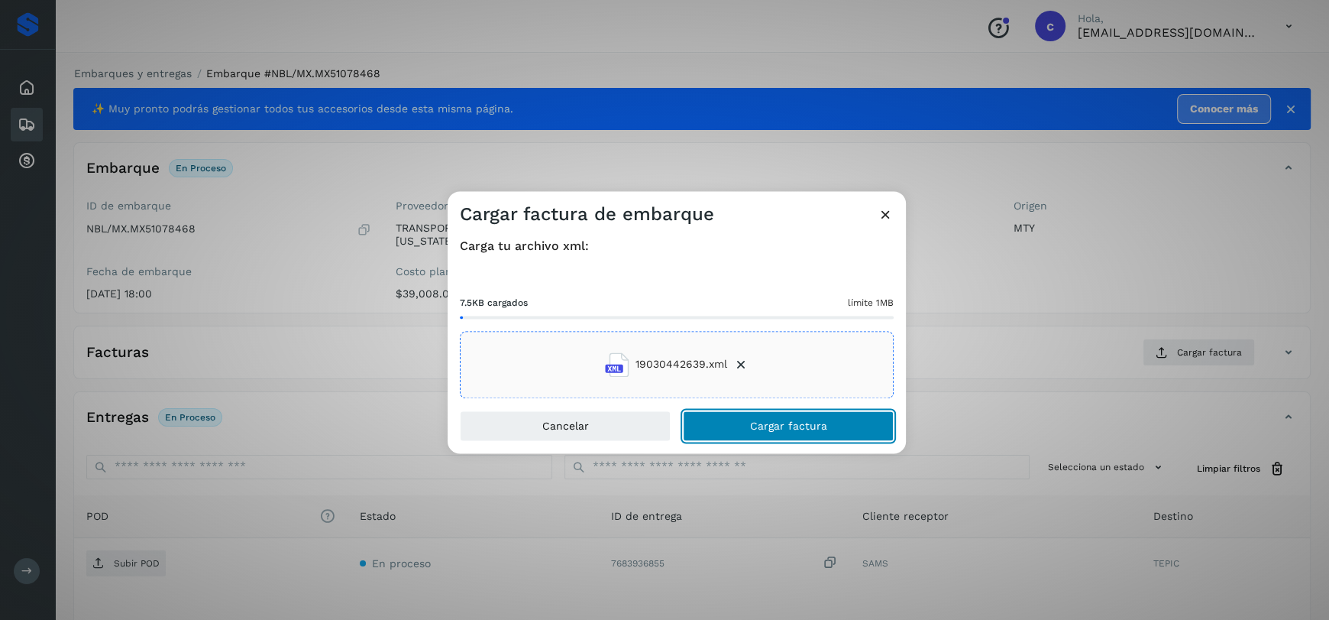
click at [828, 428] on button "Cargar factura" at bounding box center [788, 425] width 211 height 31
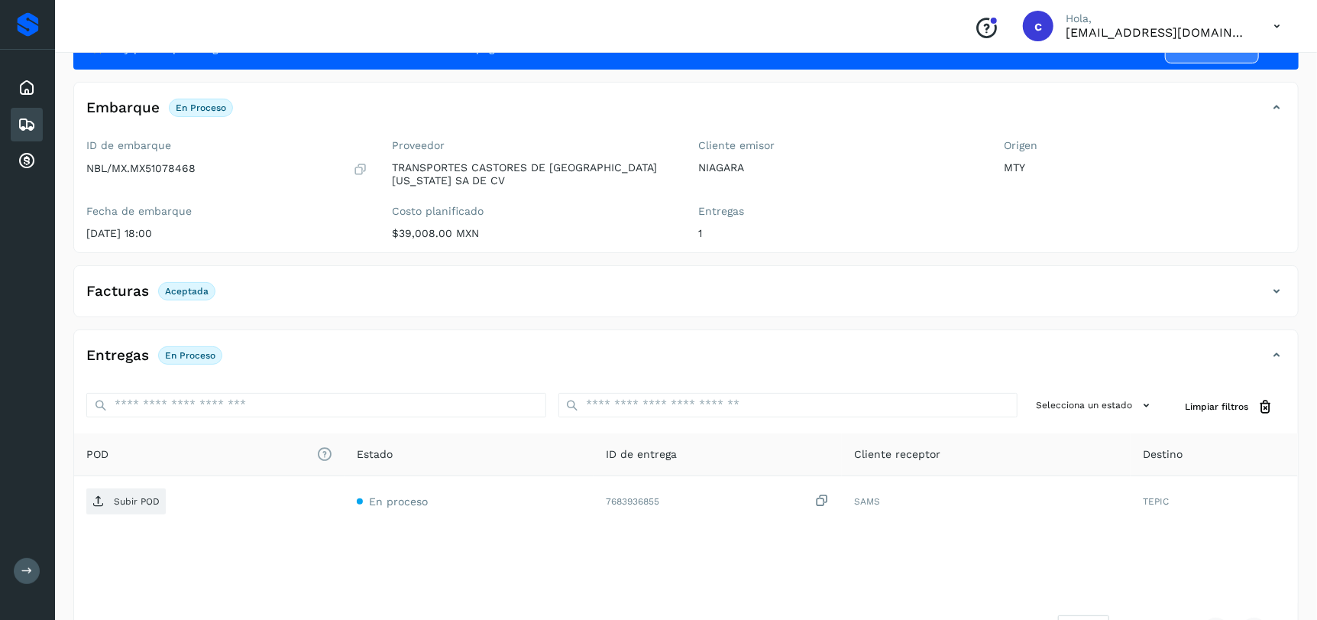
scroll to position [116, 0]
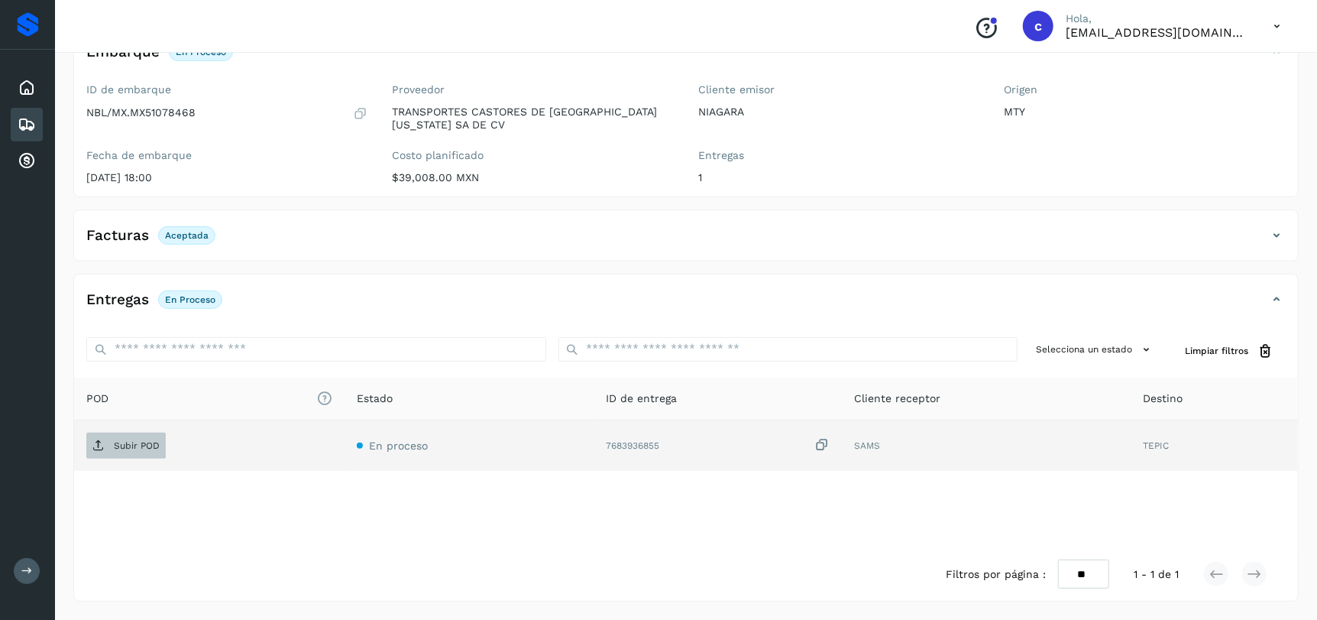
click at [141, 455] on span "Subir POD" at bounding box center [125, 445] width 79 height 24
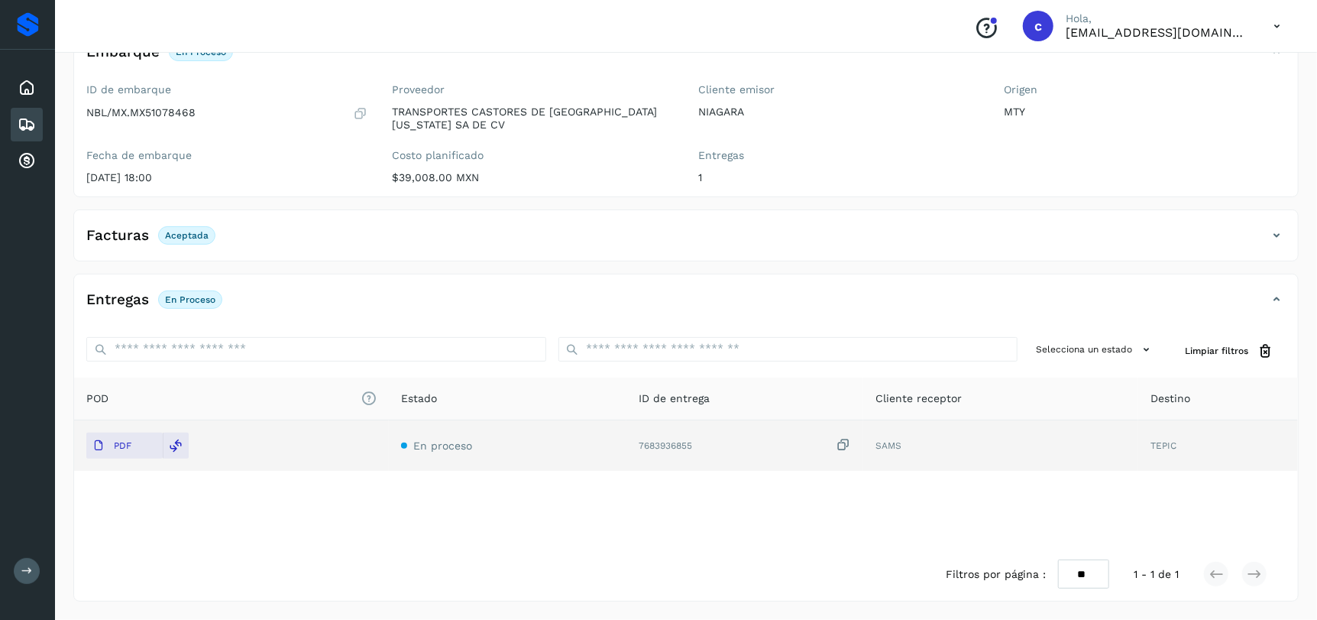
click at [27, 124] on icon at bounding box center [27, 124] width 18 height 18
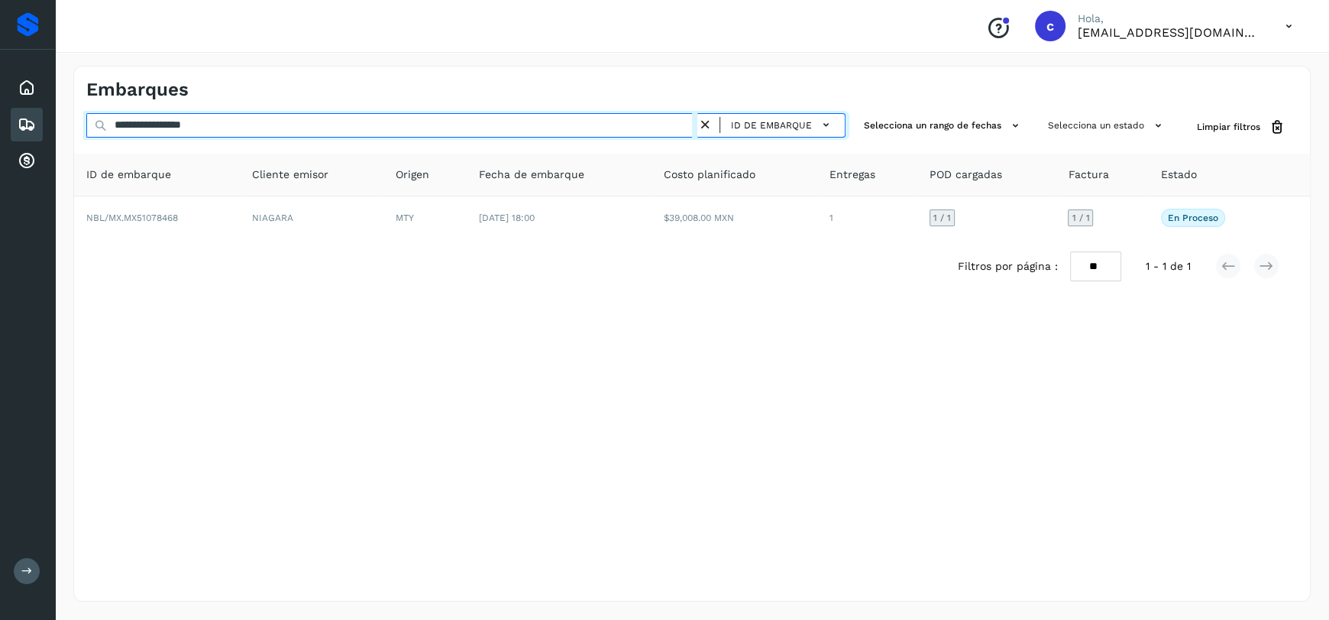
drag, startPoint x: 245, startPoint y: 125, endPoint x: 9, endPoint y: 115, distance: 236.3
click at [0, 115] on div "**********" at bounding box center [664, 310] width 1329 height 620
paste input "text"
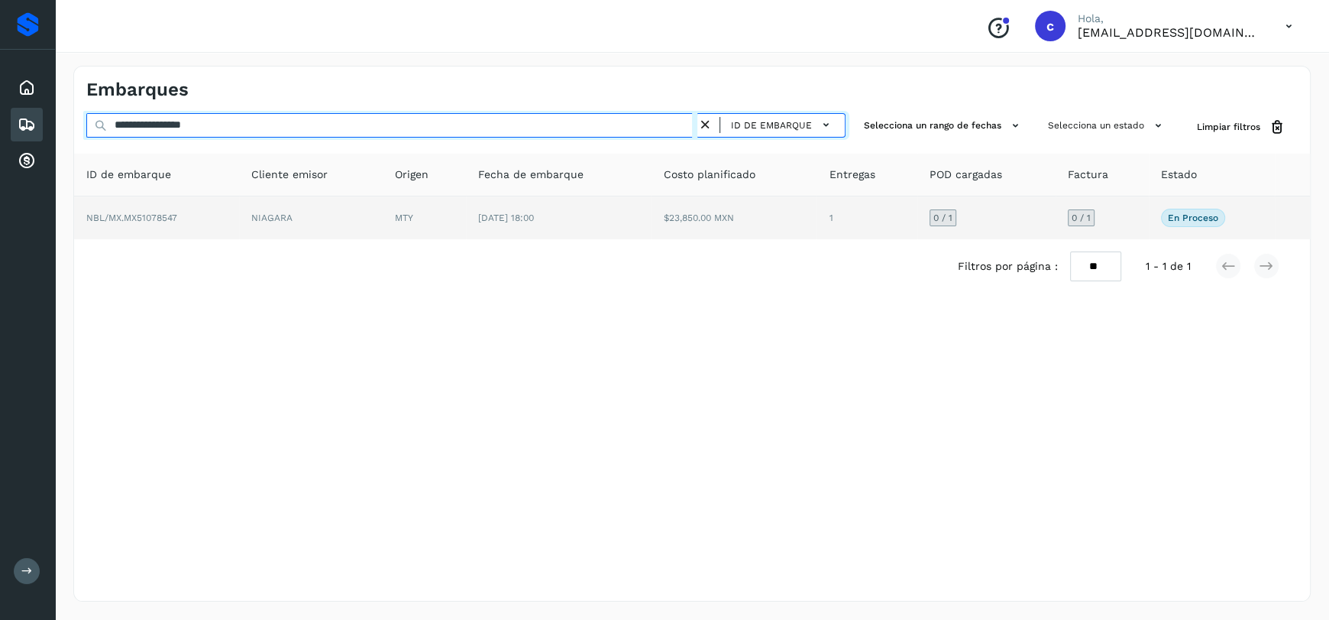
type input "**********"
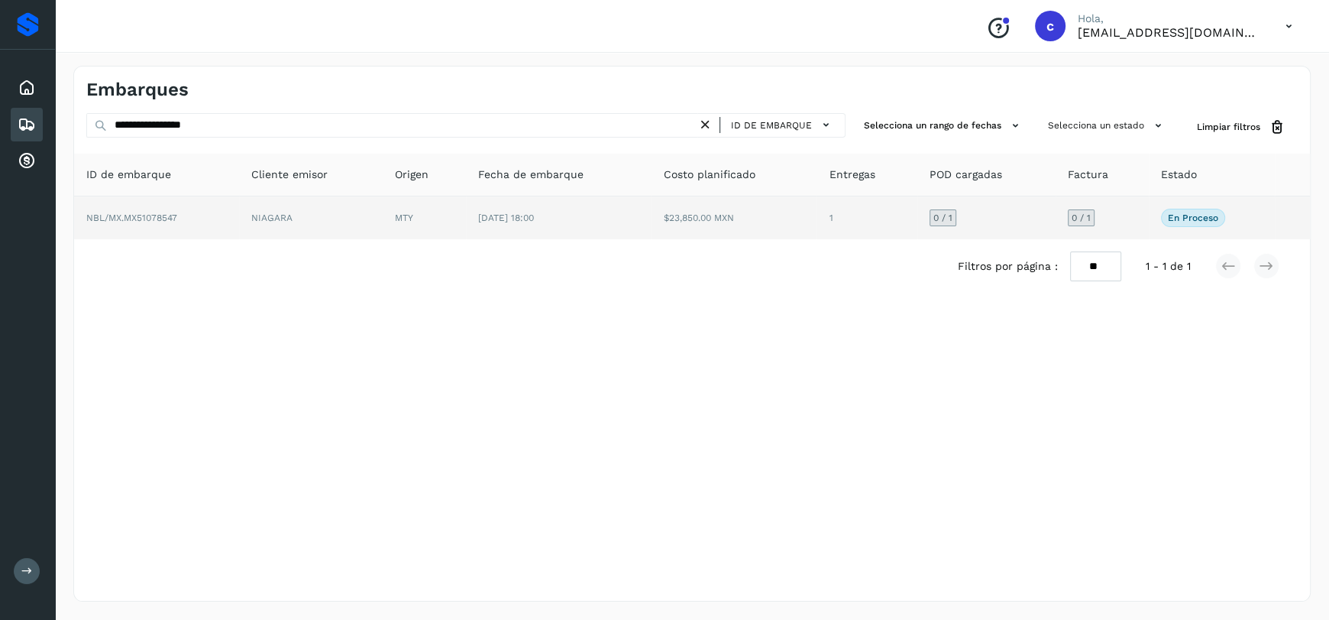
click at [486, 215] on span "[DATE] 18:00" at bounding box center [506, 217] width 56 height 11
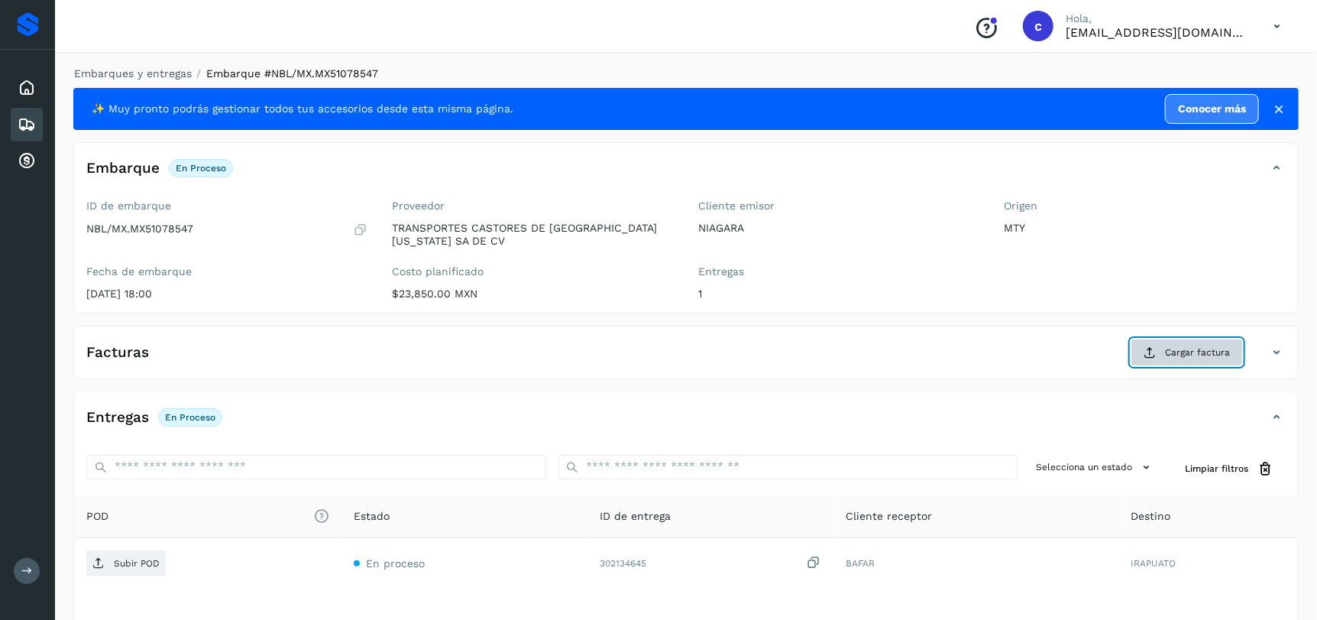
click at [1207, 356] on span "Cargar factura" at bounding box center [1197, 352] width 65 height 14
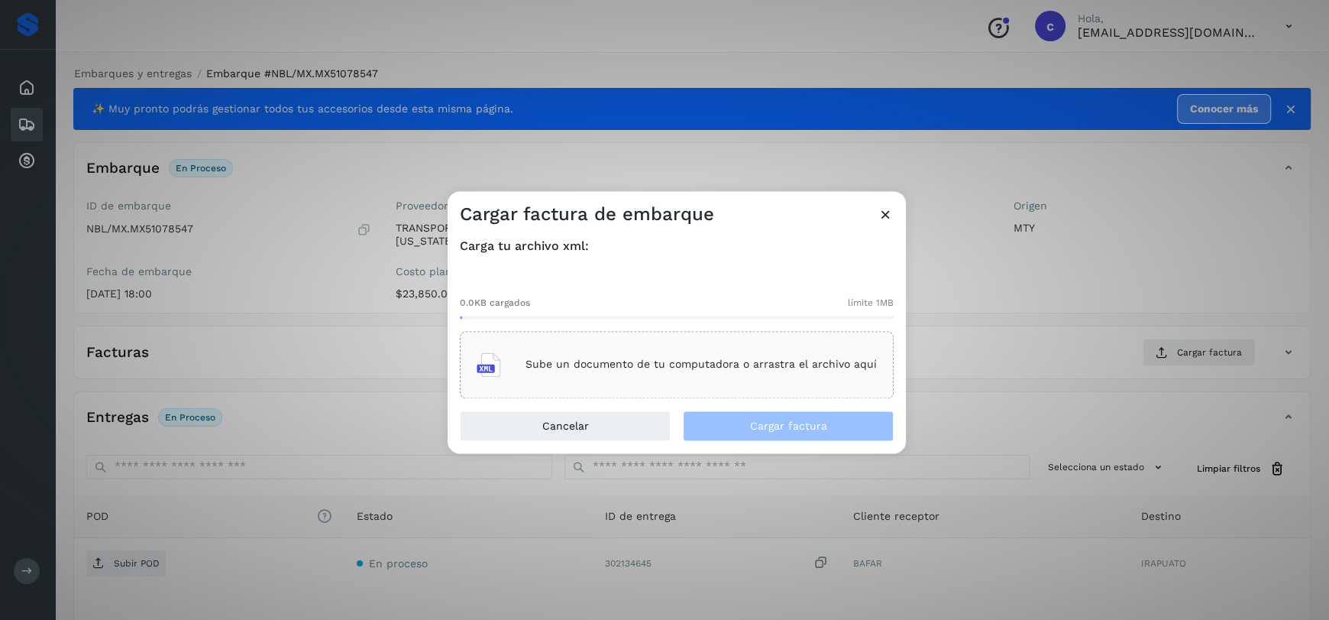
click at [758, 361] on p "Sube un documento de tu computadora o arrastra el archivo aquí" at bounding box center [701, 364] width 351 height 13
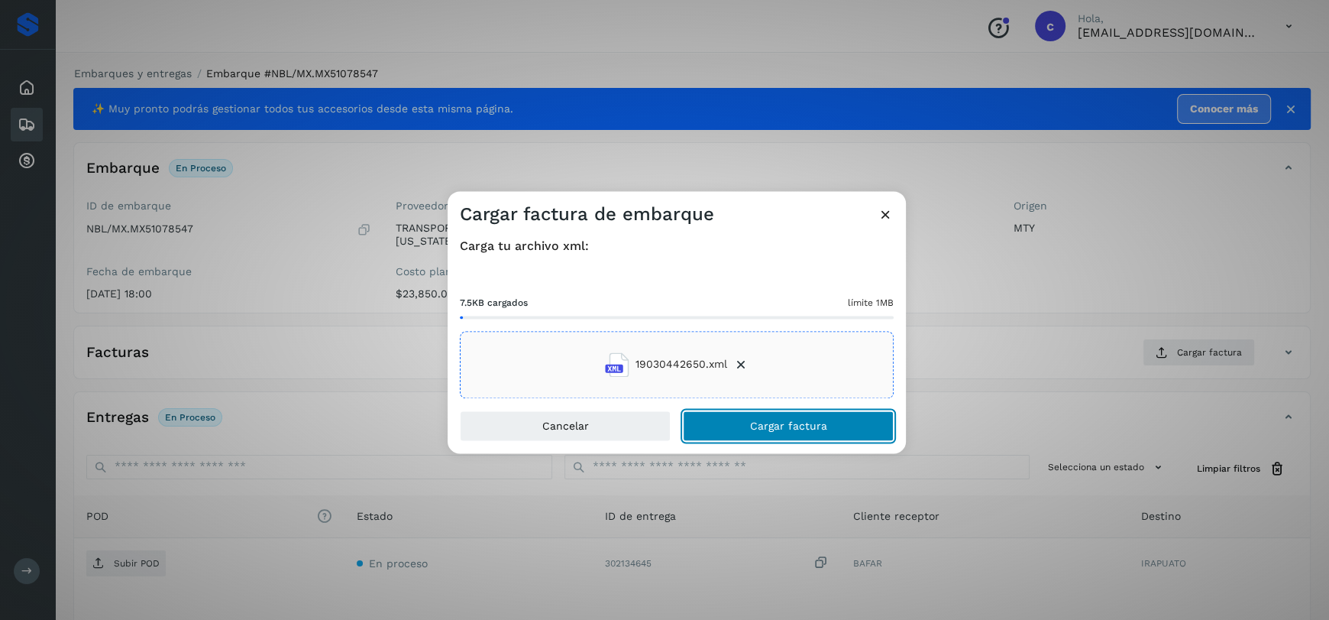
click at [744, 414] on button "Cargar factura" at bounding box center [788, 425] width 211 height 31
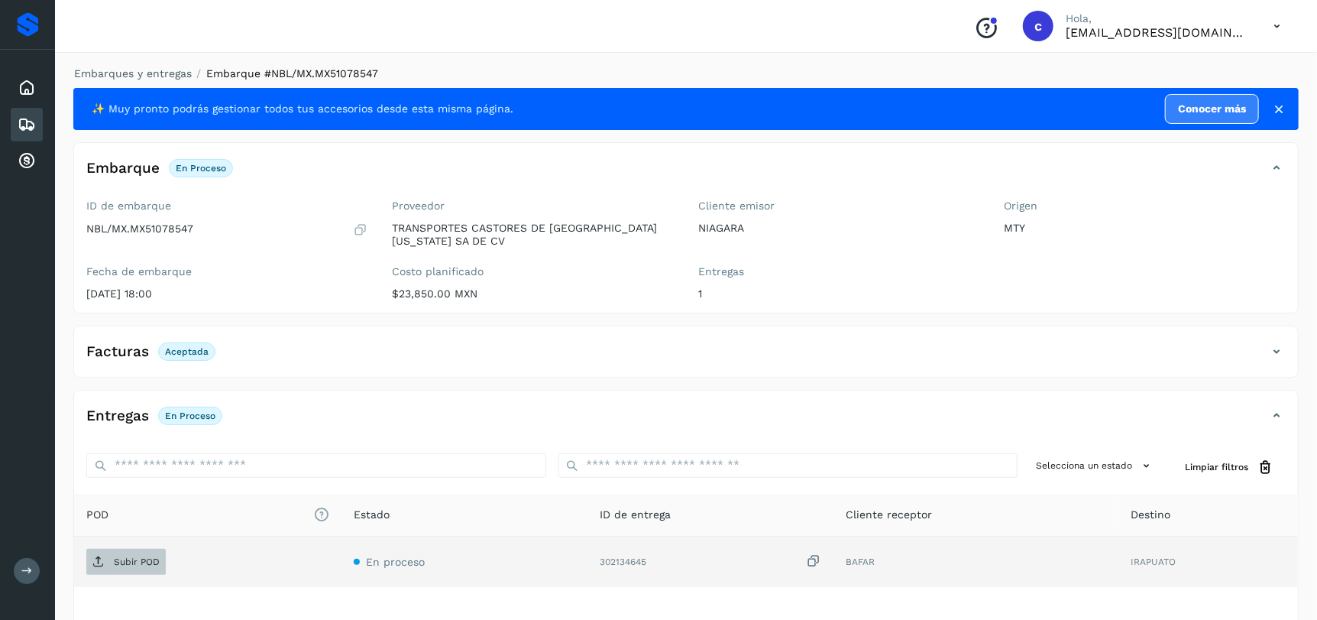
click at [135, 551] on span "Subir POD" at bounding box center [125, 561] width 79 height 24
click at [46, 134] on div "Inicio Embarques Cuentas por cobrar" at bounding box center [27, 125] width 55 height 150
click at [35, 128] on icon at bounding box center [27, 124] width 18 height 18
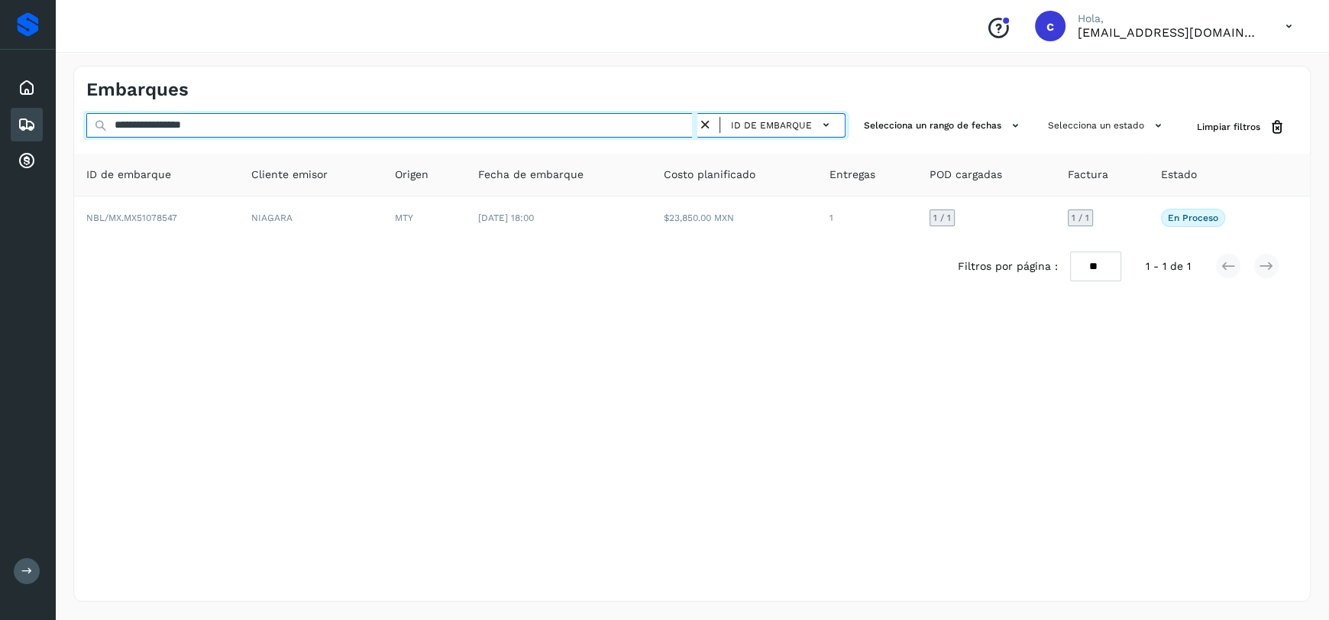
drag, startPoint x: 248, startPoint y: 125, endPoint x: 0, endPoint y: 150, distance: 249.6
click at [0, 150] on div "**********" at bounding box center [664, 310] width 1329 height 620
paste input "text"
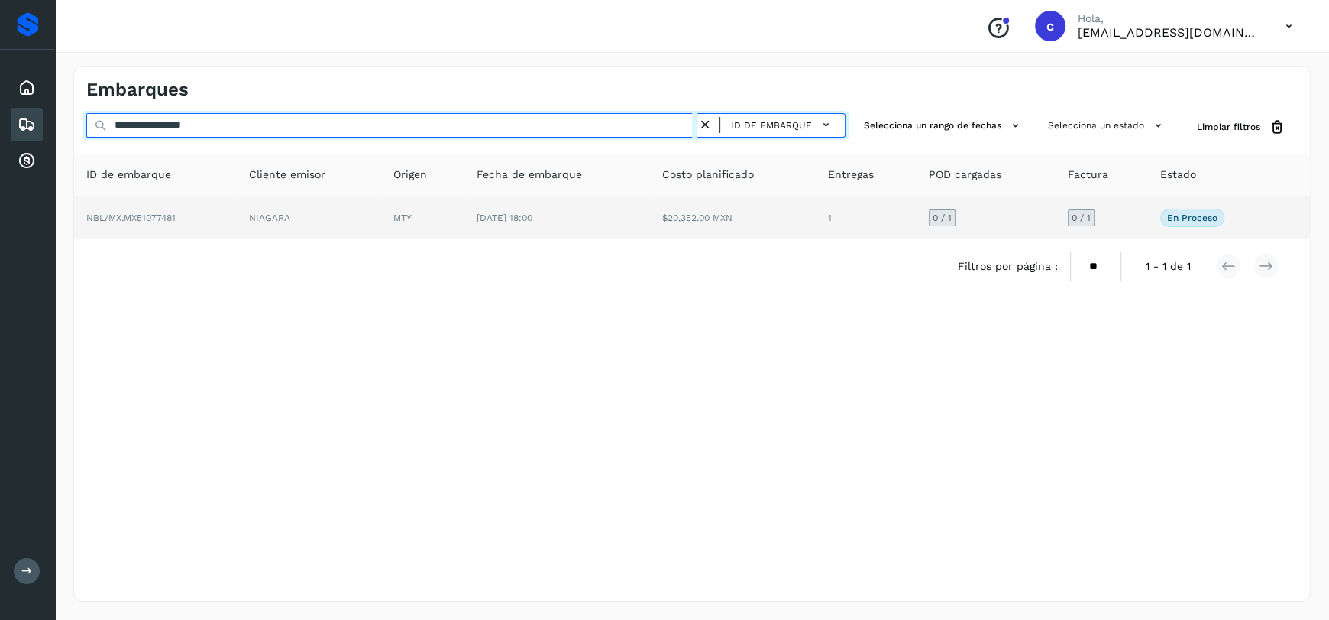
type input "**********"
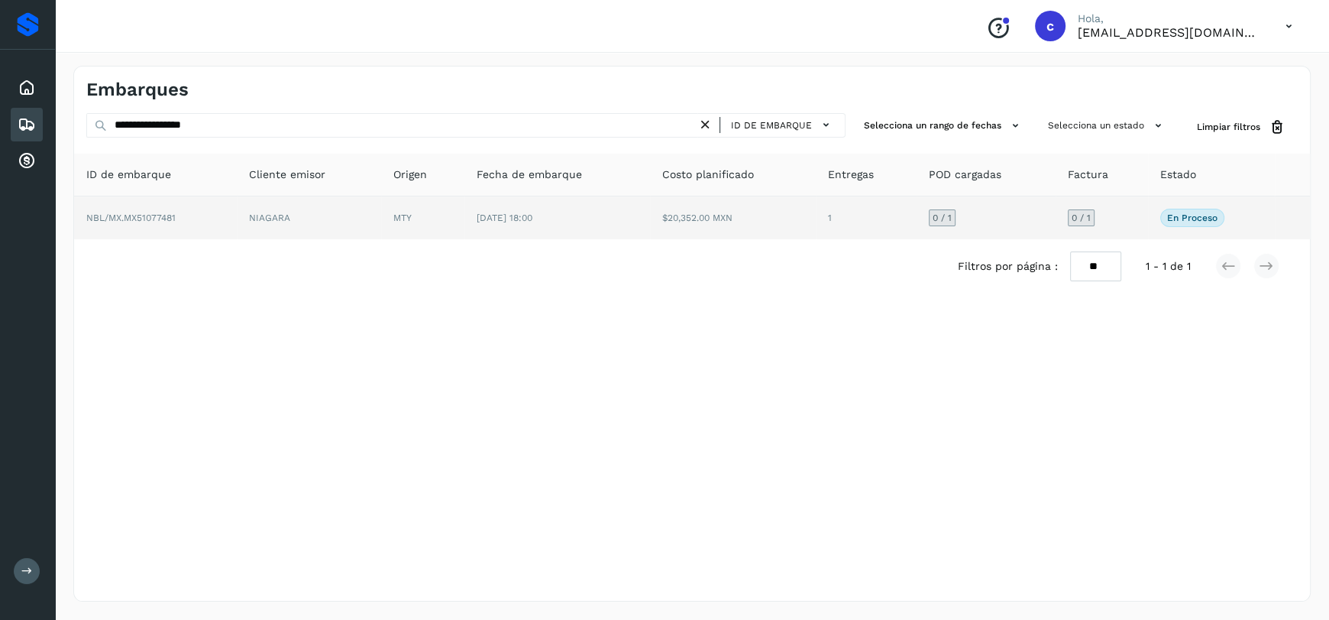
click at [484, 225] on td "[DATE] 18:00" at bounding box center [557, 217] width 186 height 43
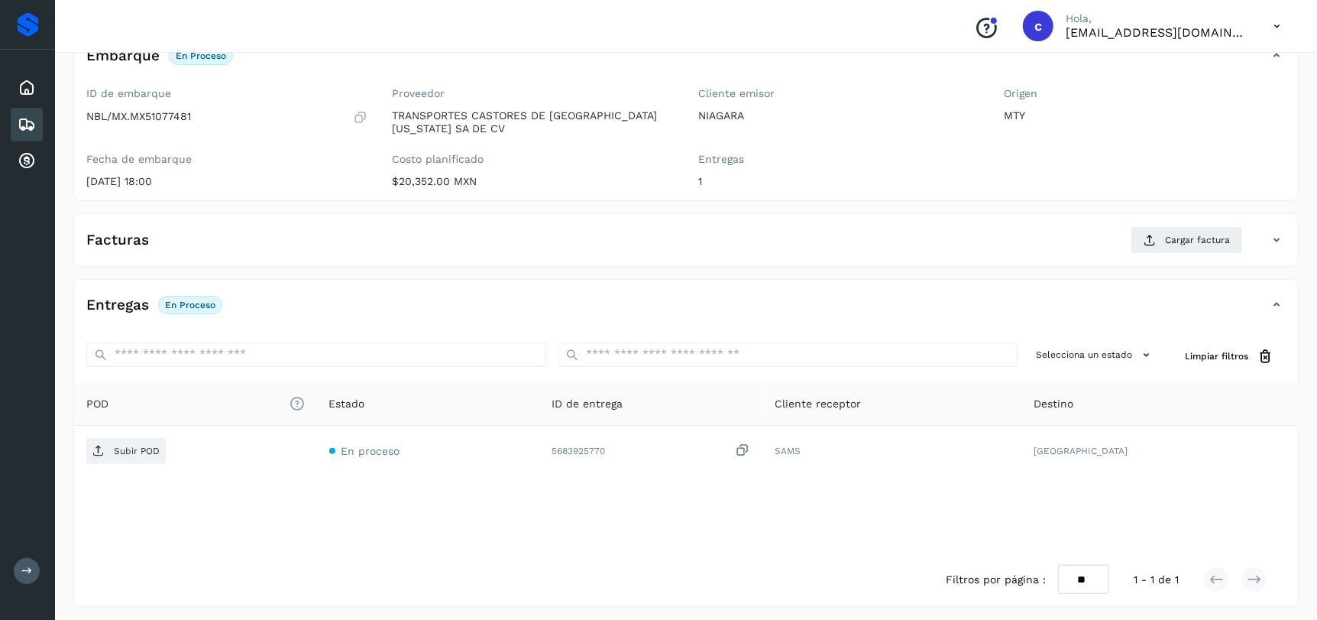
scroll to position [117, 0]
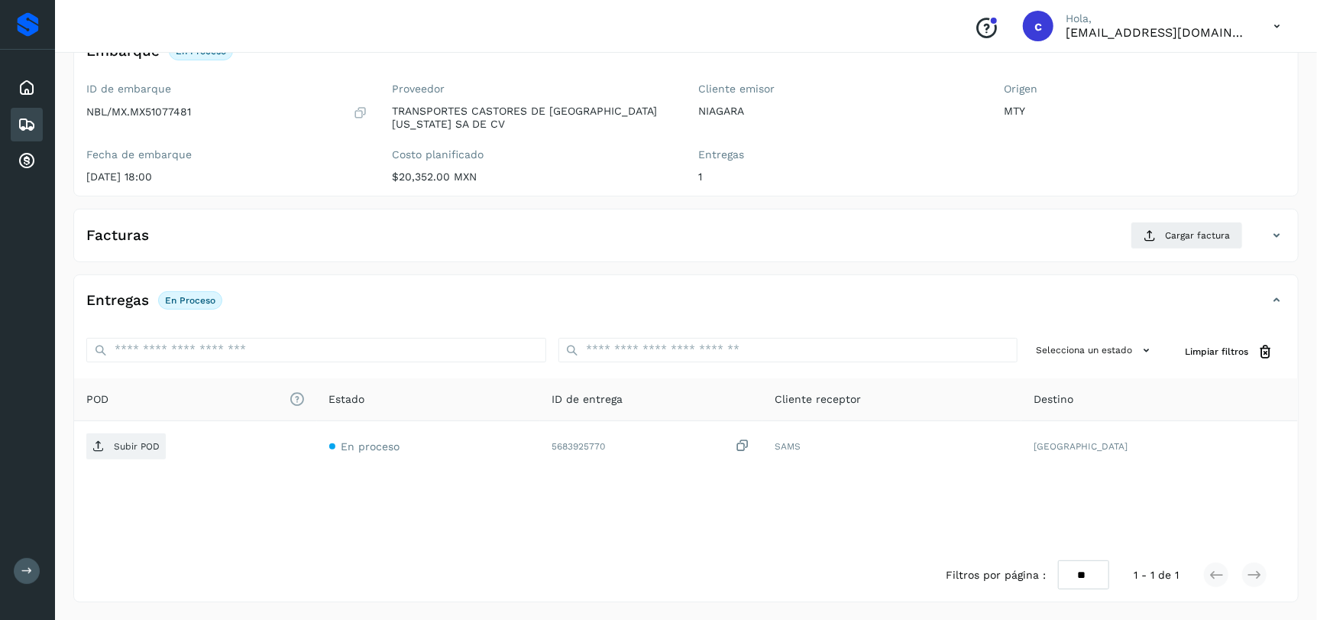
click at [1205, 248] on div "Facturas Cargar factura" at bounding box center [686, 242] width 1224 height 40
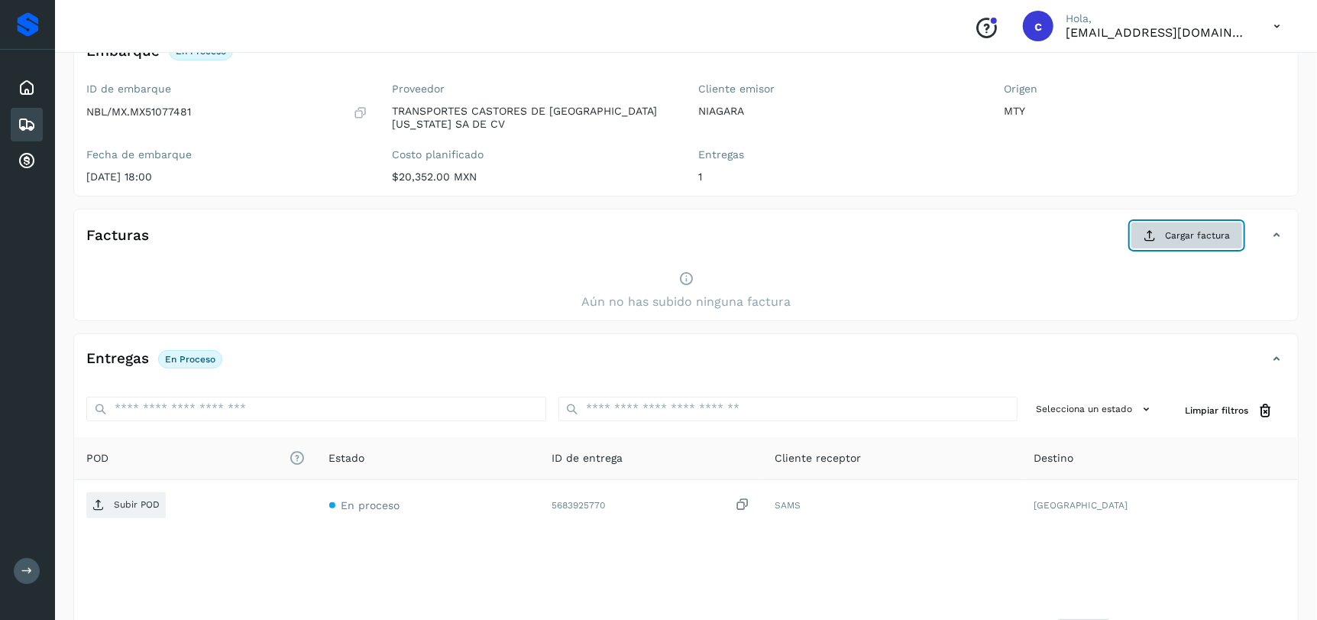
click at [1179, 230] on span "Cargar factura" at bounding box center [1197, 235] width 65 height 14
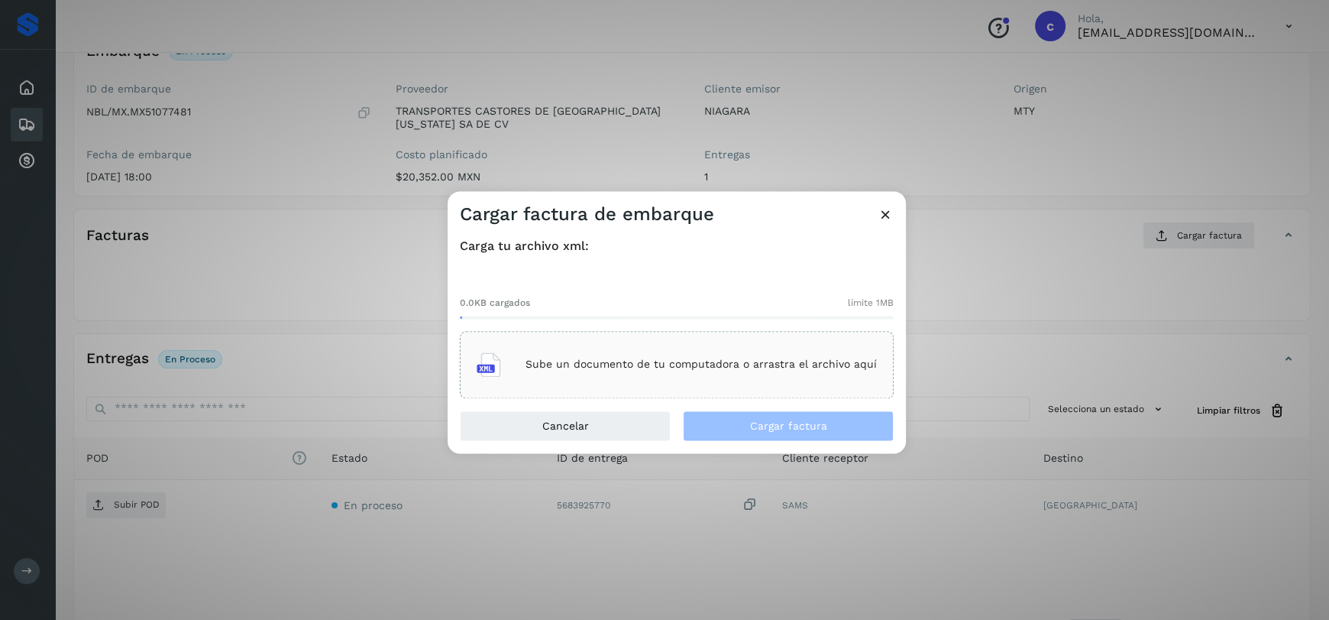
click at [698, 358] on p "Sube un documento de tu computadora o arrastra el archivo aquí" at bounding box center [701, 364] width 351 height 13
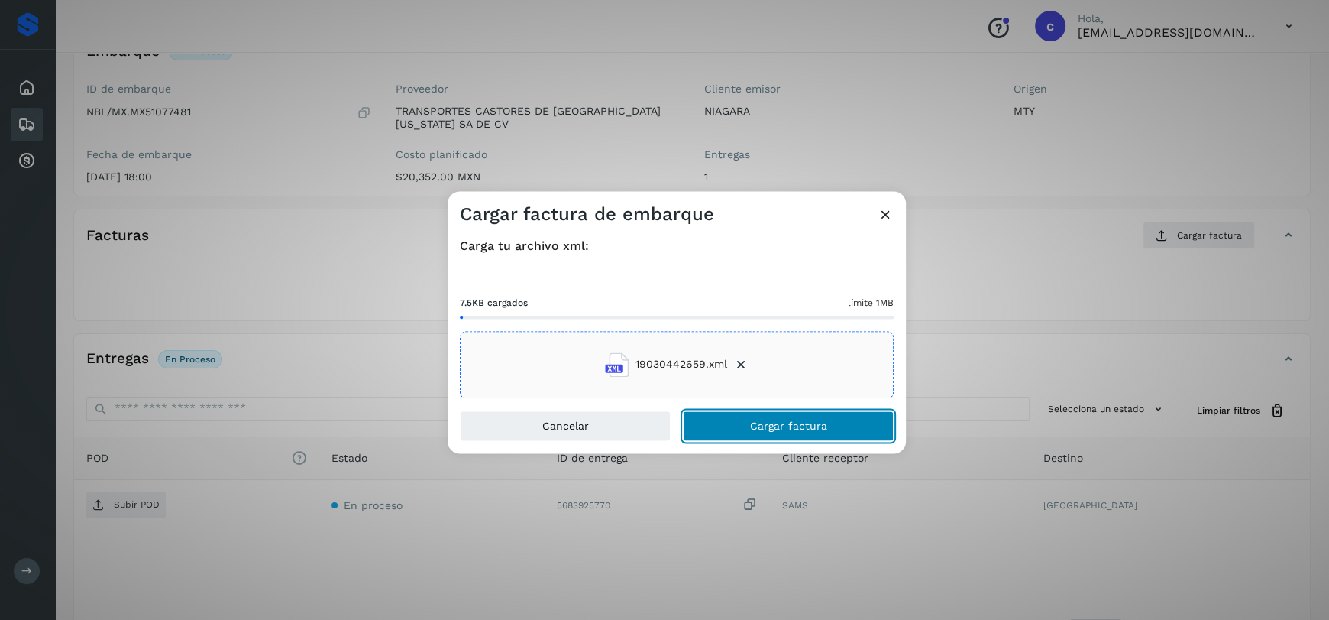
click at [799, 418] on button "Cargar factura" at bounding box center [788, 425] width 211 height 31
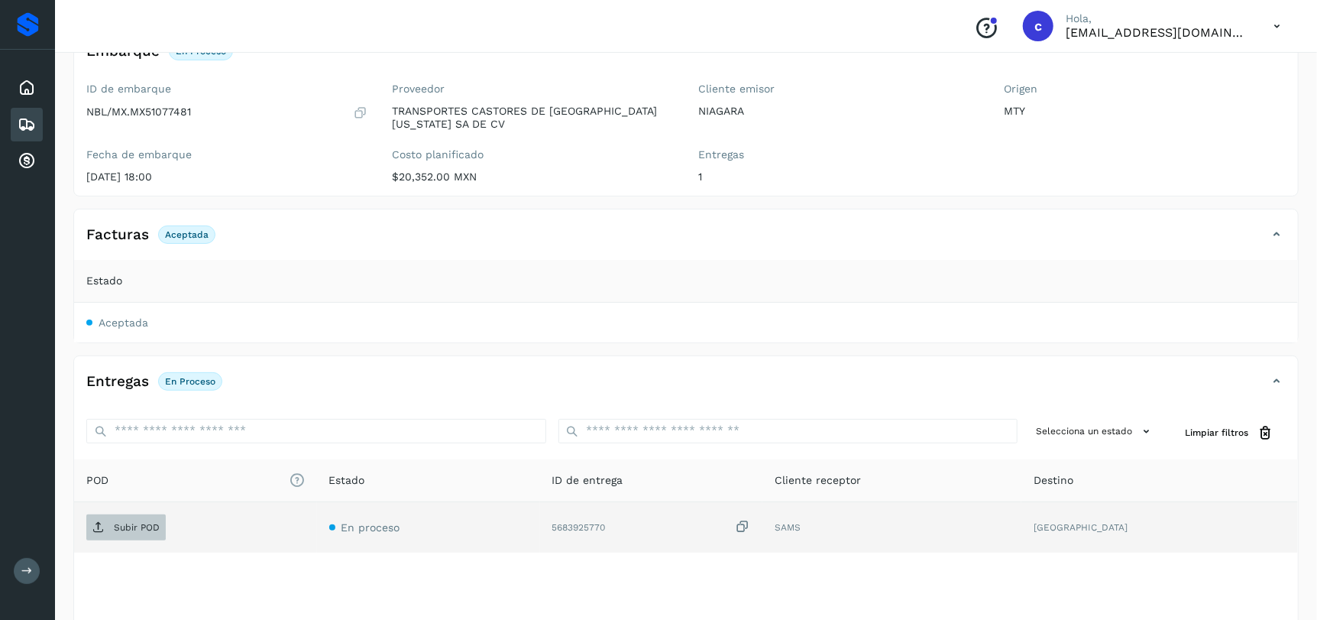
click at [146, 533] on span "Subir POD" at bounding box center [125, 527] width 79 height 24
click at [29, 115] on icon at bounding box center [27, 124] width 18 height 18
